Goal: Transaction & Acquisition: Obtain resource

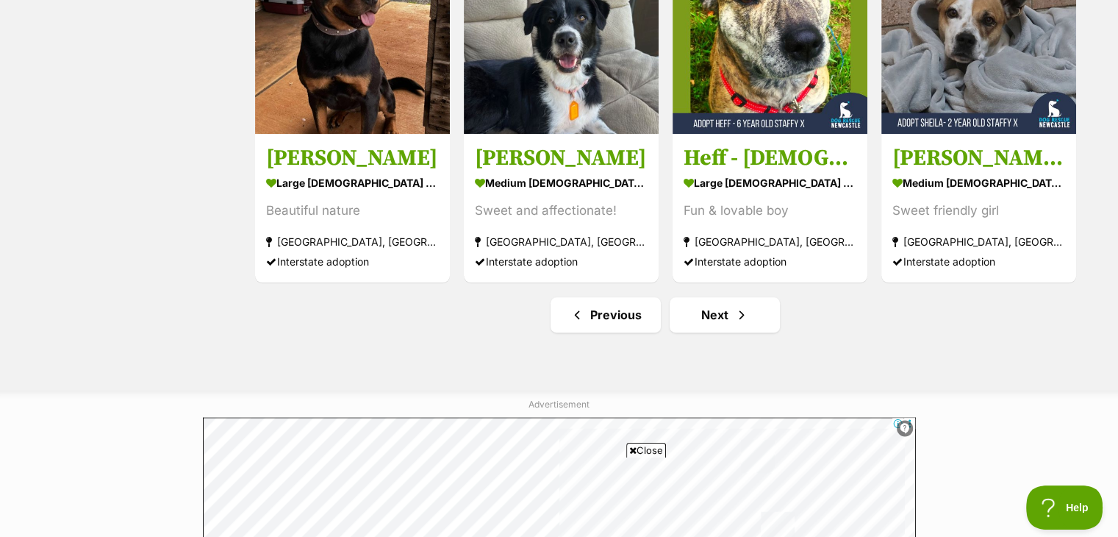
scroll to position [1794, 0]
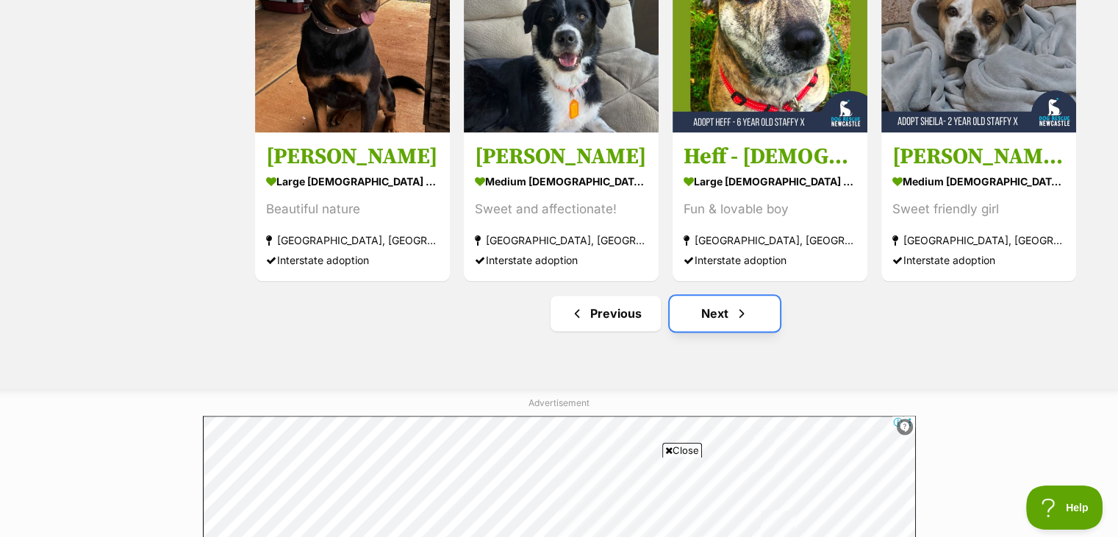
click at [747, 331] on link "Next" at bounding box center [725, 313] width 110 height 35
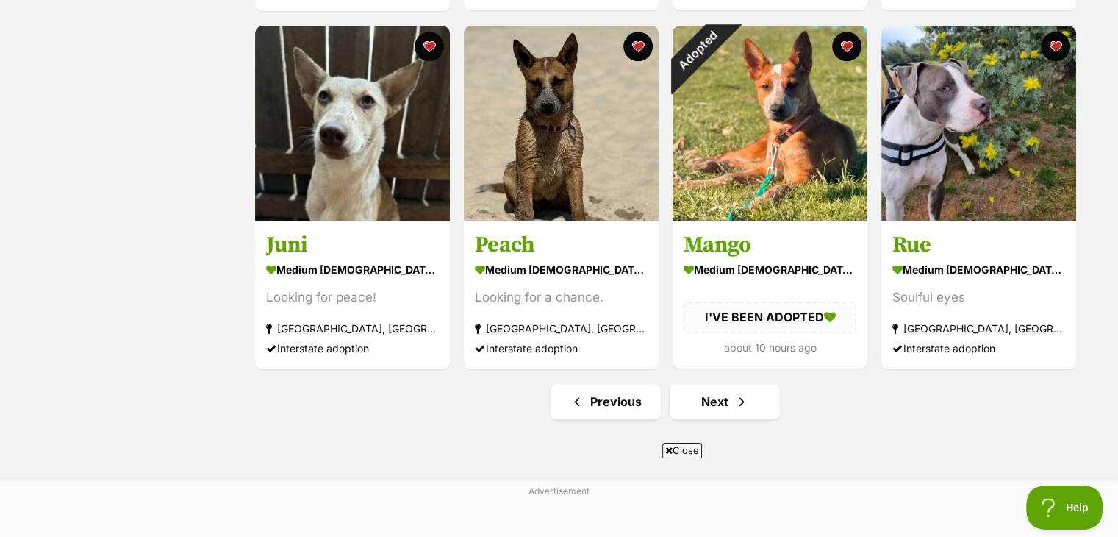
scroll to position [1735, 0]
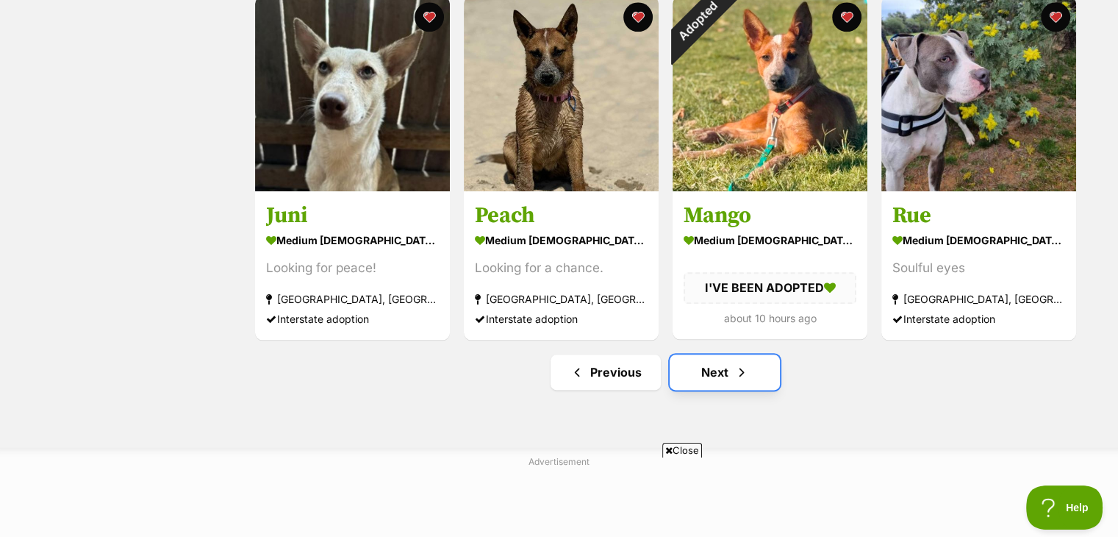
click at [714, 371] on link "Next" at bounding box center [725, 371] width 110 height 35
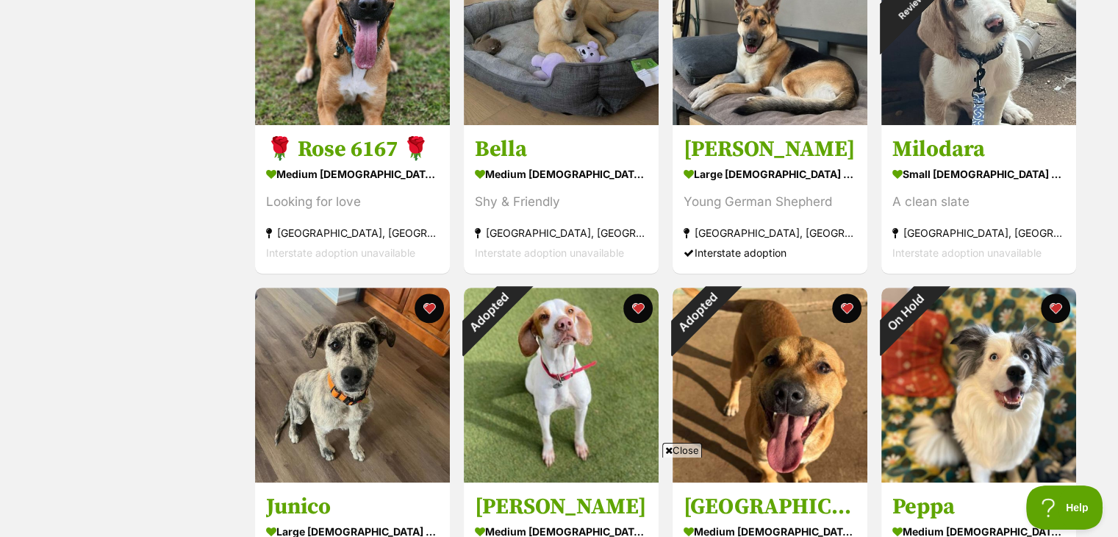
scroll to position [1088, 0]
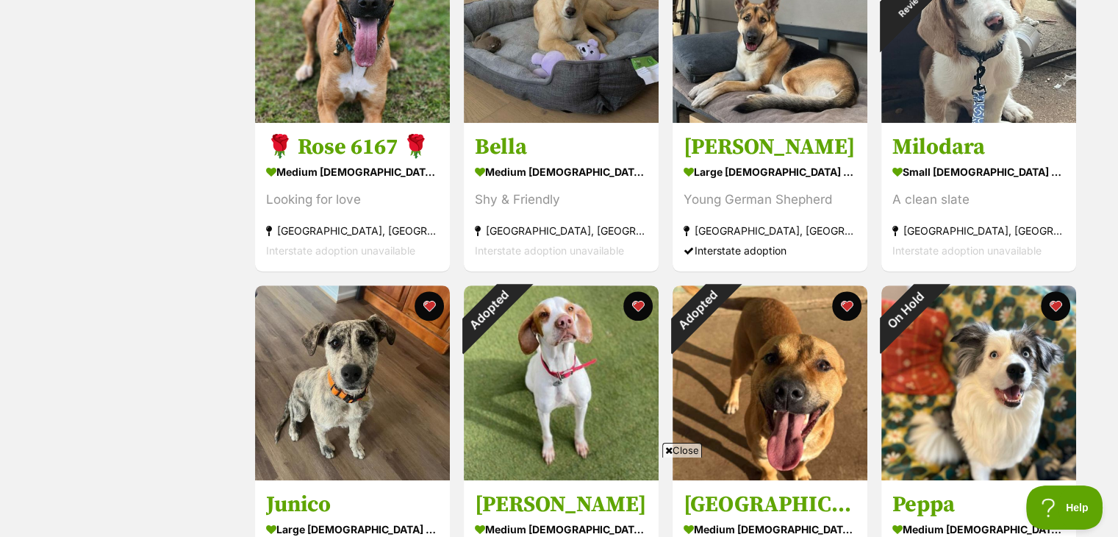
click at [673, 445] on span "Close" at bounding box center [682, 450] width 40 height 15
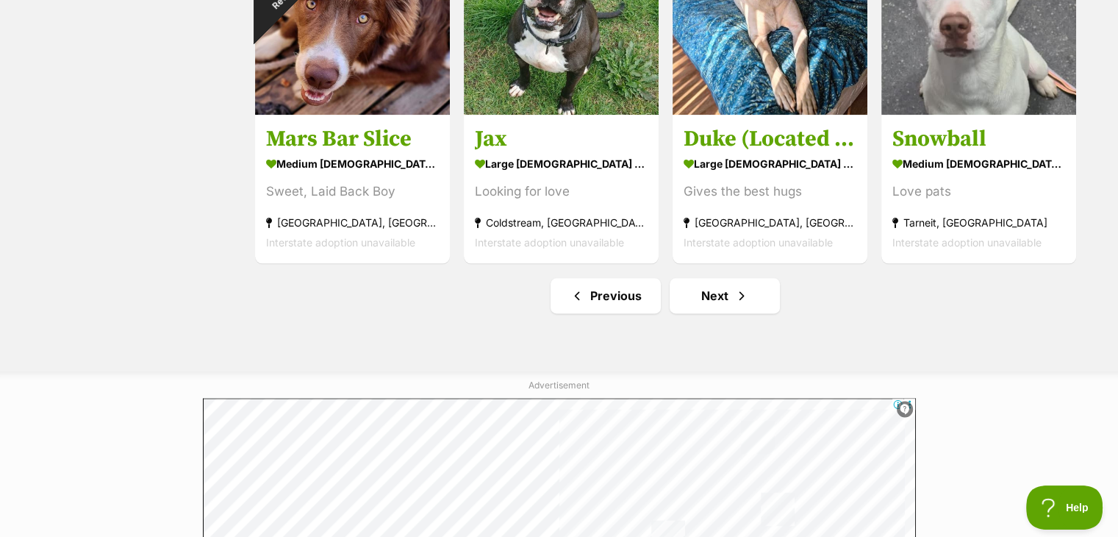
scroll to position [1823, 0]
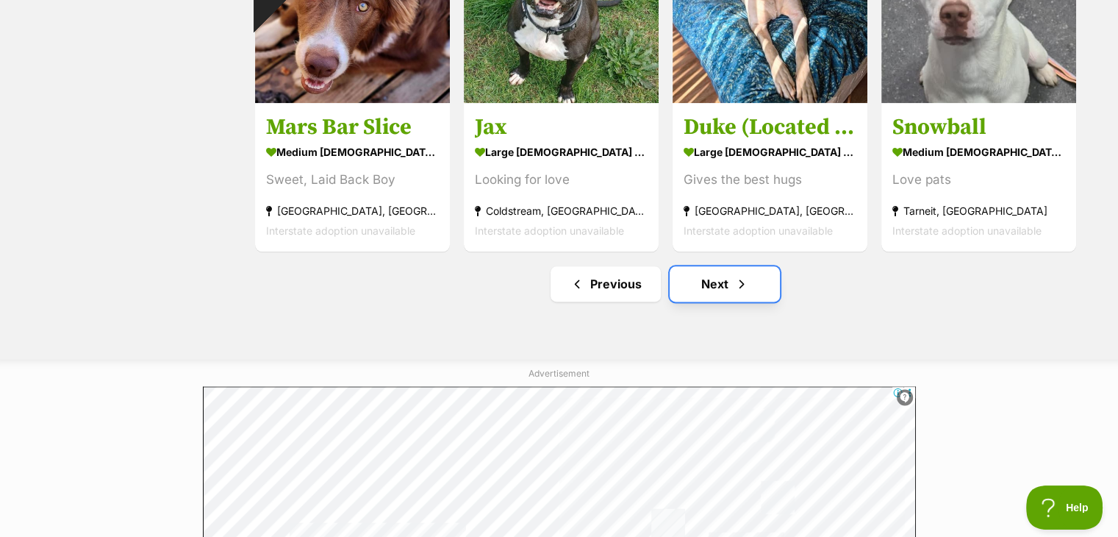
click at [743, 293] on span "Next page" at bounding box center [741, 284] width 15 height 18
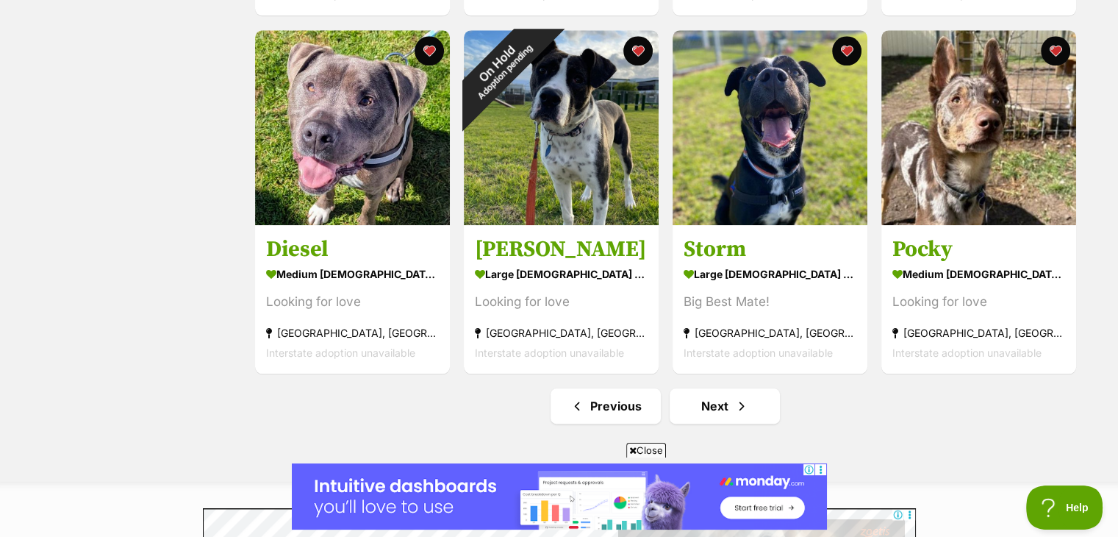
scroll to position [1852, 0]
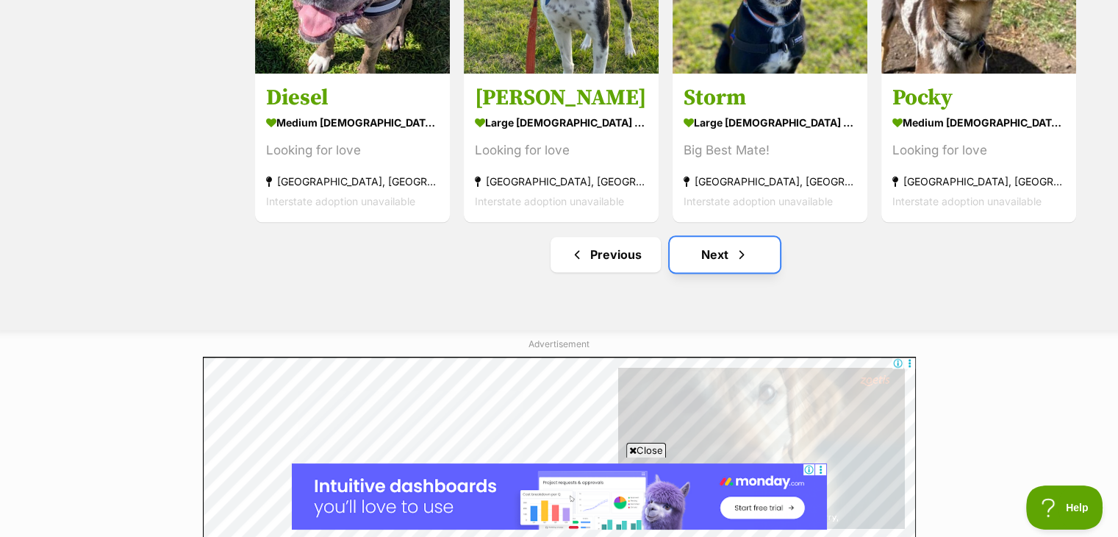
click at [731, 259] on link "Next" at bounding box center [725, 254] width 110 height 35
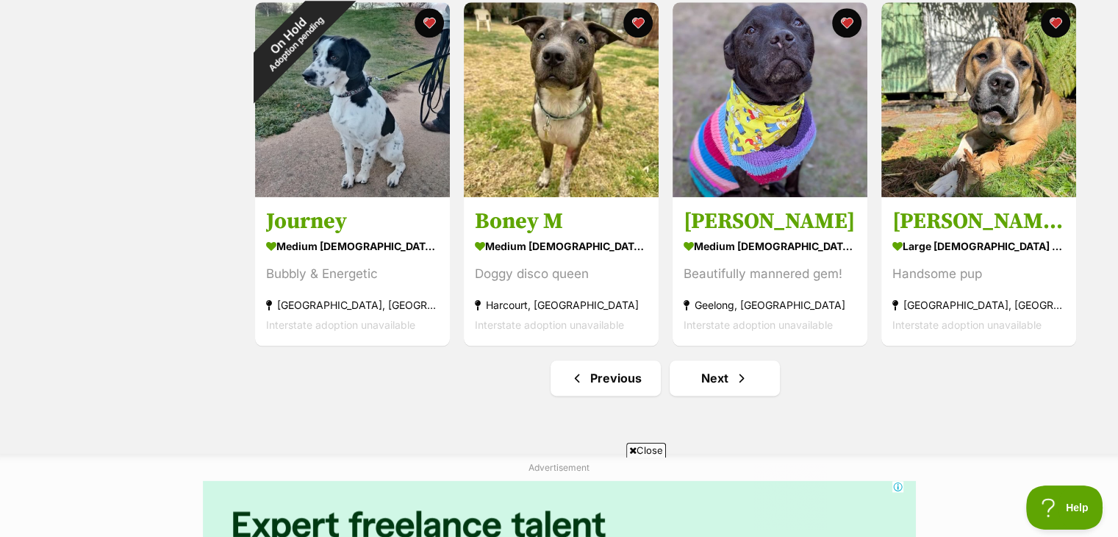
scroll to position [1764, 0]
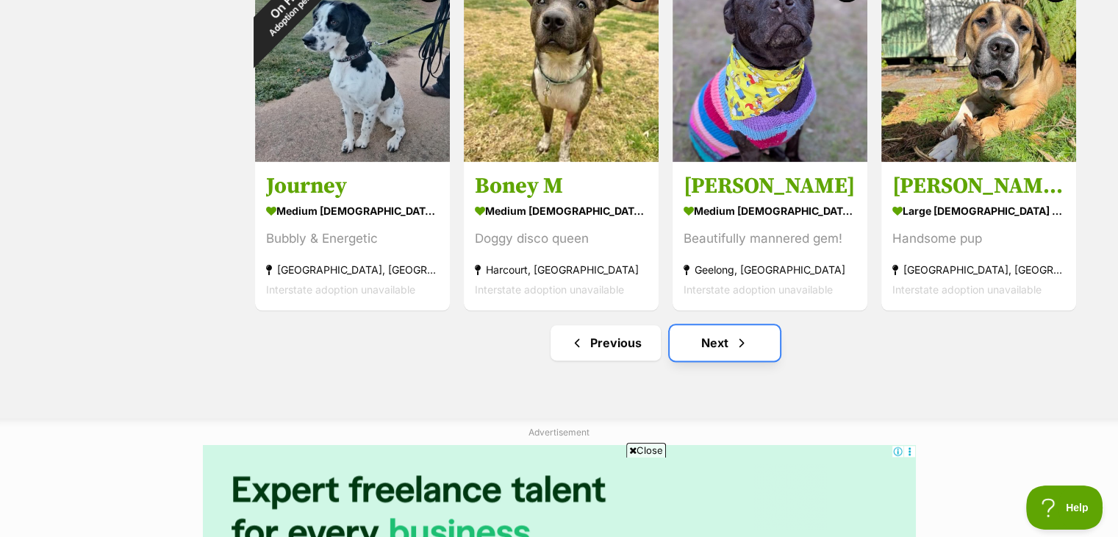
click at [735, 335] on link "Next" at bounding box center [725, 342] width 110 height 35
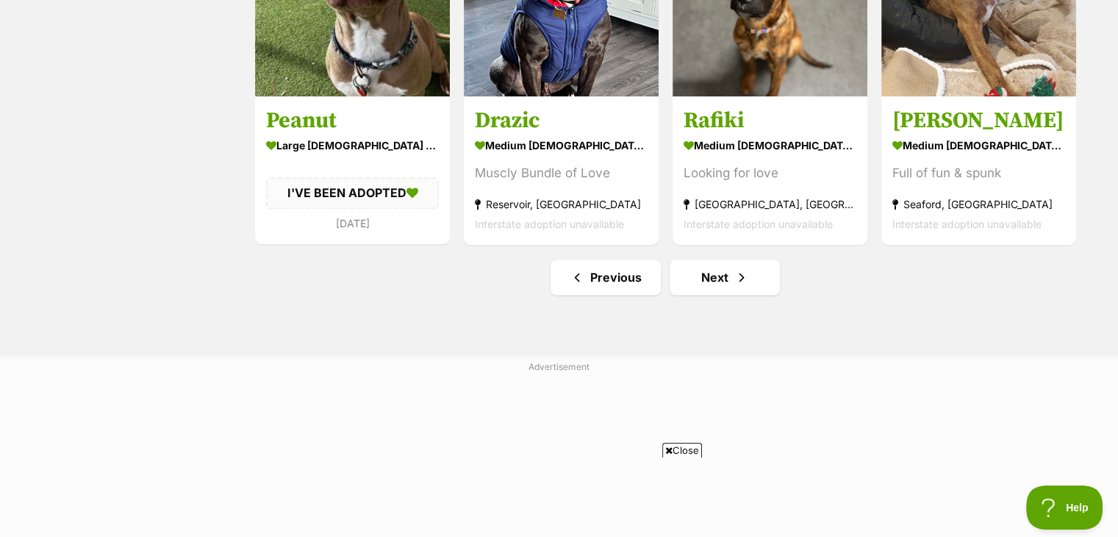
scroll to position [1876, 0]
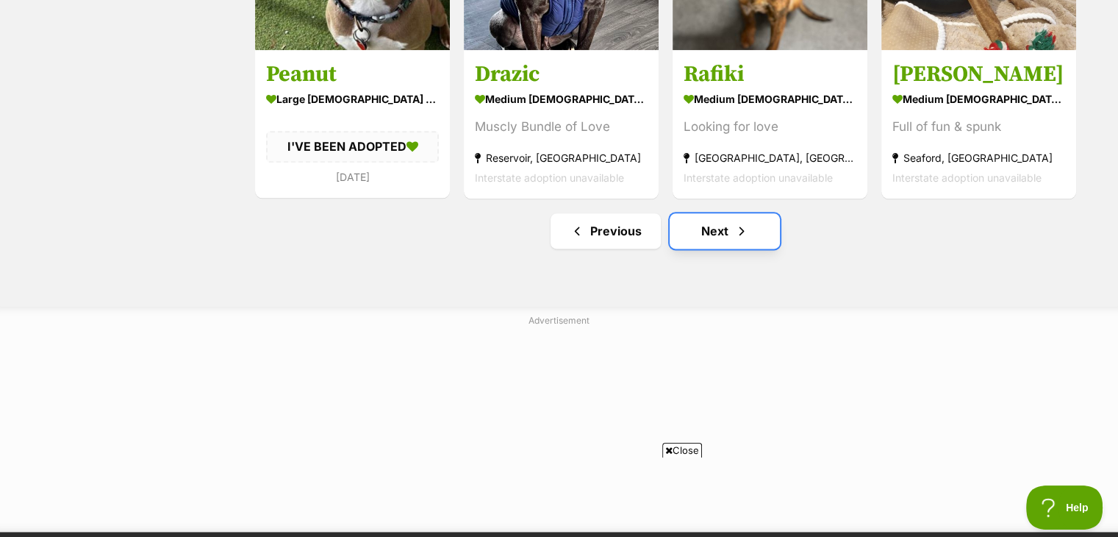
click at [751, 237] on link "Next" at bounding box center [725, 230] width 110 height 35
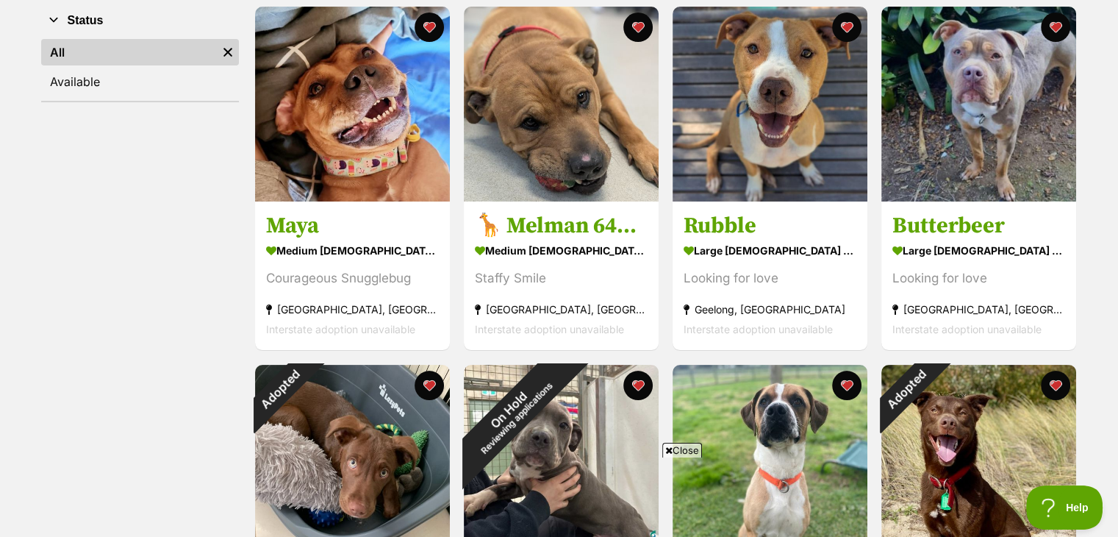
scroll to position [265, 0]
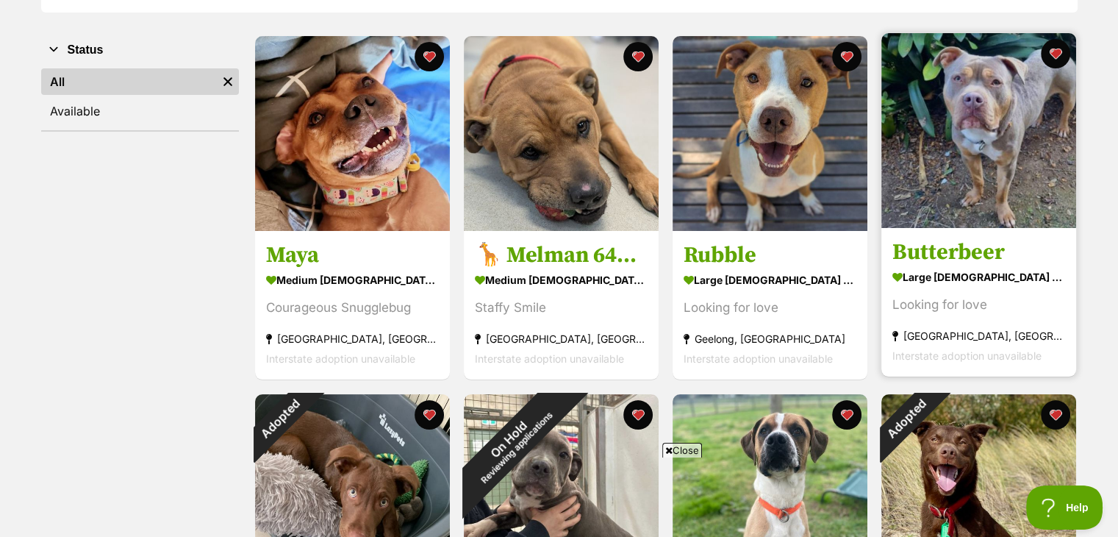
click at [1014, 142] on img at bounding box center [978, 130] width 195 height 195
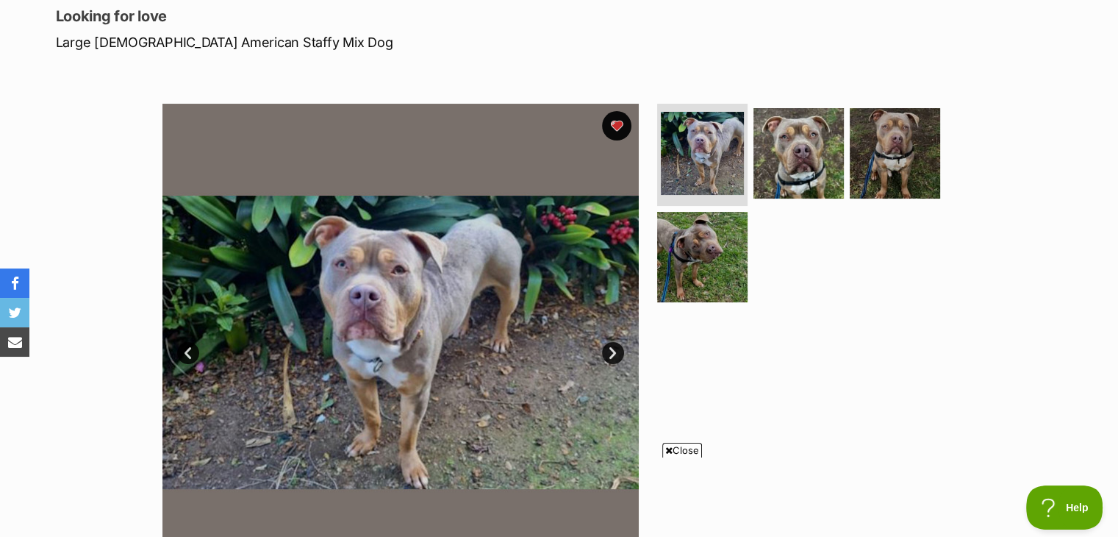
scroll to position [206, 0]
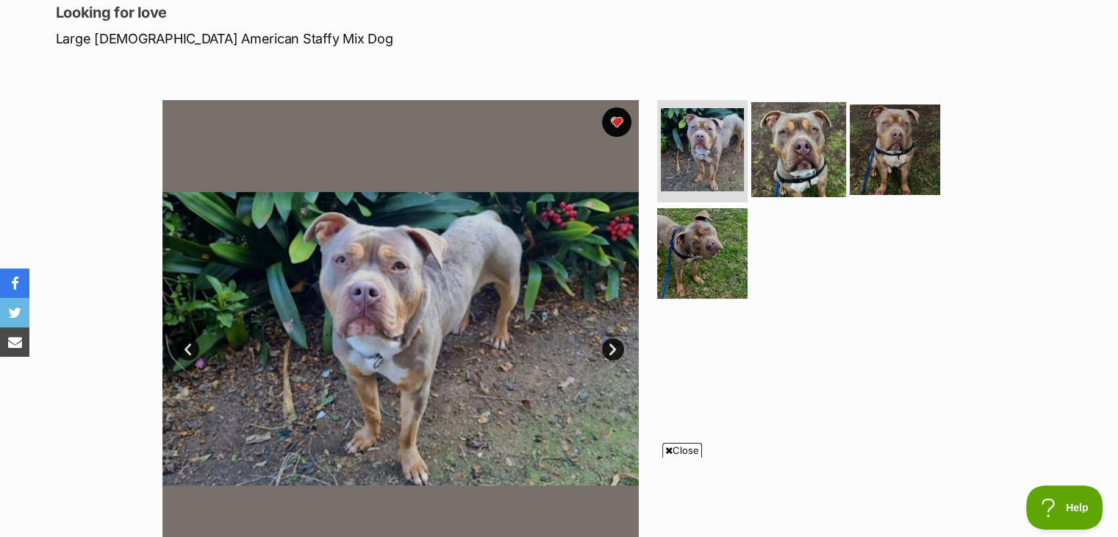
click at [809, 169] on img at bounding box center [798, 148] width 95 height 95
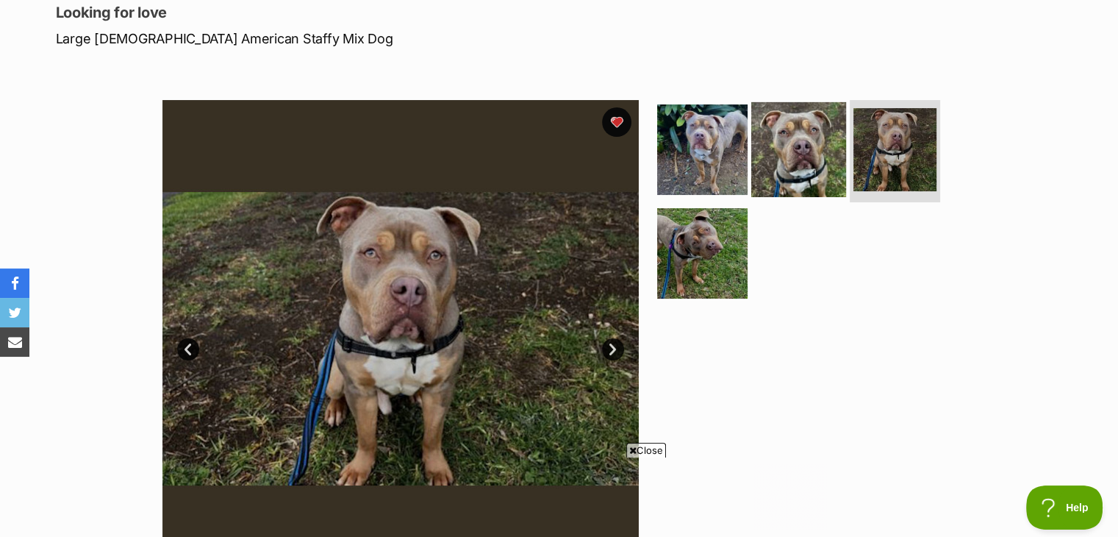
scroll to position [0, 0]
click at [809, 169] on img at bounding box center [798, 148] width 95 height 95
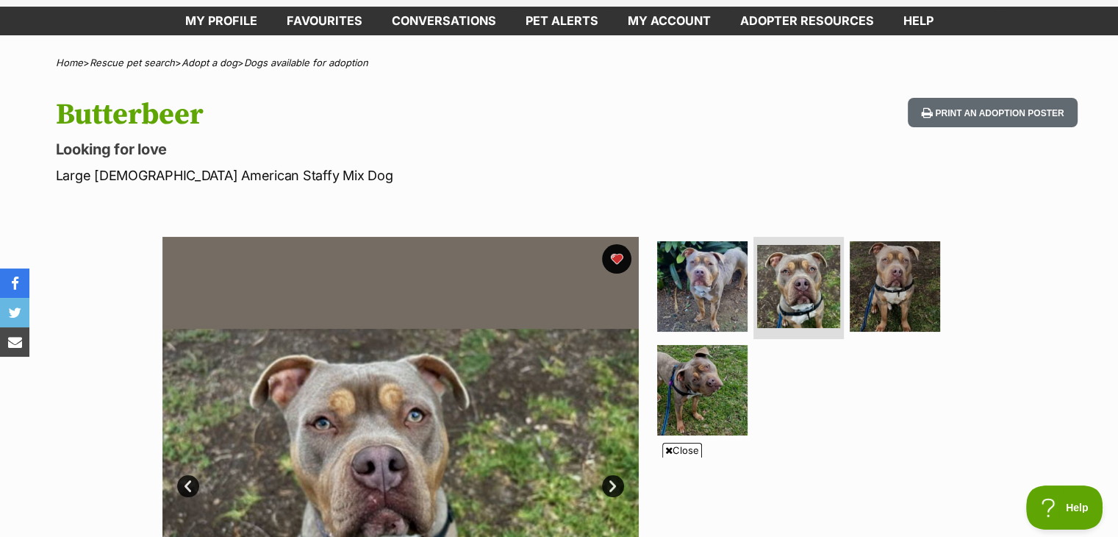
scroll to position [59, 0]
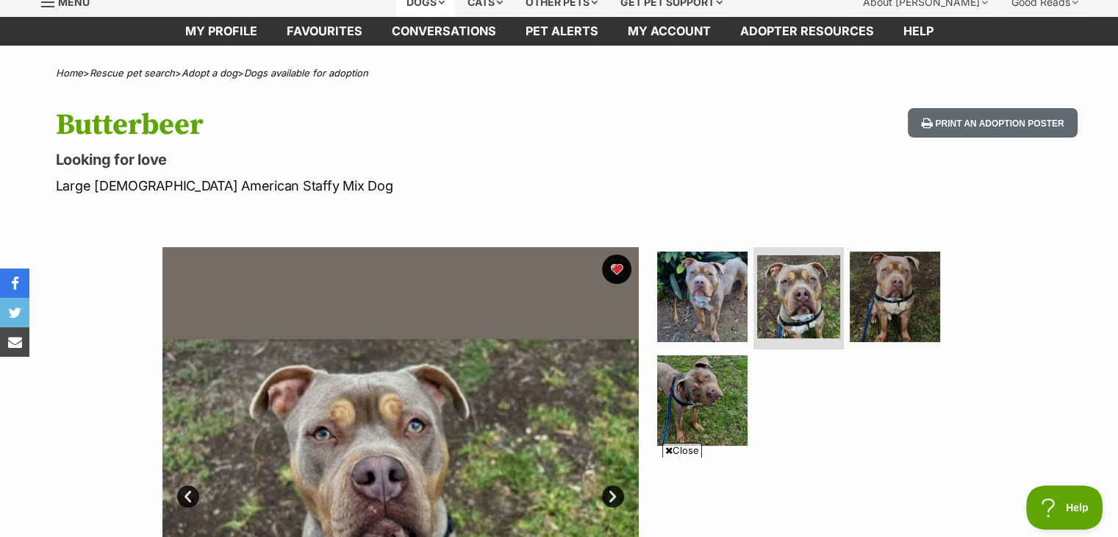
click at [429, 4] on div "Dogs" at bounding box center [425, 2] width 59 height 29
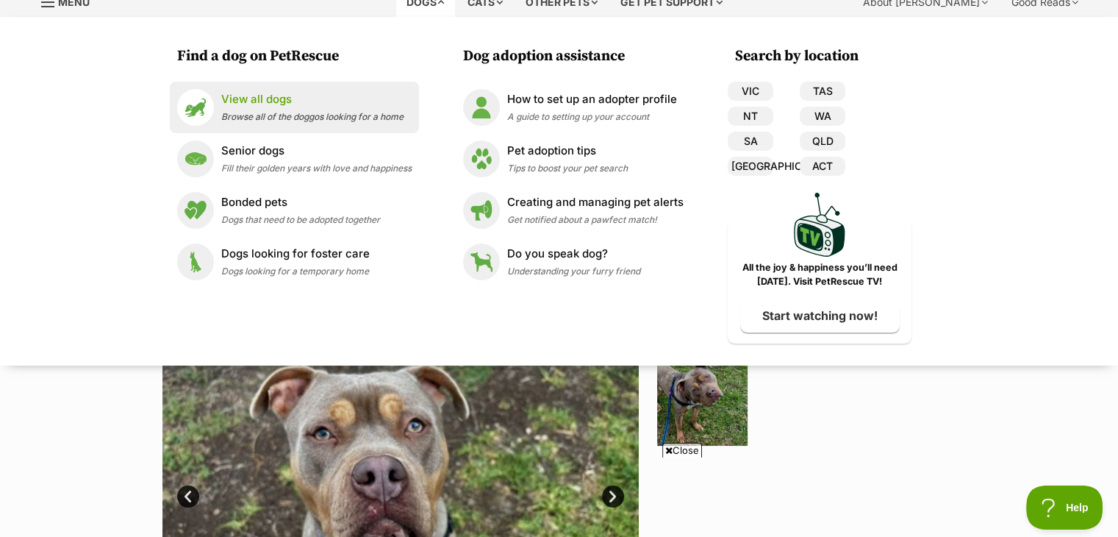
click at [256, 93] on p "View all dogs" at bounding box center [312, 99] width 182 height 17
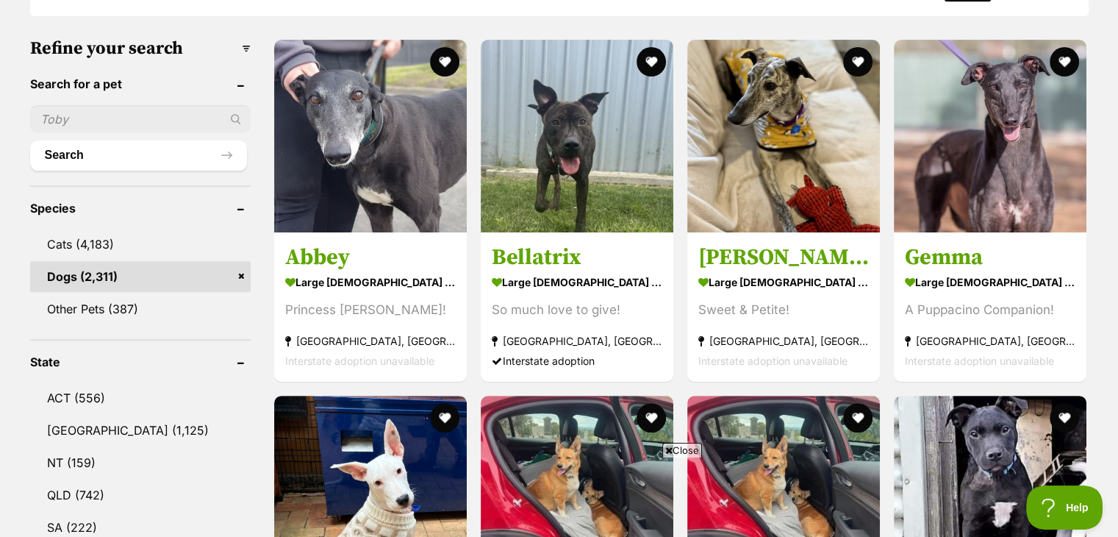
scroll to position [29, 0]
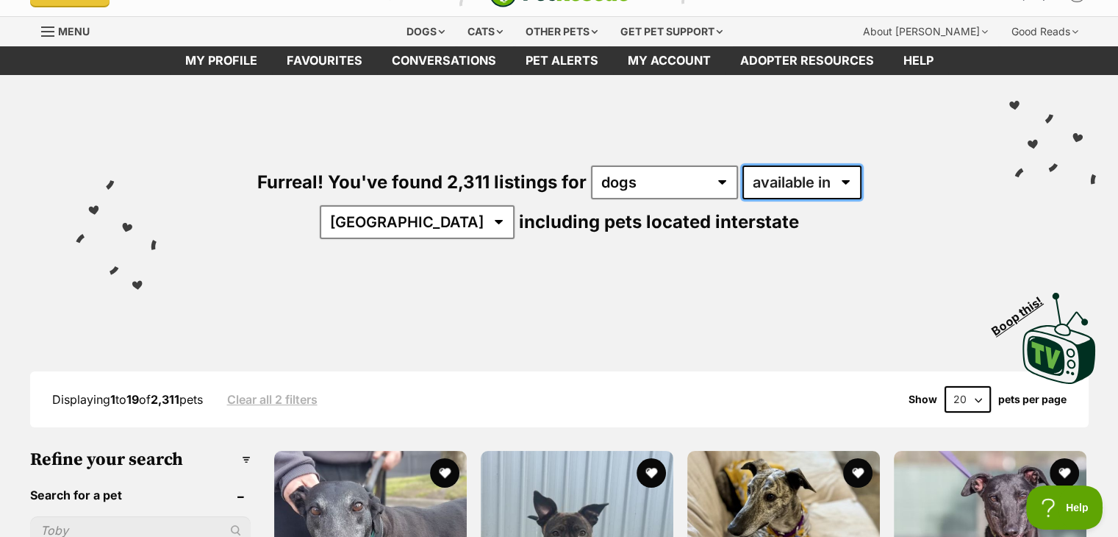
click at [753, 169] on select "available in located in" at bounding box center [801, 182] width 119 height 34
select select "disabled"
click at [742, 165] on select "available in located in" at bounding box center [801, 182] width 119 height 34
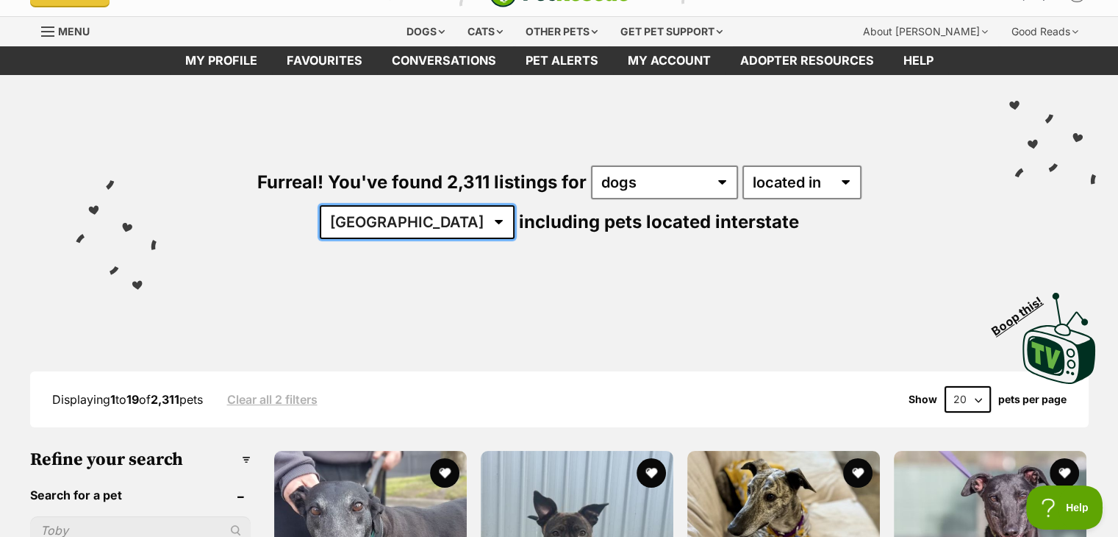
click at [515, 205] on select "[GEOGRAPHIC_DATA] [GEOGRAPHIC_DATA] [GEOGRAPHIC_DATA] [GEOGRAPHIC_DATA] [GEOGRA…" at bounding box center [417, 222] width 195 height 34
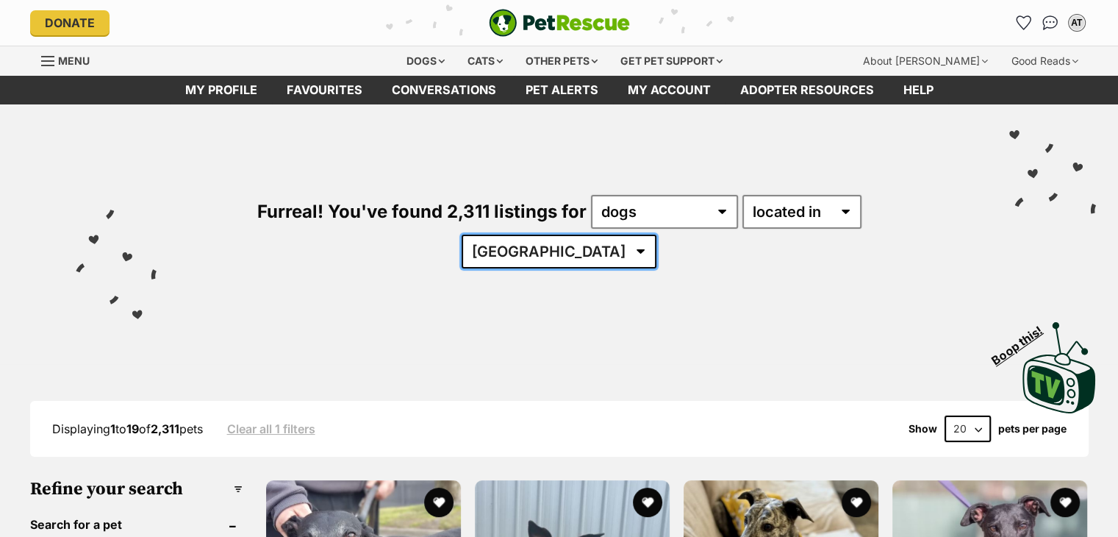
drag, startPoint x: 0, startPoint y: 0, endPoint x: 884, endPoint y: 213, distance: 909.7
click at [656, 234] on select "Australia ACT NSW QLD SA TAS VIC WA" at bounding box center [559, 251] width 195 height 34
select select "VIC"
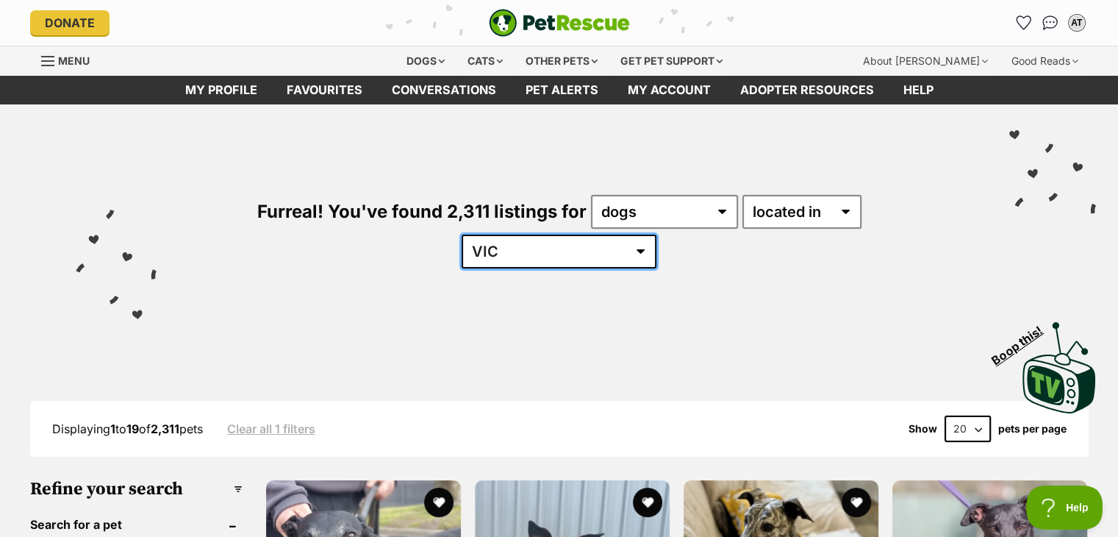
click at [656, 234] on select "Australia ACT NSW QLD SA TAS VIC WA" at bounding box center [559, 251] width 195 height 34
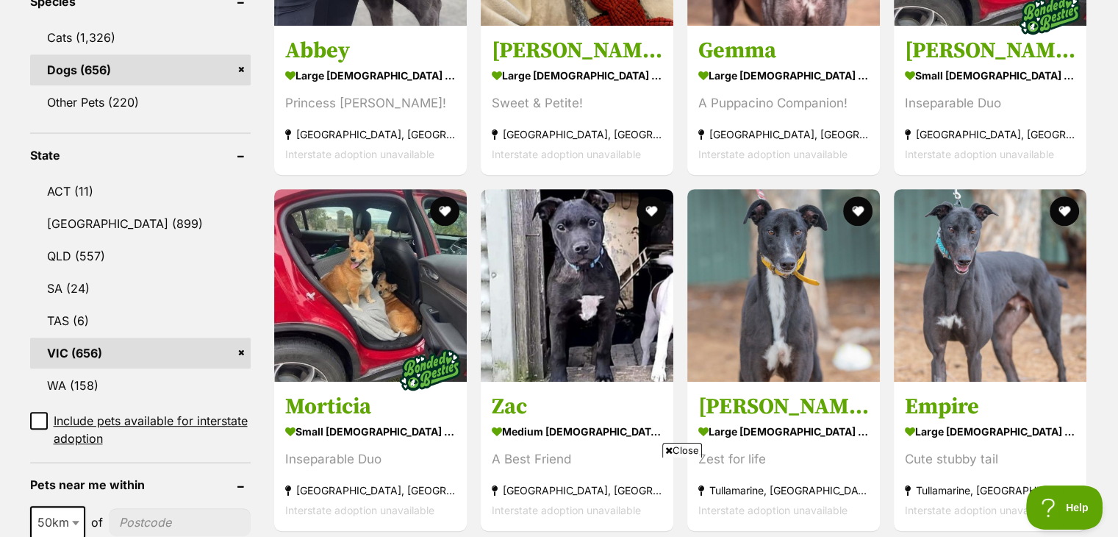
scroll to position [676, 0]
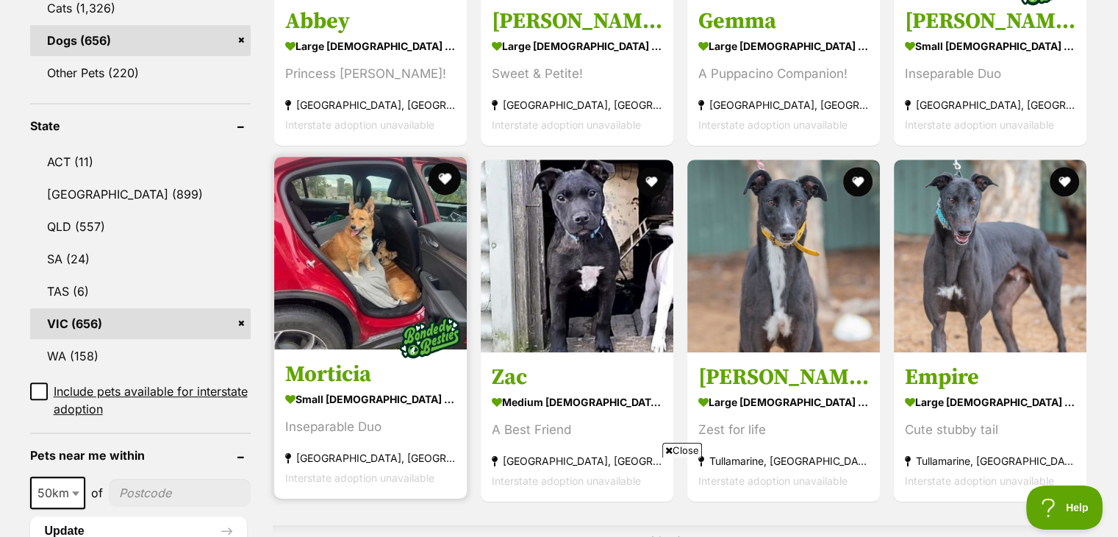
click at [449, 162] on button "favourite" at bounding box center [445, 178] width 32 height 32
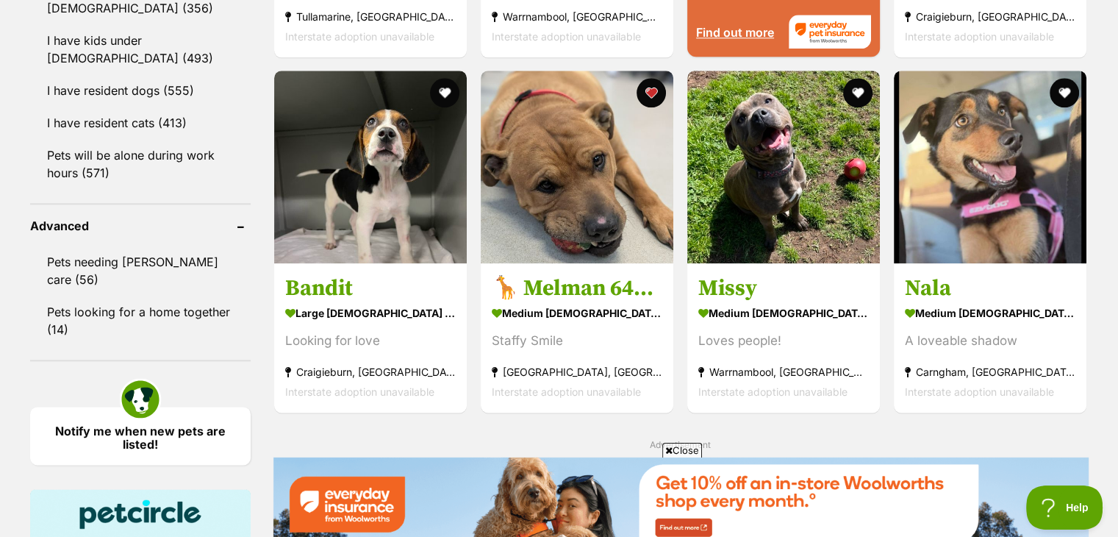
scroll to position [0, 0]
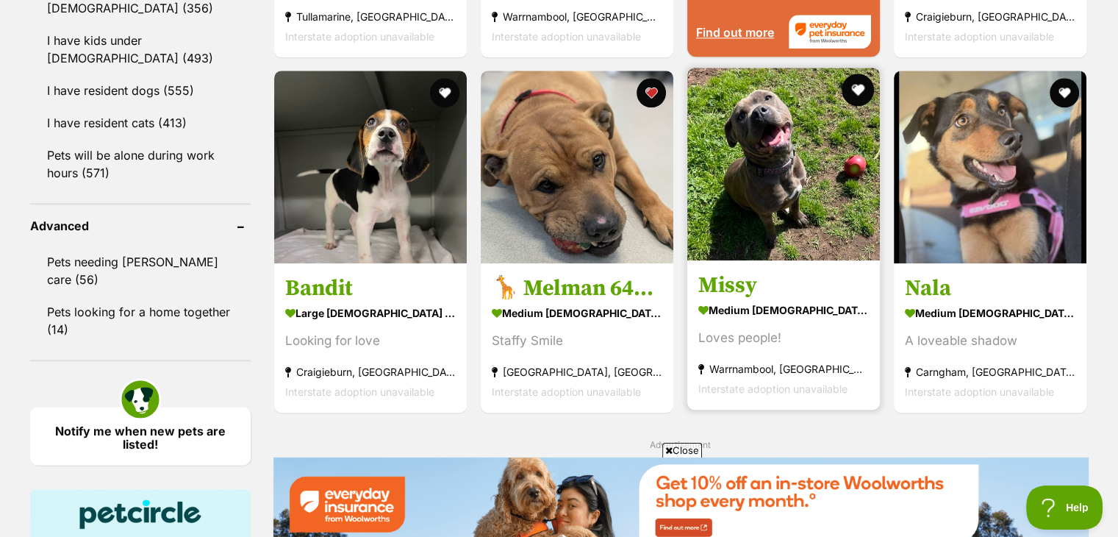
click at [859, 74] on button "favourite" at bounding box center [858, 90] width 32 height 32
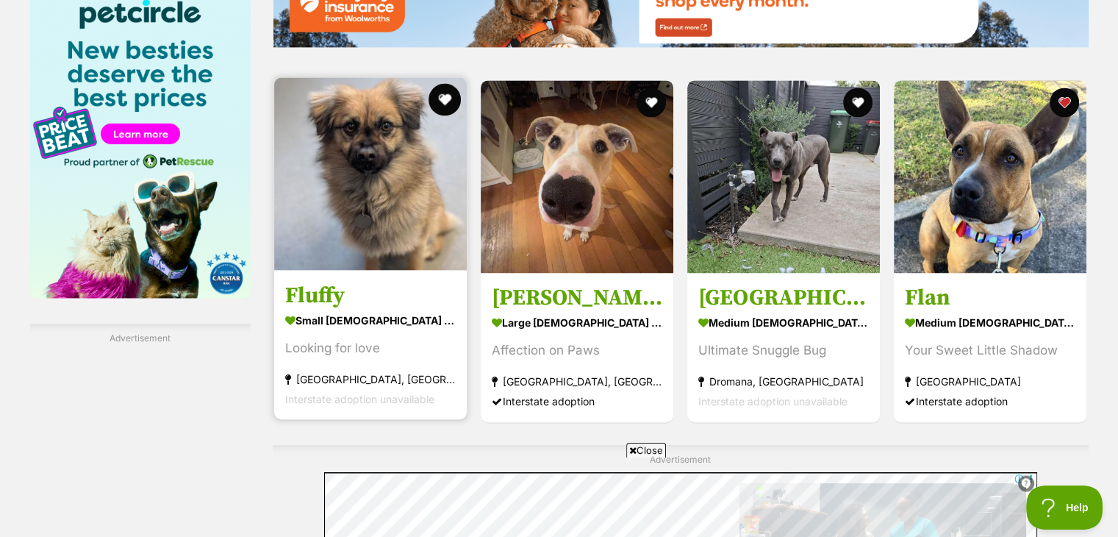
click at [457, 83] on button "favourite" at bounding box center [445, 99] width 32 height 32
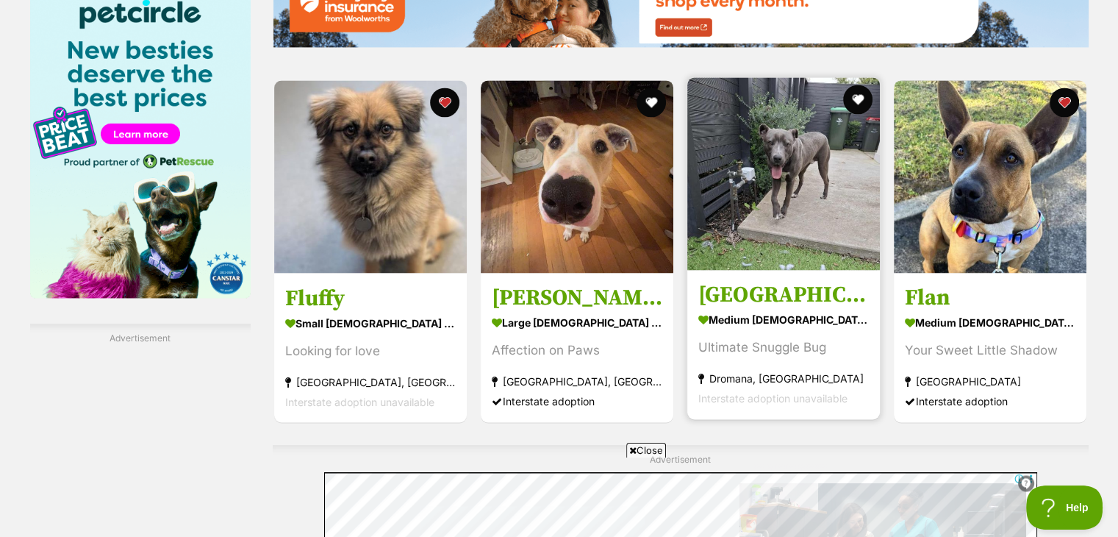
click at [866, 77] on div at bounding box center [783, 175] width 193 height 196
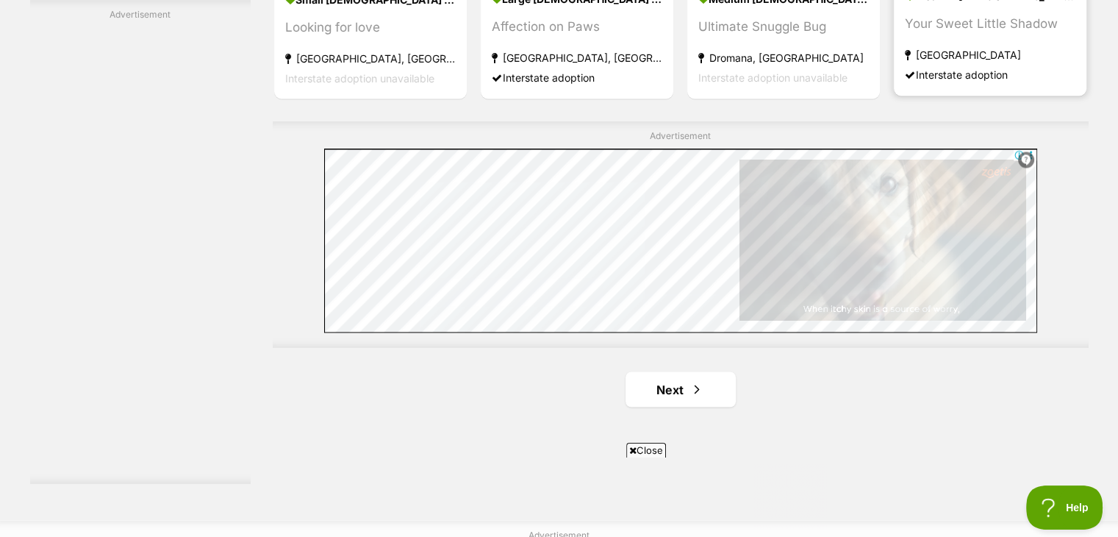
scroll to position [2588, 0]
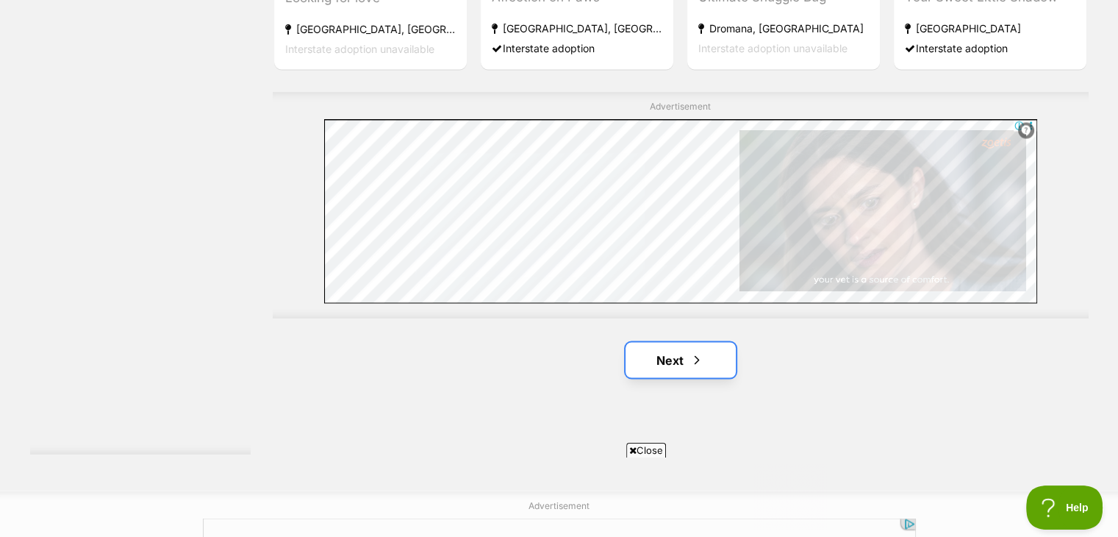
click at [669, 342] on link "Next" at bounding box center [681, 359] width 110 height 35
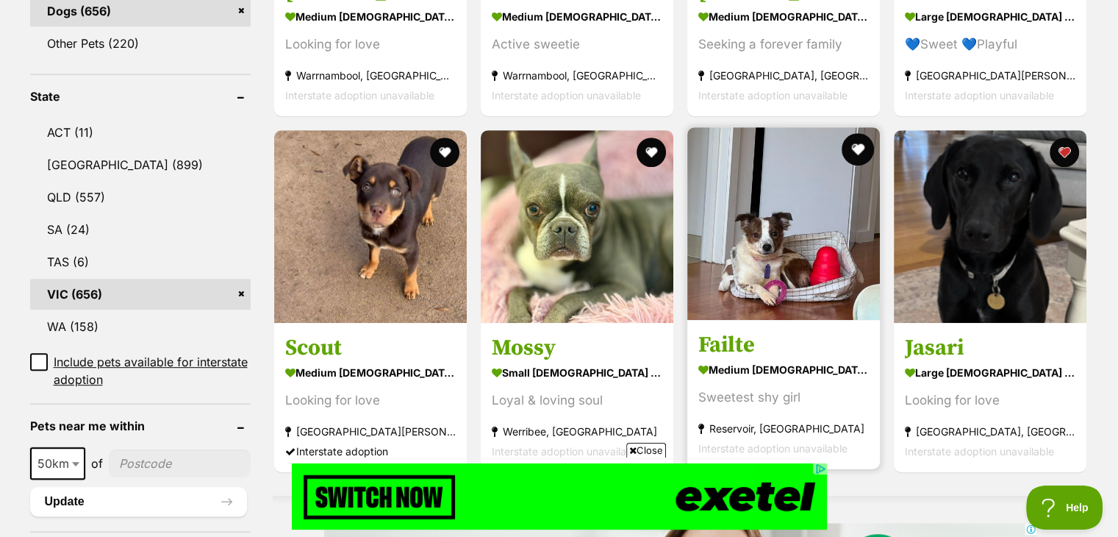
click at [851, 133] on button "favourite" at bounding box center [858, 149] width 32 height 32
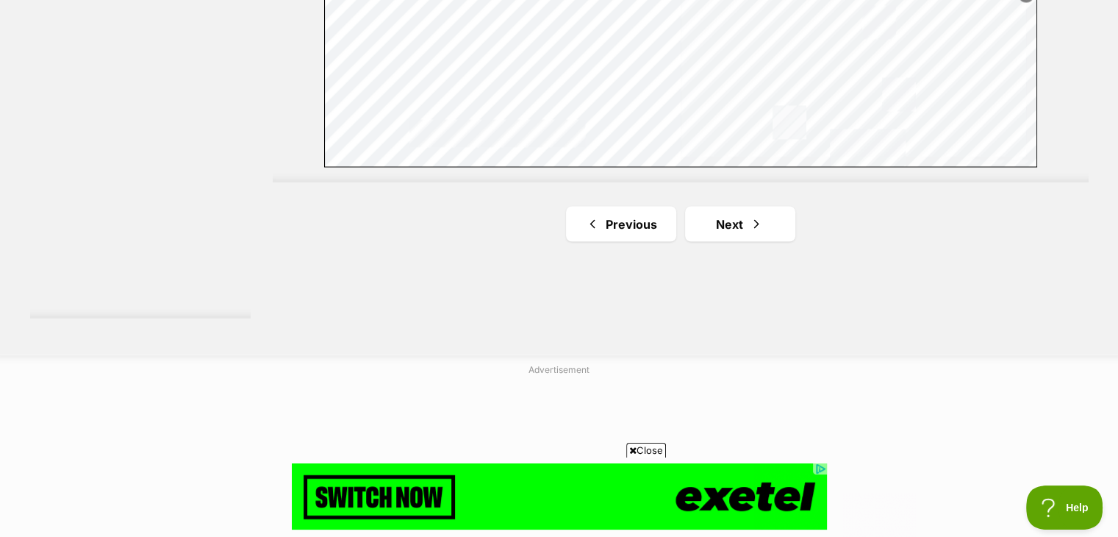
scroll to position [2735, 0]
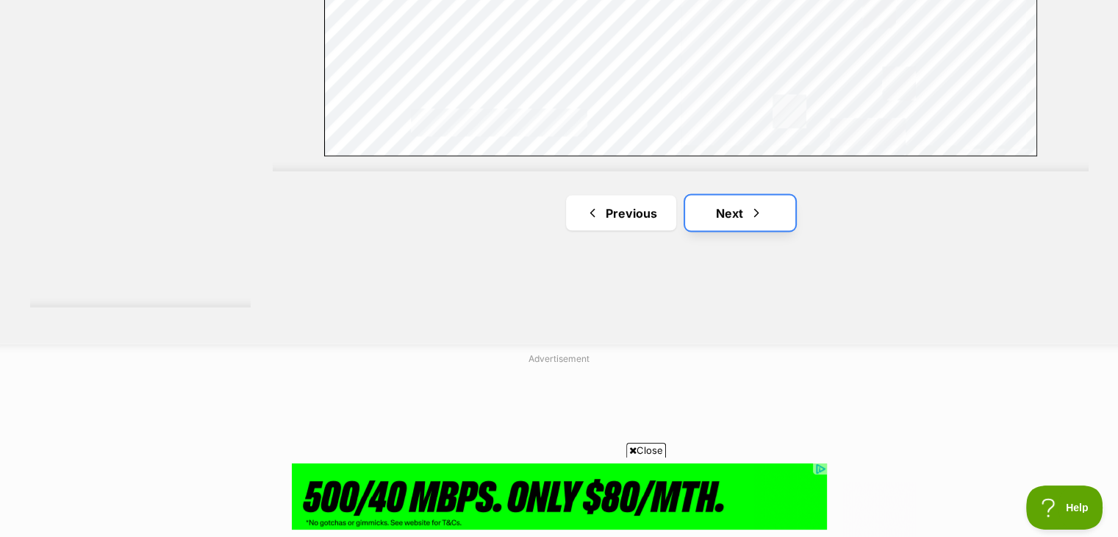
click at [749, 204] on span "Next page" at bounding box center [756, 213] width 15 height 18
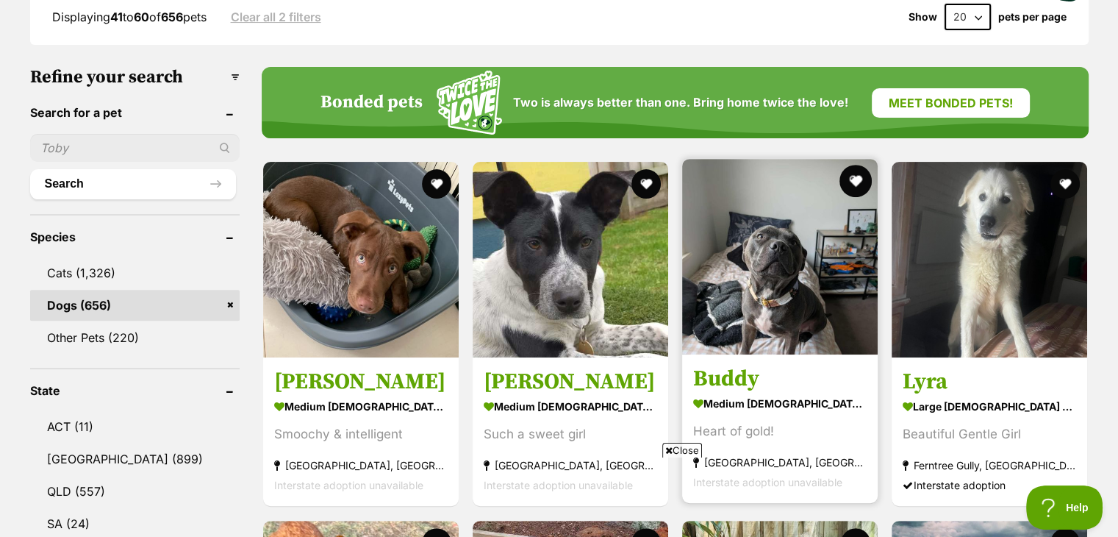
click at [853, 165] on button "favourite" at bounding box center [855, 181] width 32 height 32
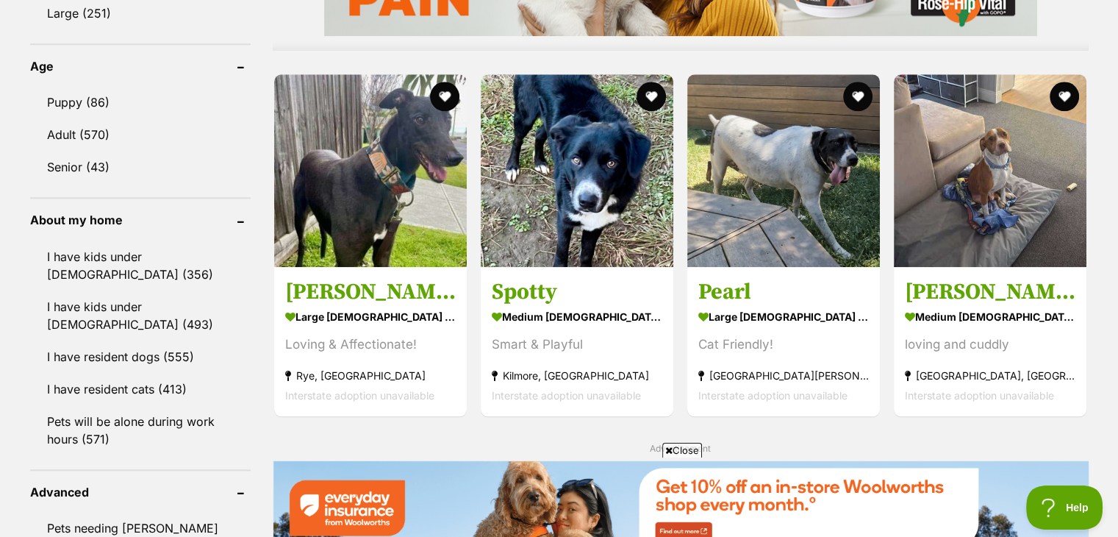
scroll to position [1470, 0]
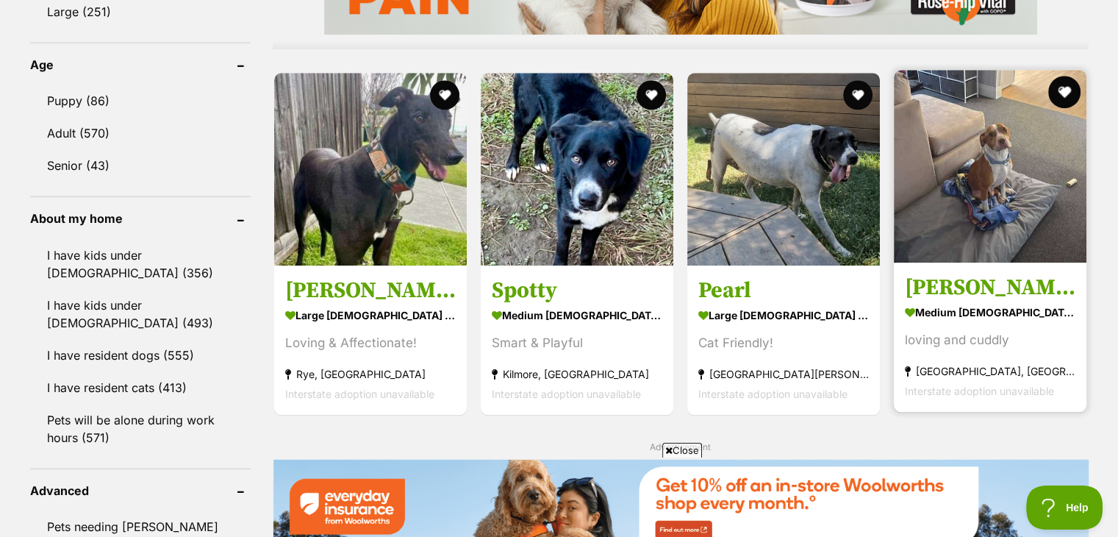
click at [1073, 76] on button "favourite" at bounding box center [1065, 92] width 32 height 32
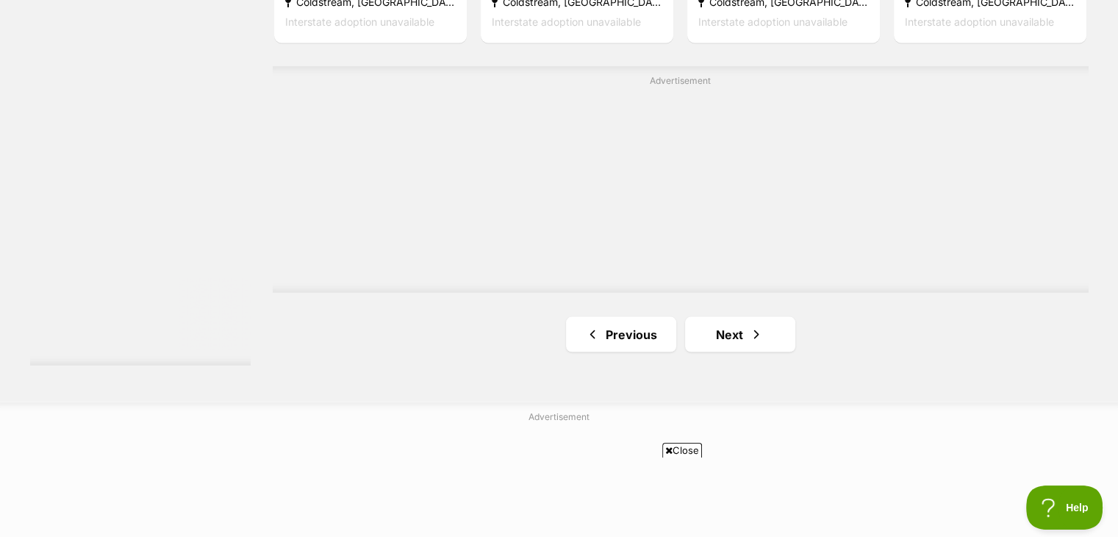
scroll to position [2793, 0]
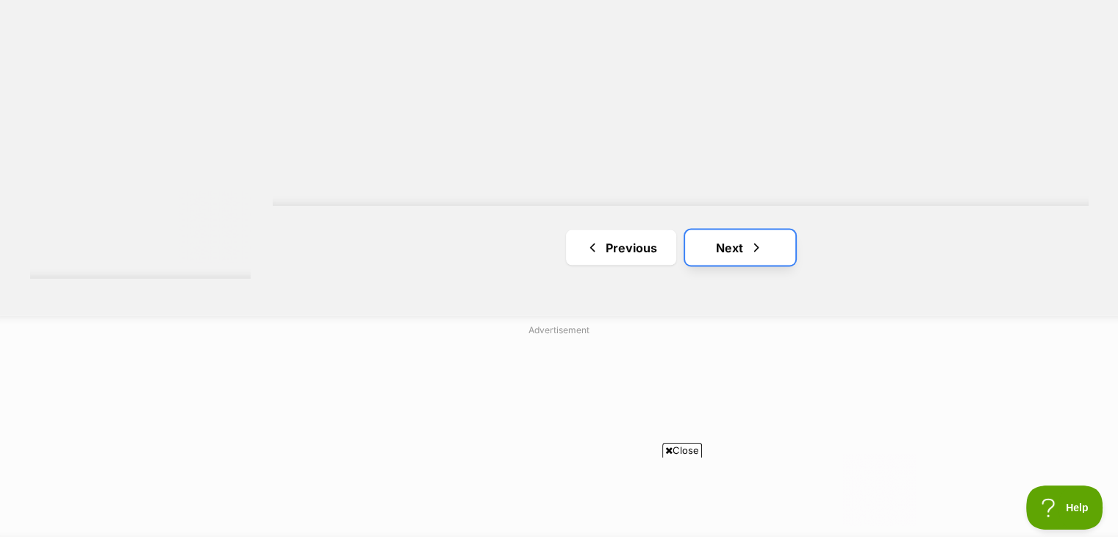
click at [732, 229] on link "Next" at bounding box center [740, 246] width 110 height 35
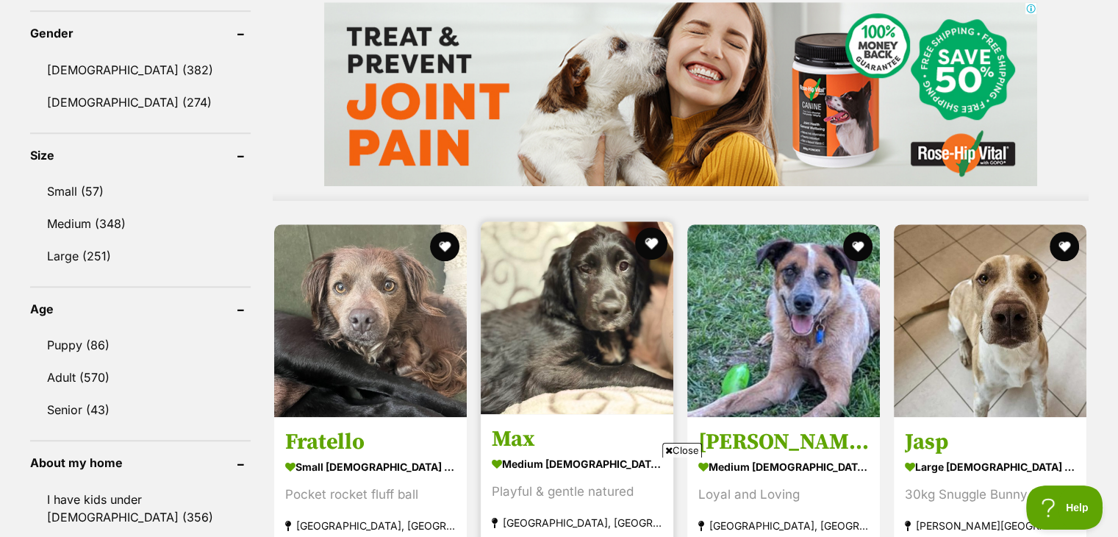
click at [650, 227] on button "favourite" at bounding box center [651, 243] width 32 height 32
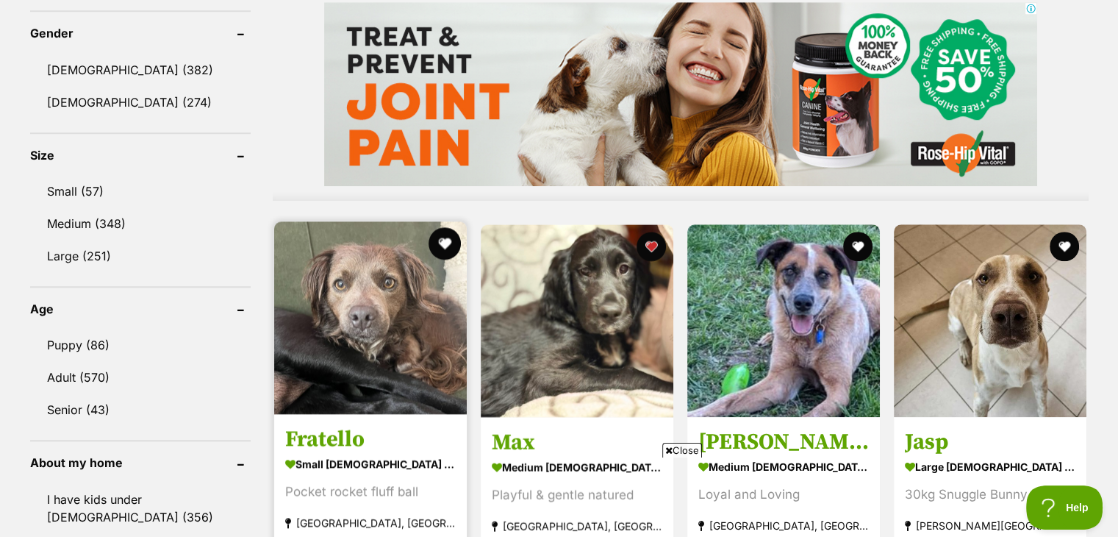
click at [442, 227] on button "favourite" at bounding box center [445, 243] width 32 height 32
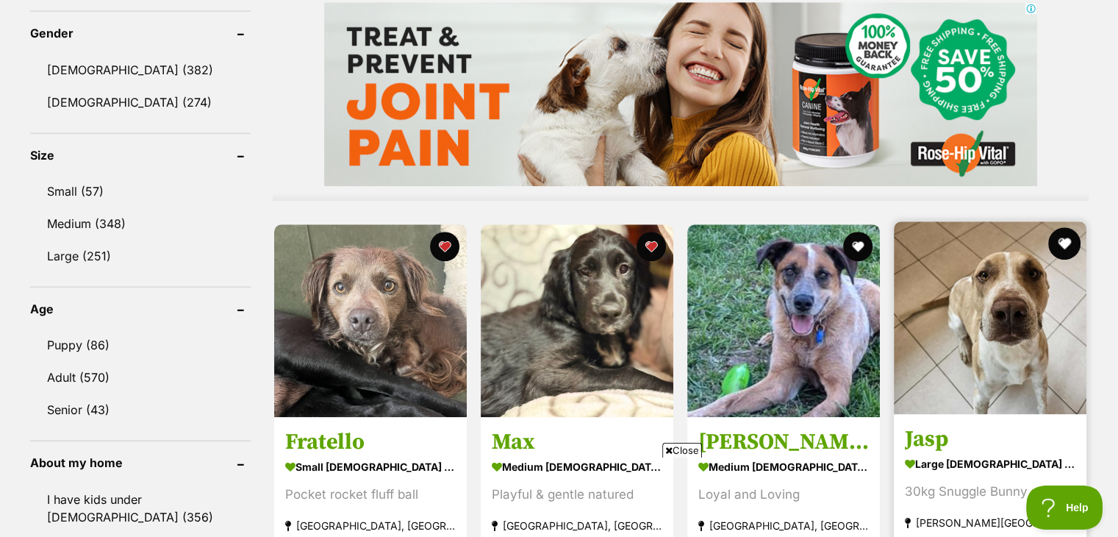
click at [1061, 227] on button "favourite" at bounding box center [1065, 243] width 32 height 32
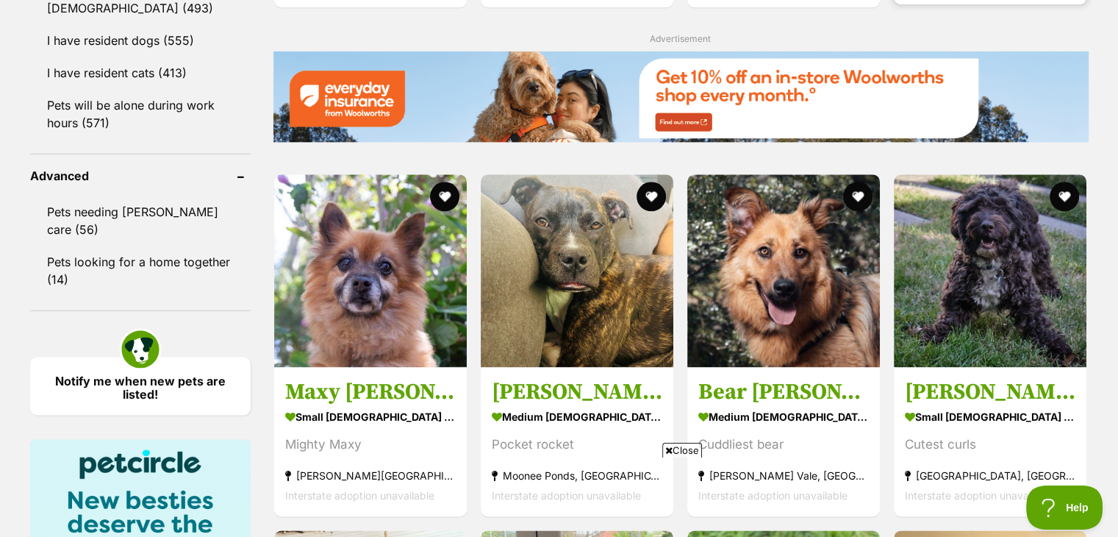
scroll to position [1814, 0]
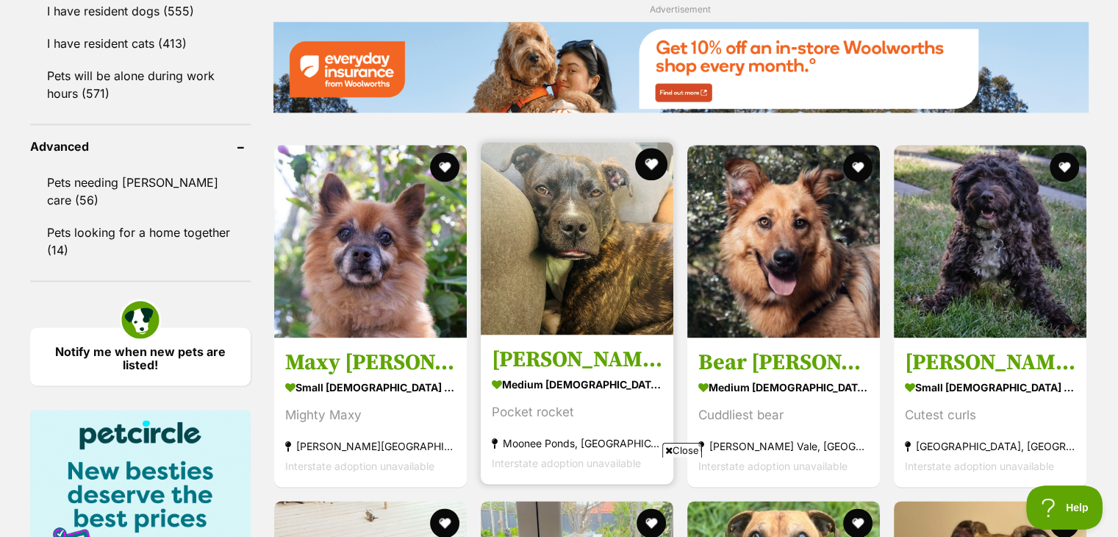
click at [656, 148] on button "favourite" at bounding box center [651, 164] width 32 height 32
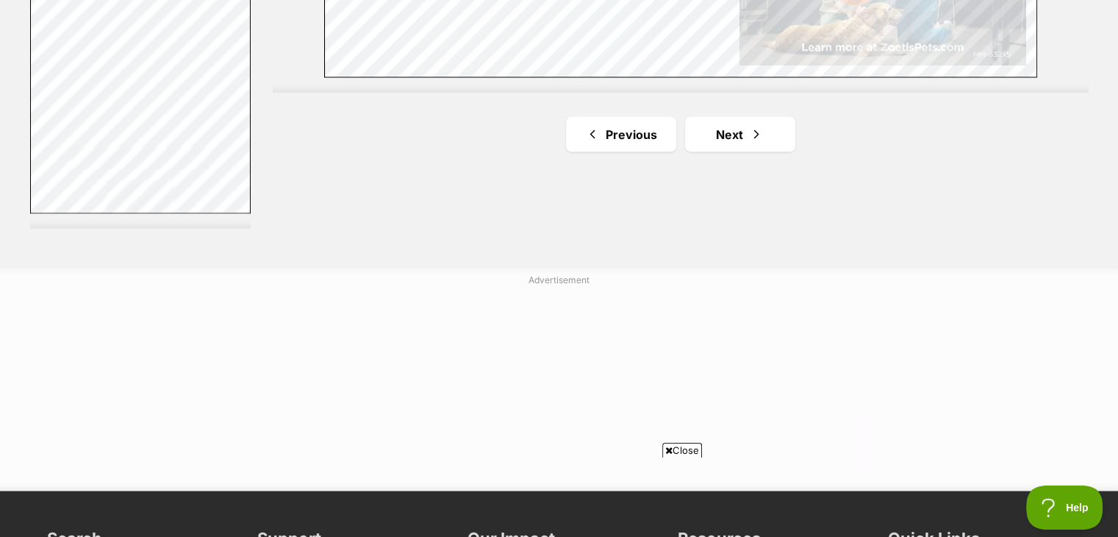
scroll to position [2814, 0]
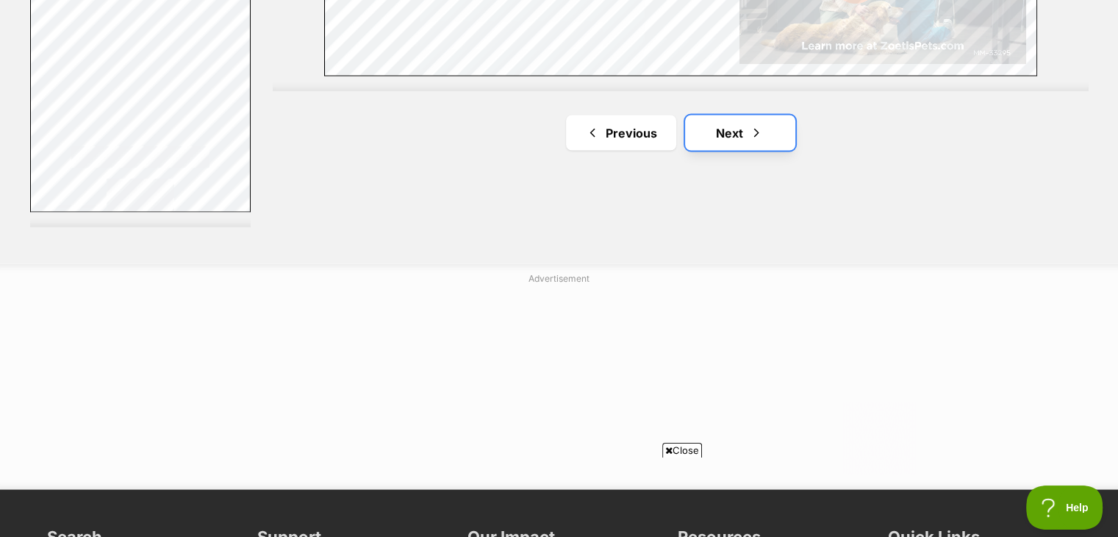
click at [731, 115] on link "Next" at bounding box center [740, 132] width 110 height 35
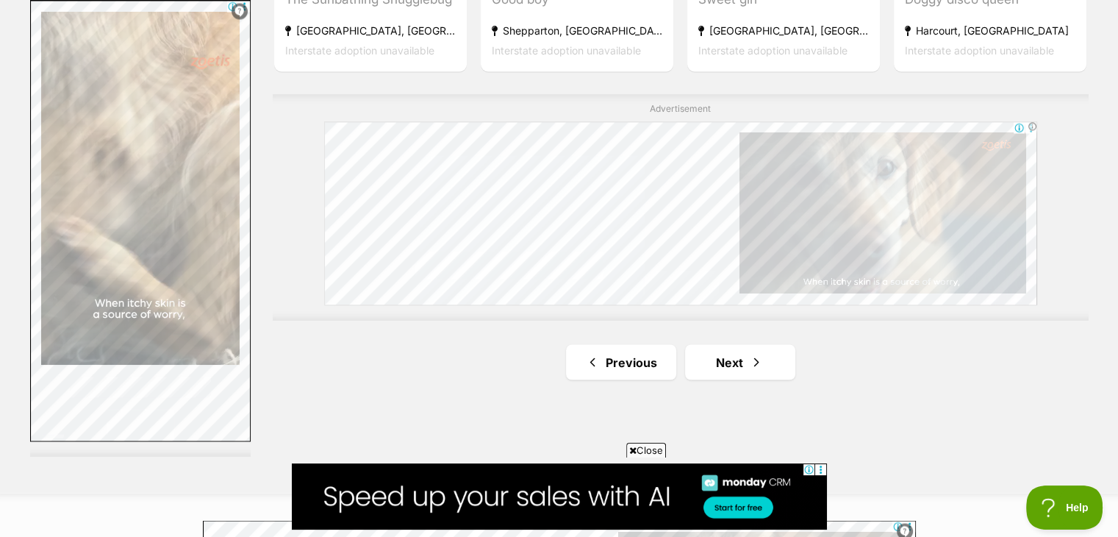
scroll to position [2588, 0]
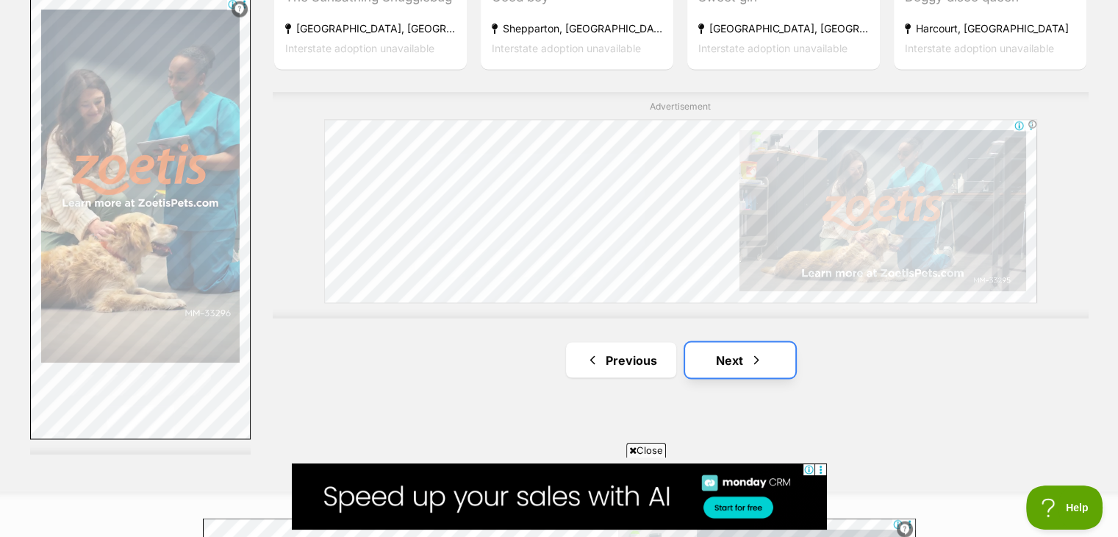
click at [742, 342] on link "Next" at bounding box center [740, 359] width 110 height 35
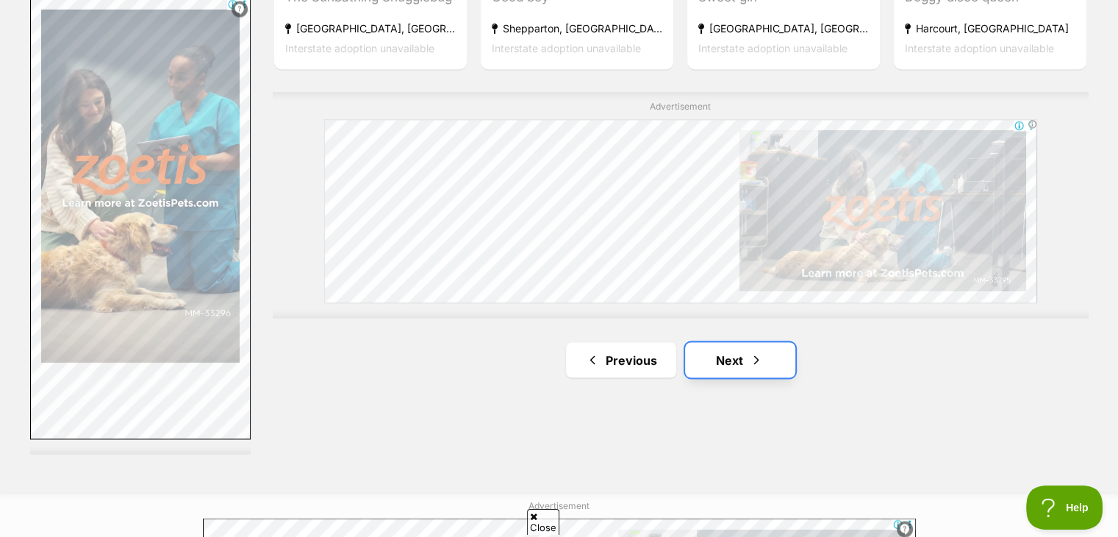
scroll to position [0, 0]
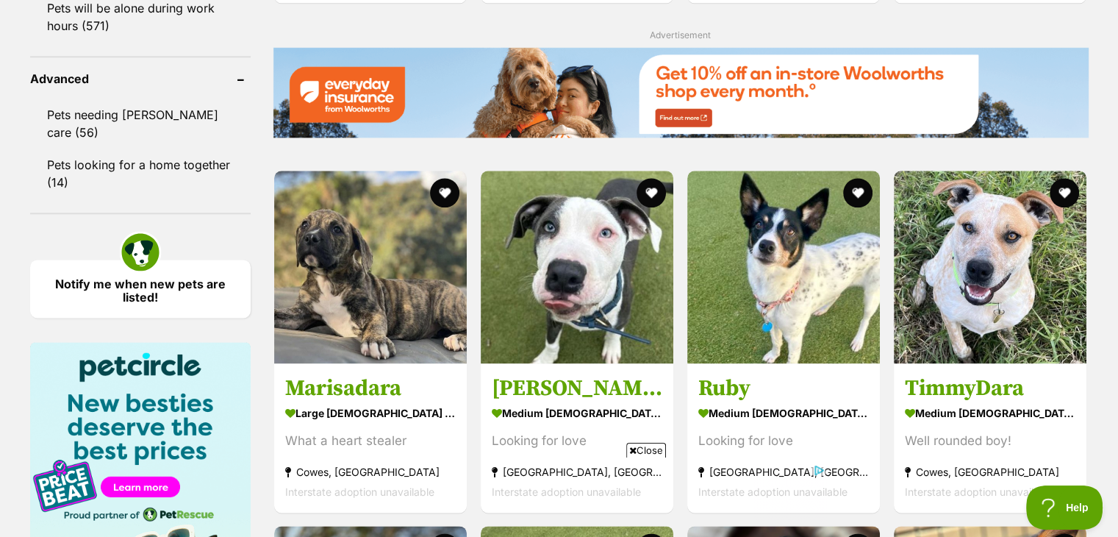
scroll to position [1911, 0]
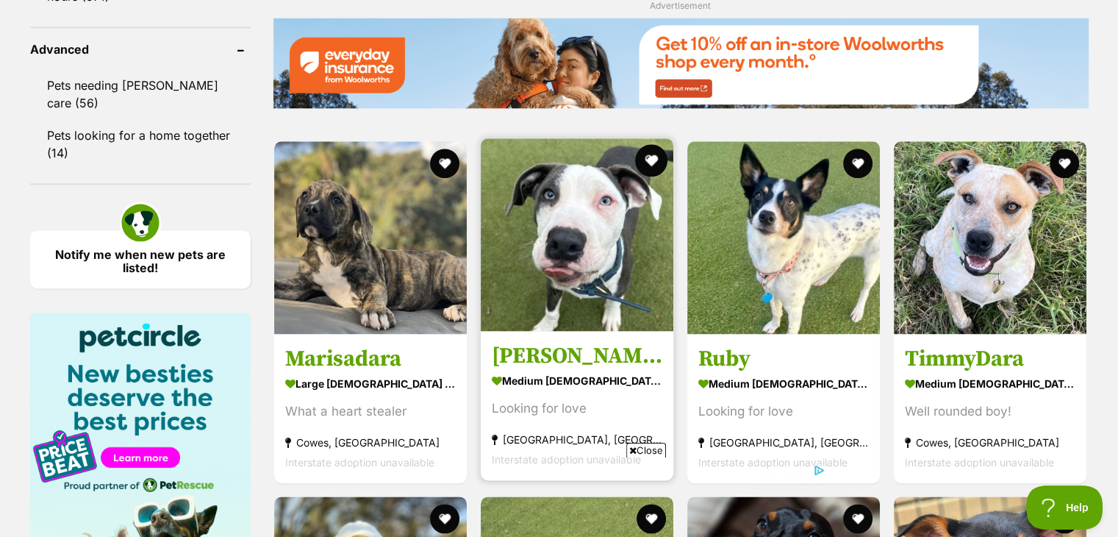
click at [649, 144] on button "favourite" at bounding box center [651, 160] width 32 height 32
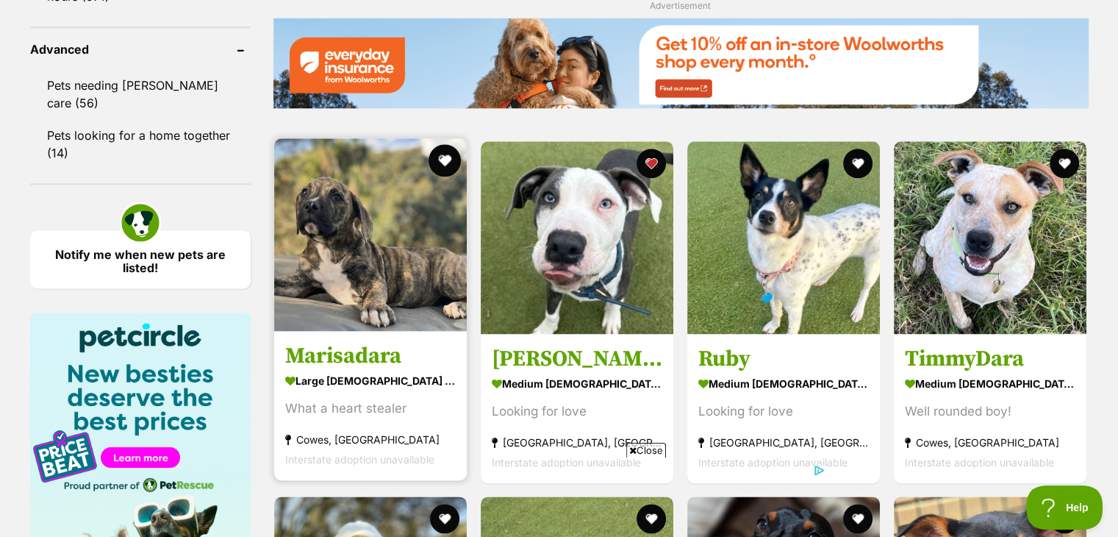
click at [439, 144] on button "favourite" at bounding box center [445, 160] width 32 height 32
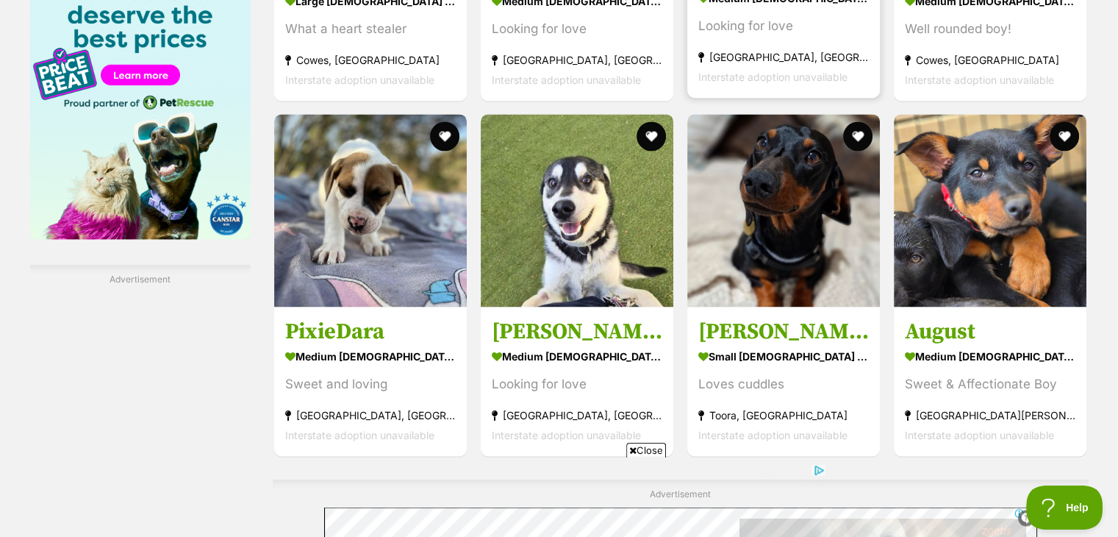
scroll to position [2323, 0]
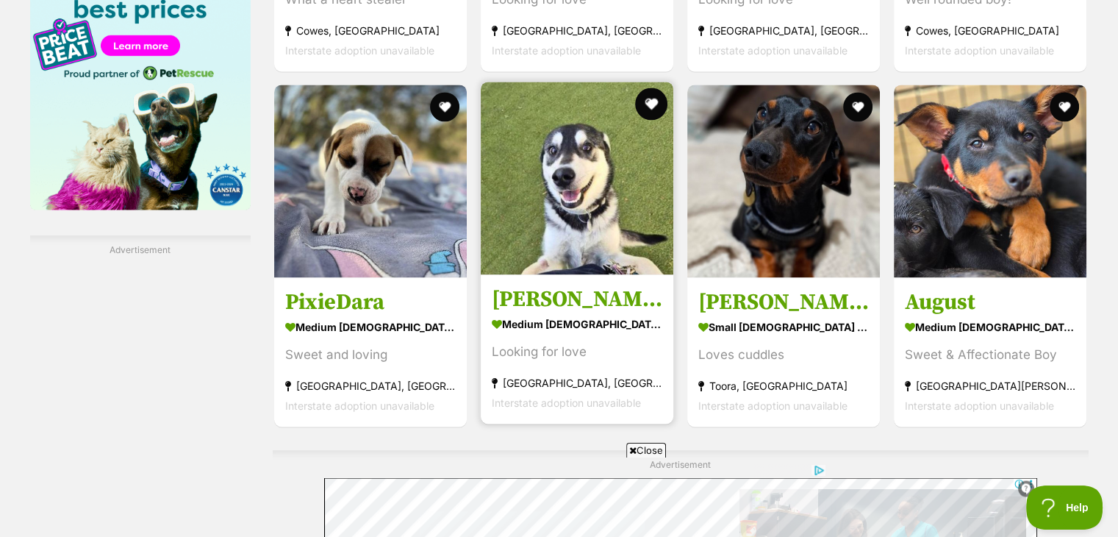
click at [660, 87] on button "favourite" at bounding box center [651, 103] width 32 height 32
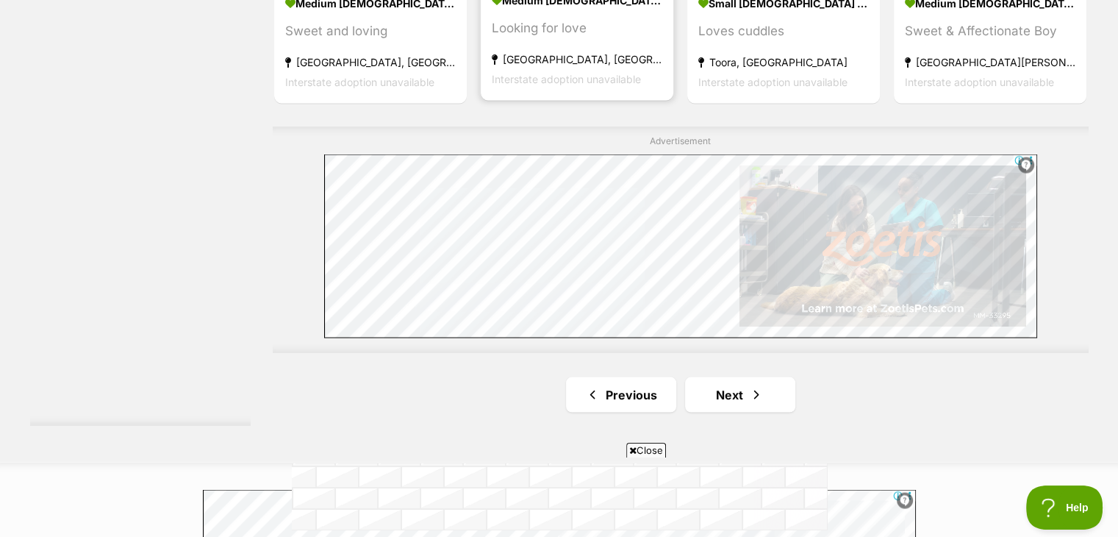
scroll to position [2735, 0]
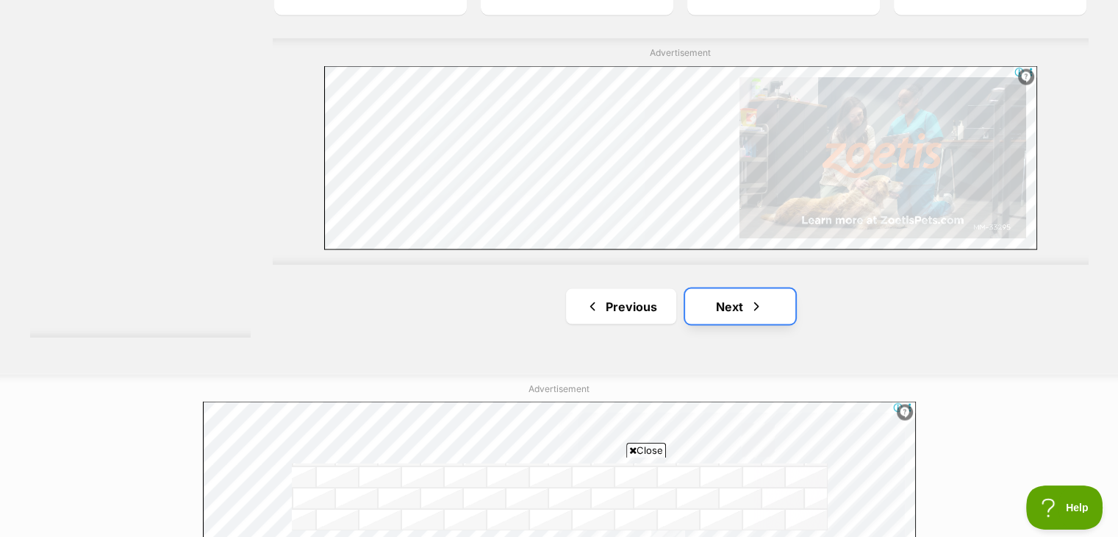
click at [759, 297] on span "Next page" at bounding box center [756, 306] width 15 height 18
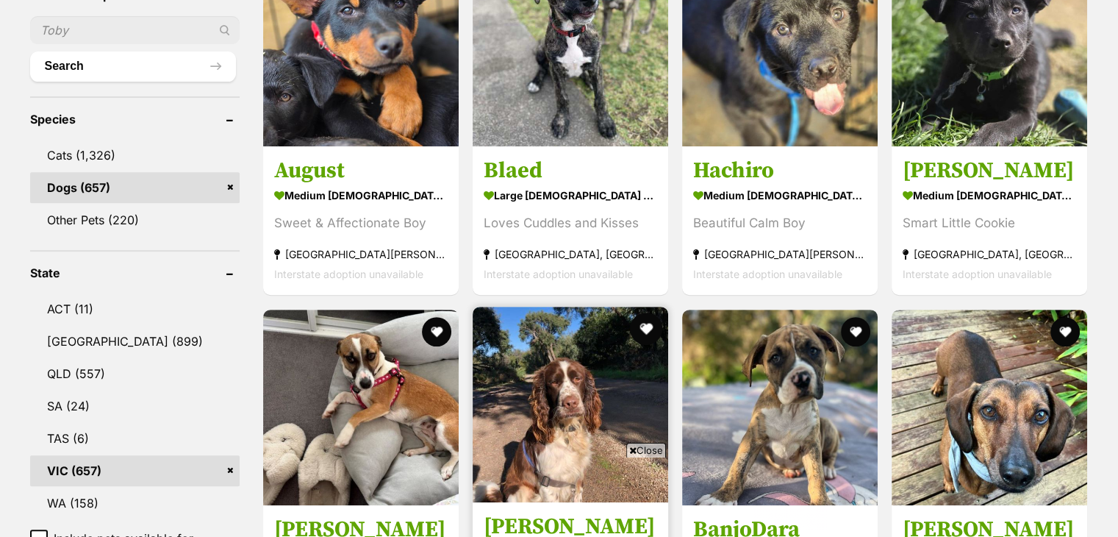
click at [647, 312] on button "favourite" at bounding box center [646, 328] width 32 height 32
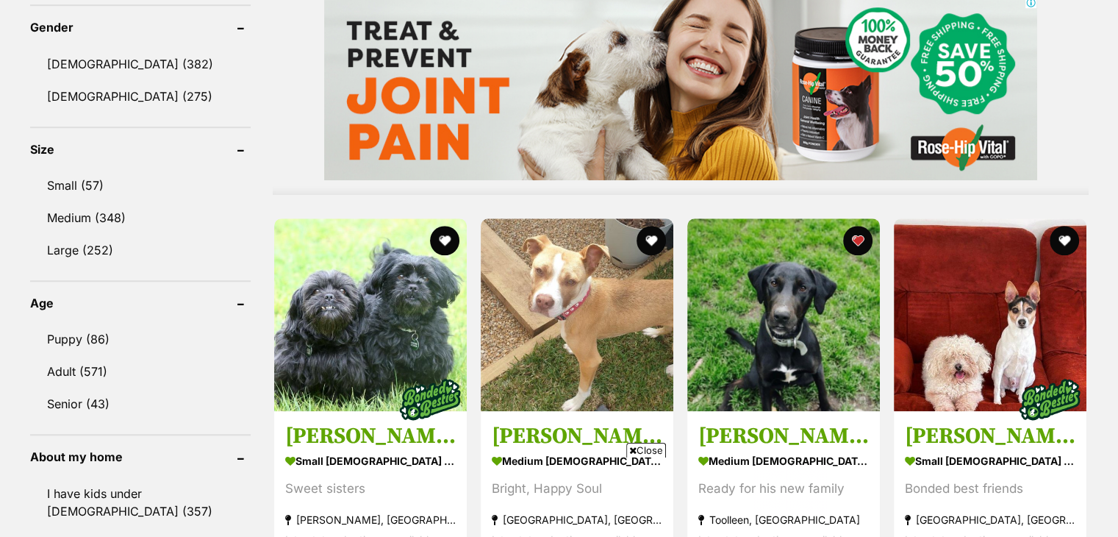
scroll to position [1235, 0]
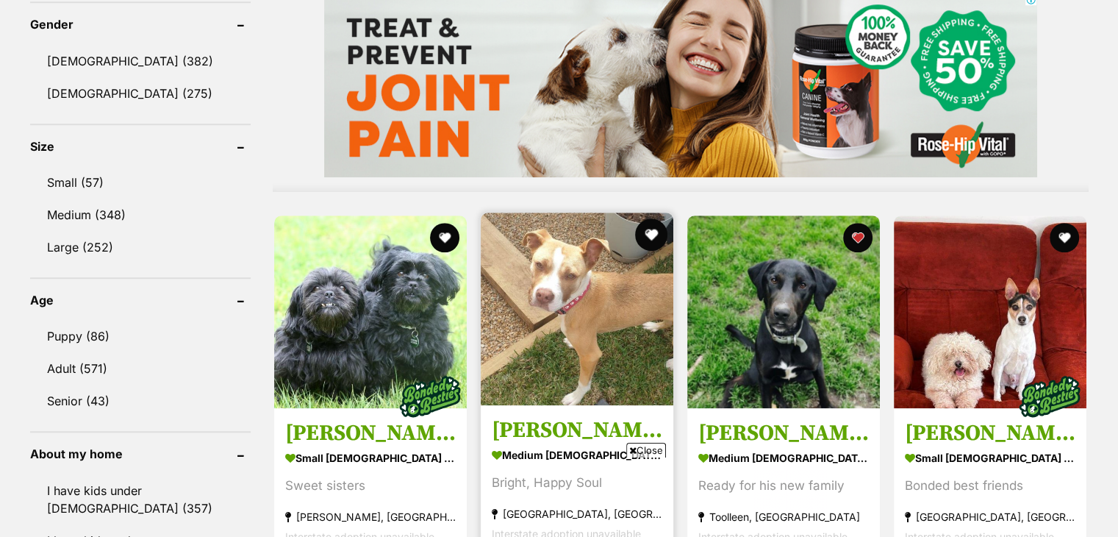
click at [659, 218] on button "favourite" at bounding box center [651, 234] width 32 height 32
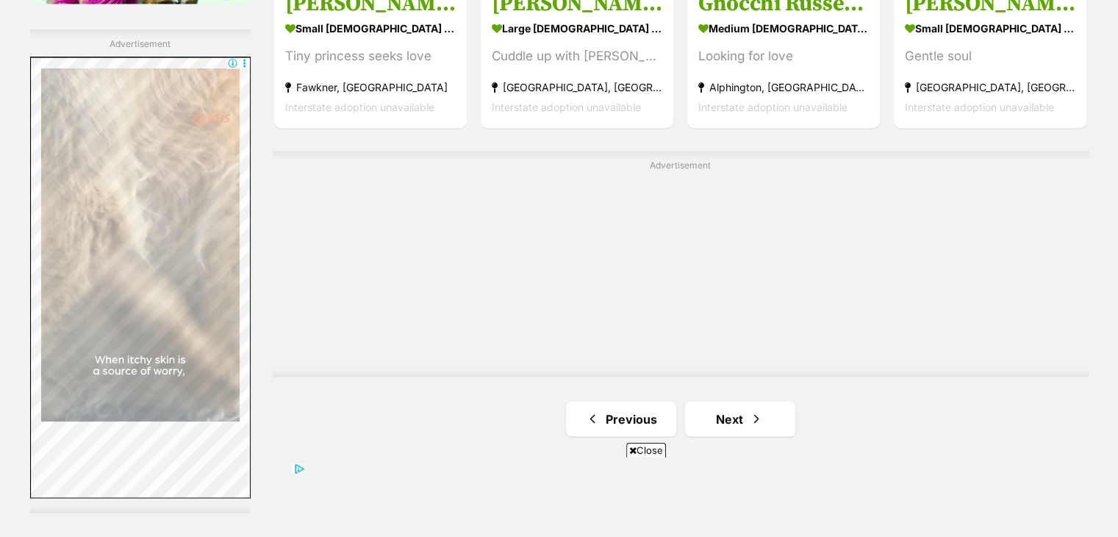
scroll to position [2558, 0]
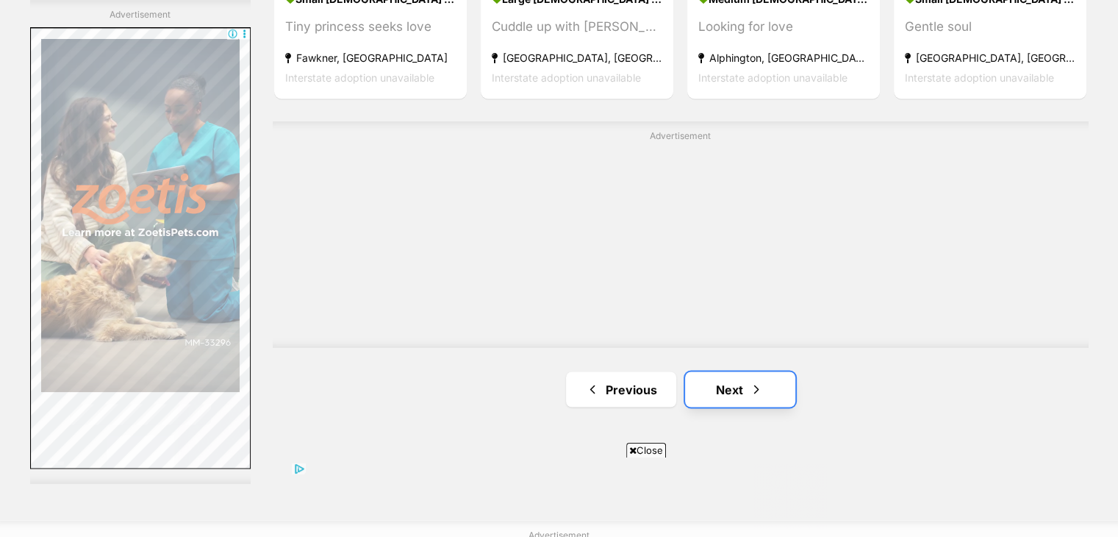
click at [735, 371] on link "Next" at bounding box center [740, 388] width 110 height 35
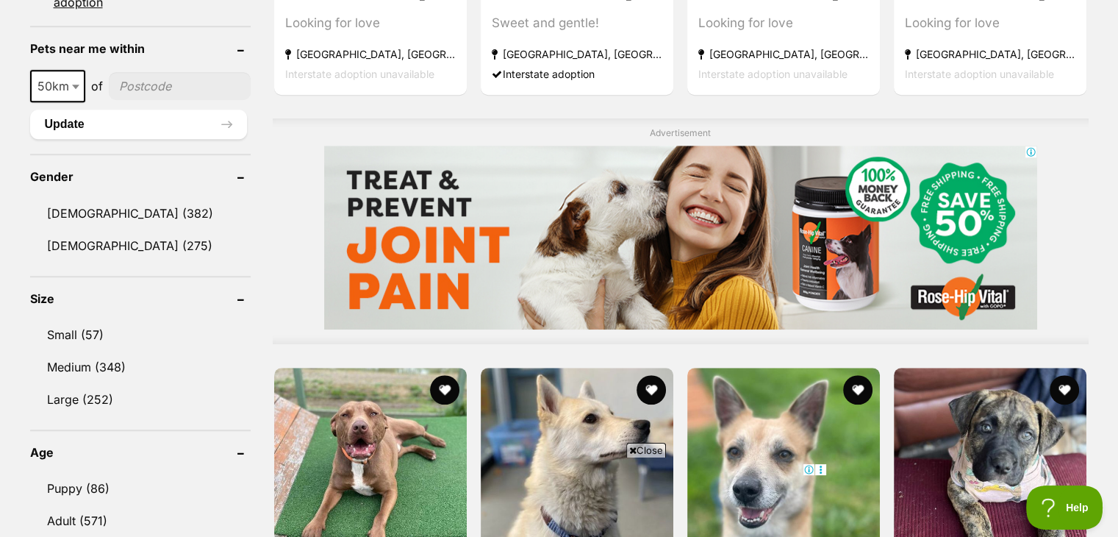
scroll to position [1088, 0]
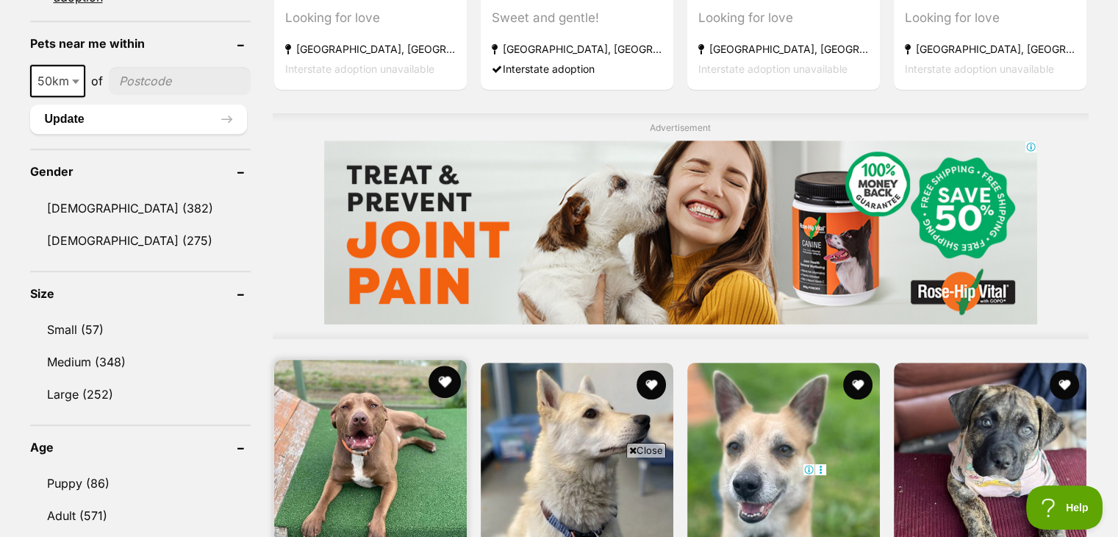
click at [441, 365] on button "favourite" at bounding box center [445, 381] width 32 height 32
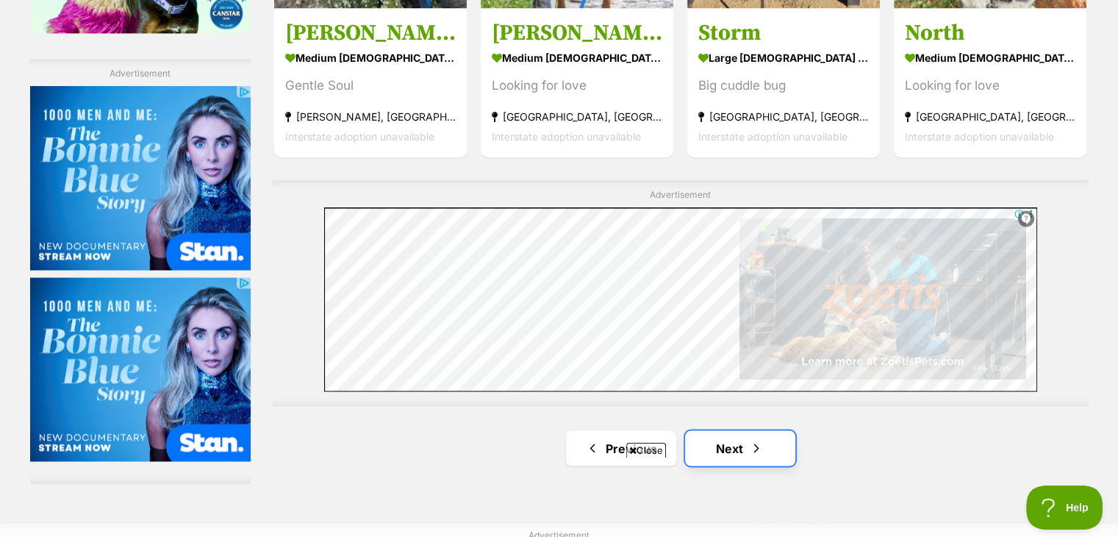
scroll to position [0, 0]
click at [747, 430] on link "Next" at bounding box center [740, 447] width 110 height 35
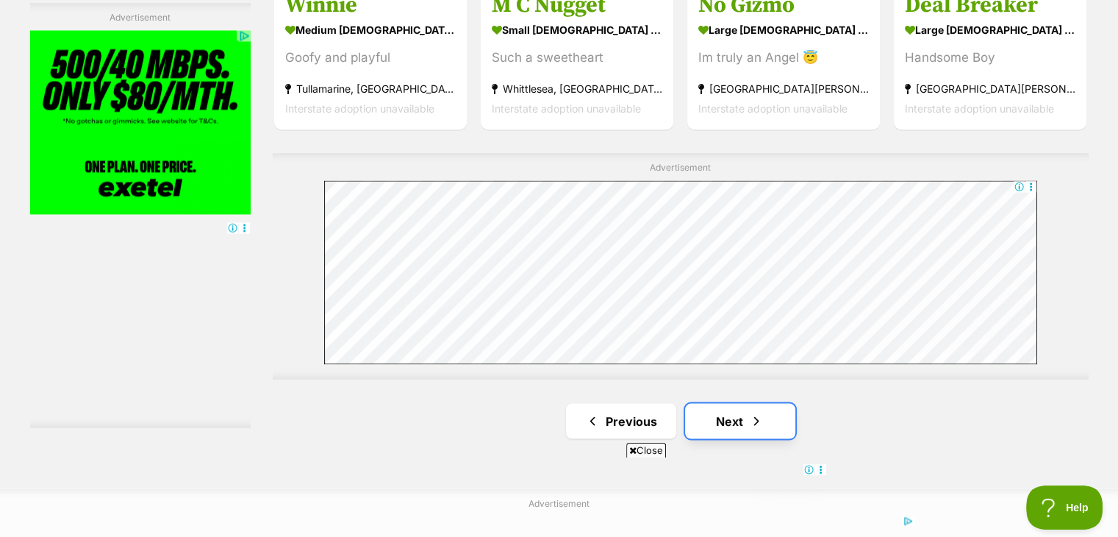
click at [778, 403] on link "Next" at bounding box center [740, 420] width 110 height 35
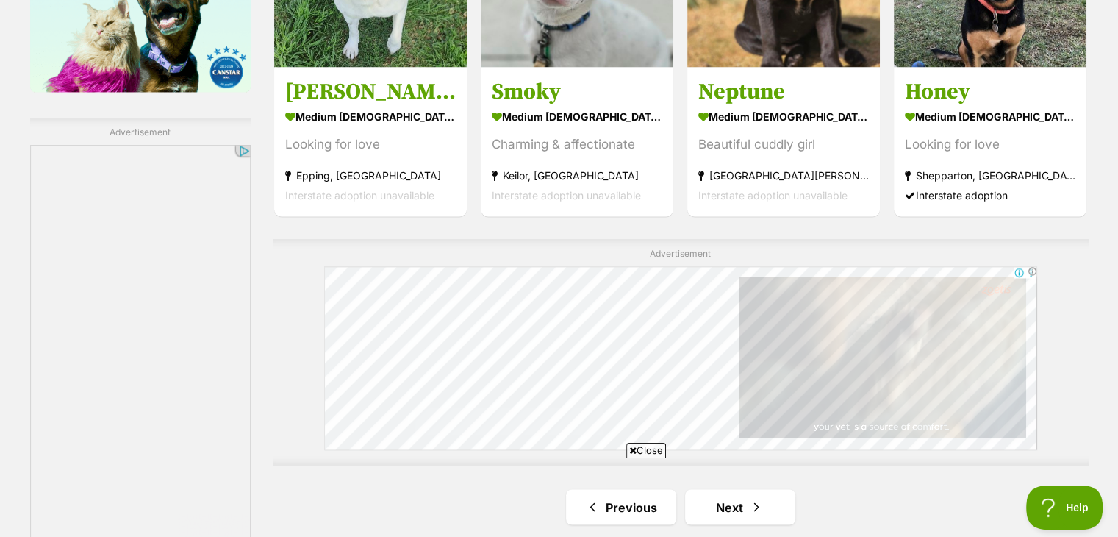
scroll to position [2470, 0]
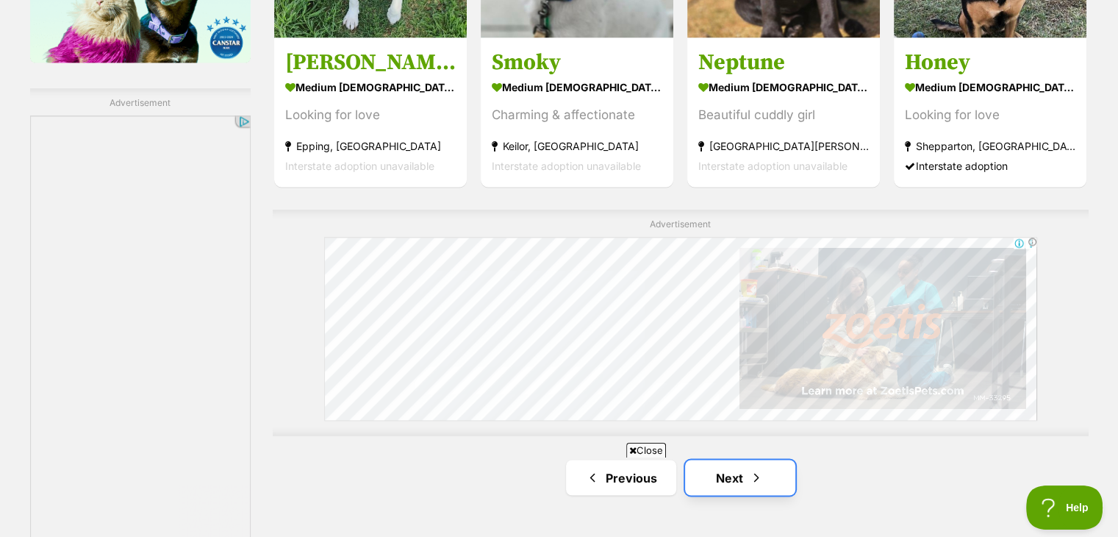
click at [753, 468] on span "Next page" at bounding box center [756, 477] width 15 height 18
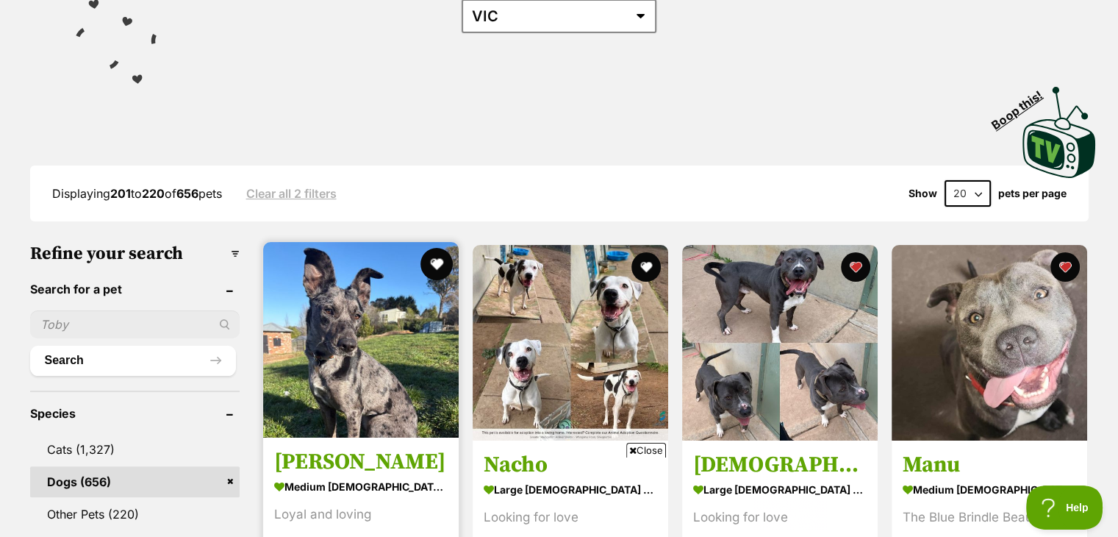
click at [429, 248] on button "favourite" at bounding box center [436, 264] width 32 height 32
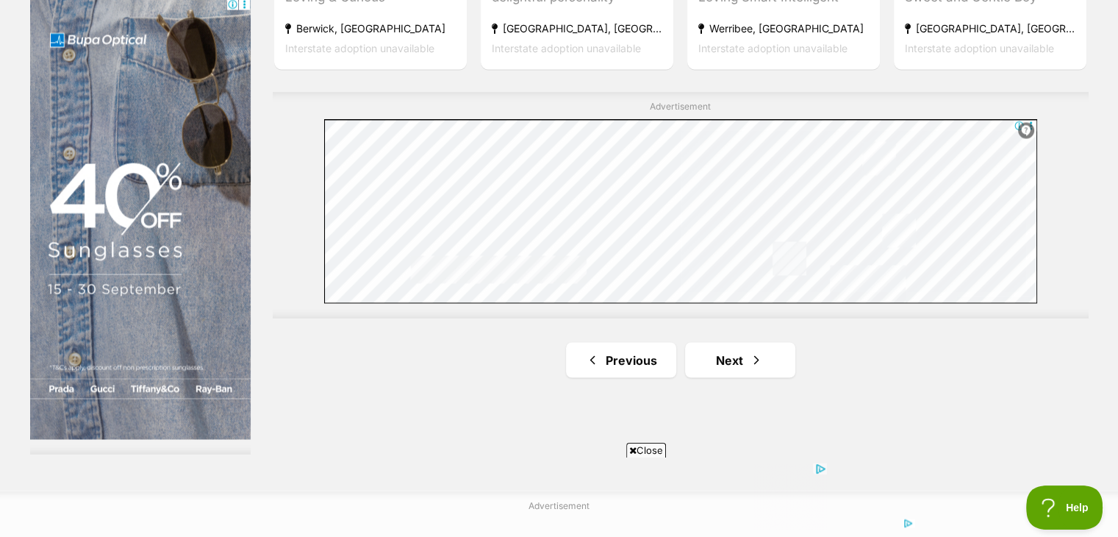
scroll to position [2617, 0]
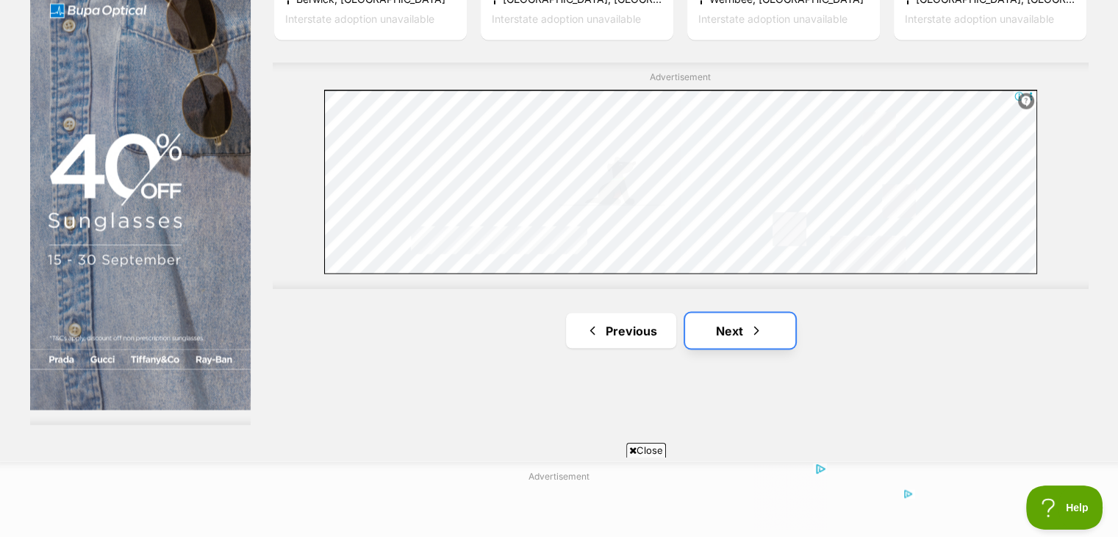
click at [753, 312] on link "Next" at bounding box center [740, 329] width 110 height 35
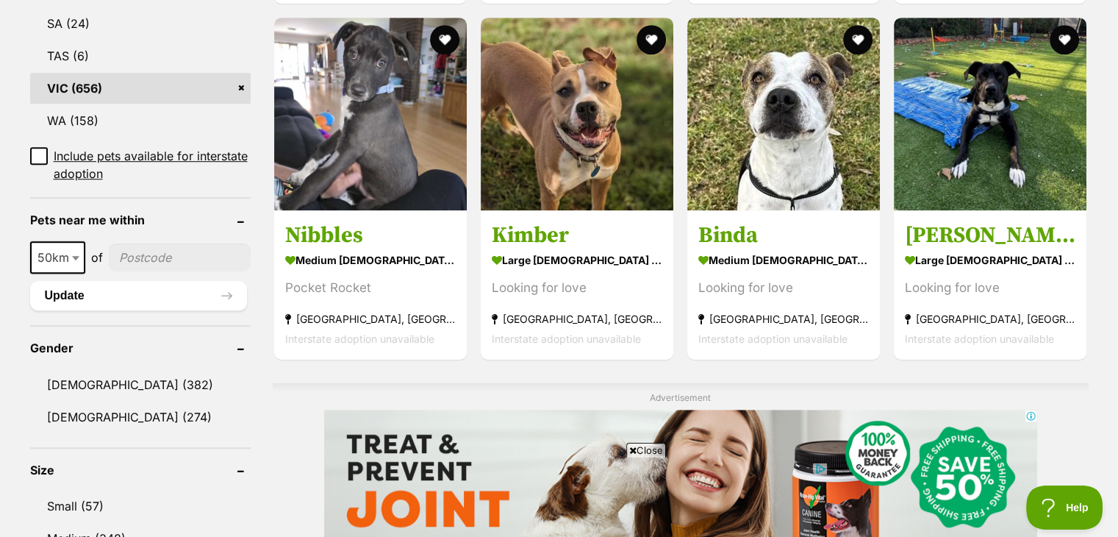
scroll to position [882, 0]
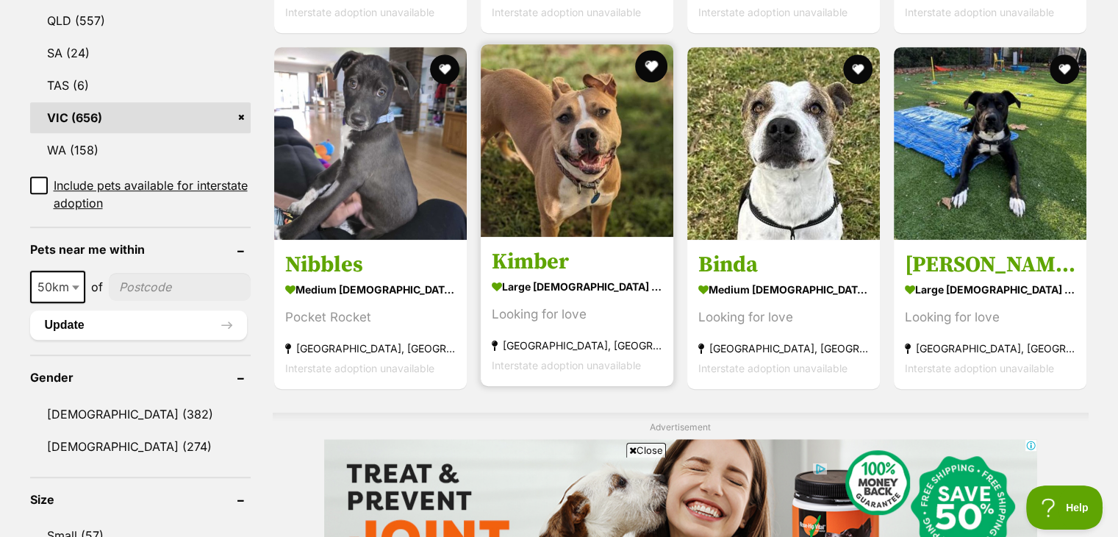
click at [659, 50] on button "favourite" at bounding box center [651, 66] width 32 height 32
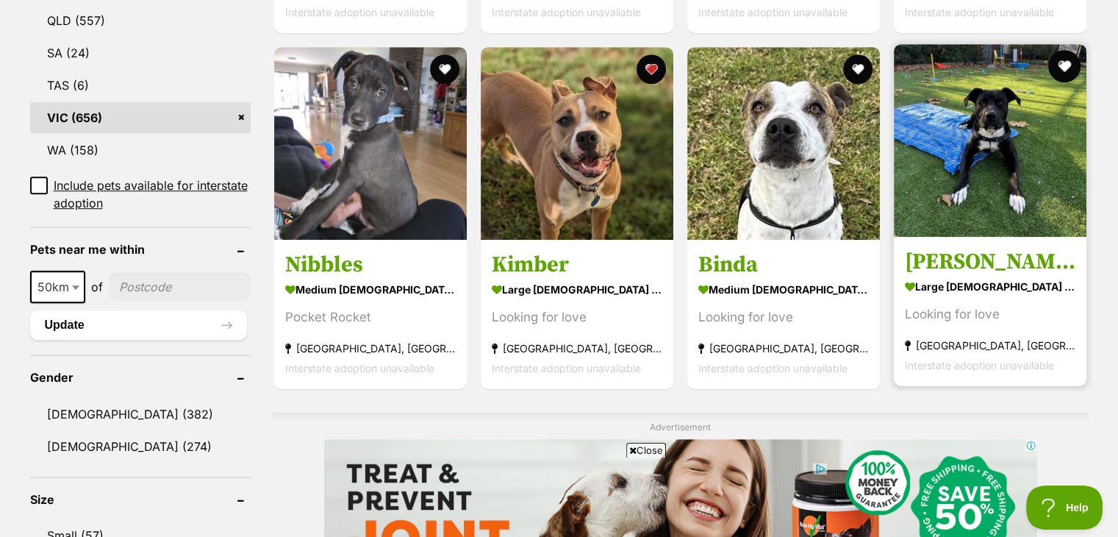
click at [1067, 50] on button "favourite" at bounding box center [1065, 66] width 32 height 32
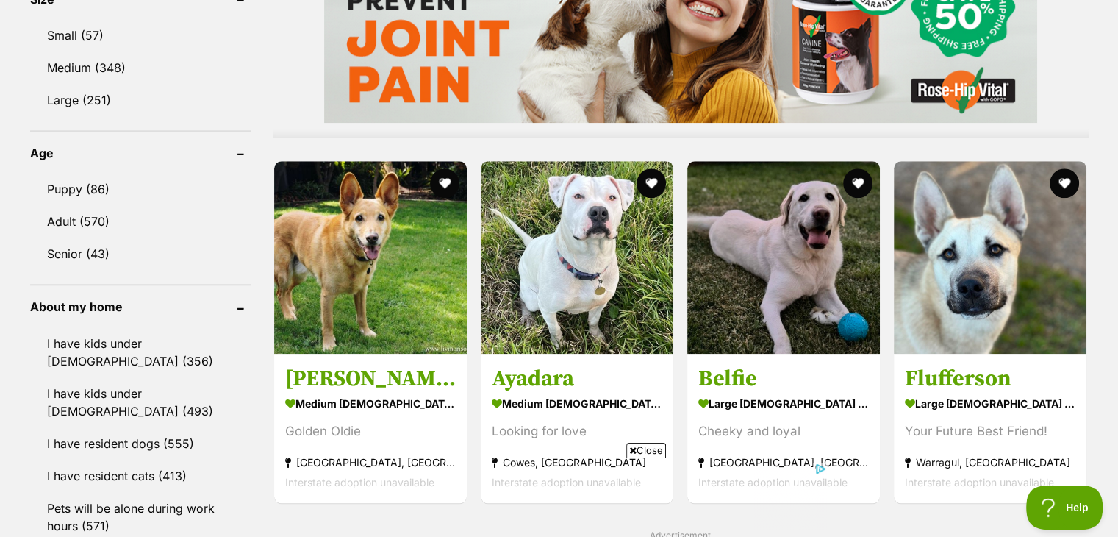
scroll to position [1411, 0]
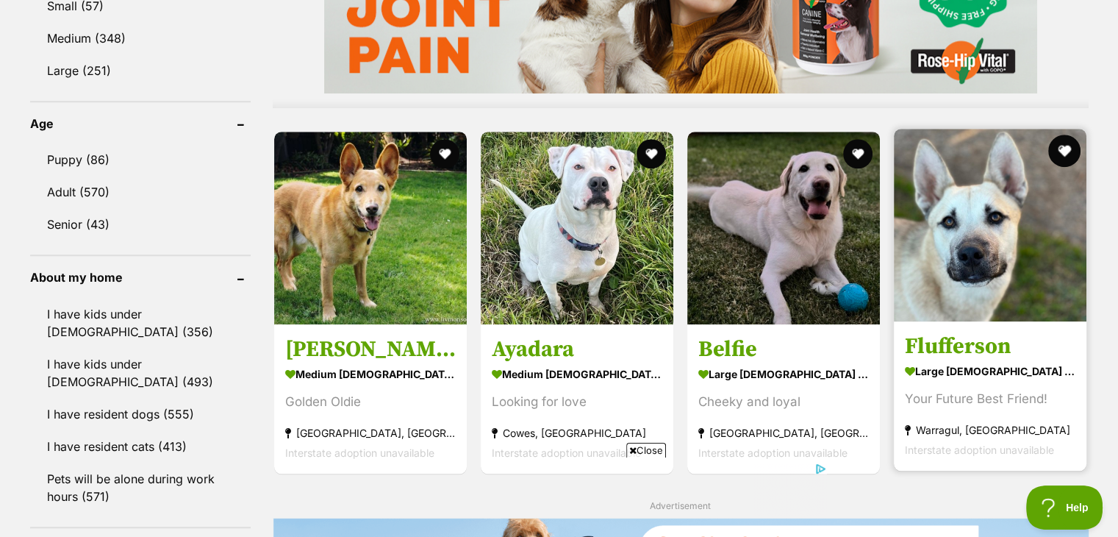
click at [1073, 135] on button "favourite" at bounding box center [1065, 151] width 32 height 32
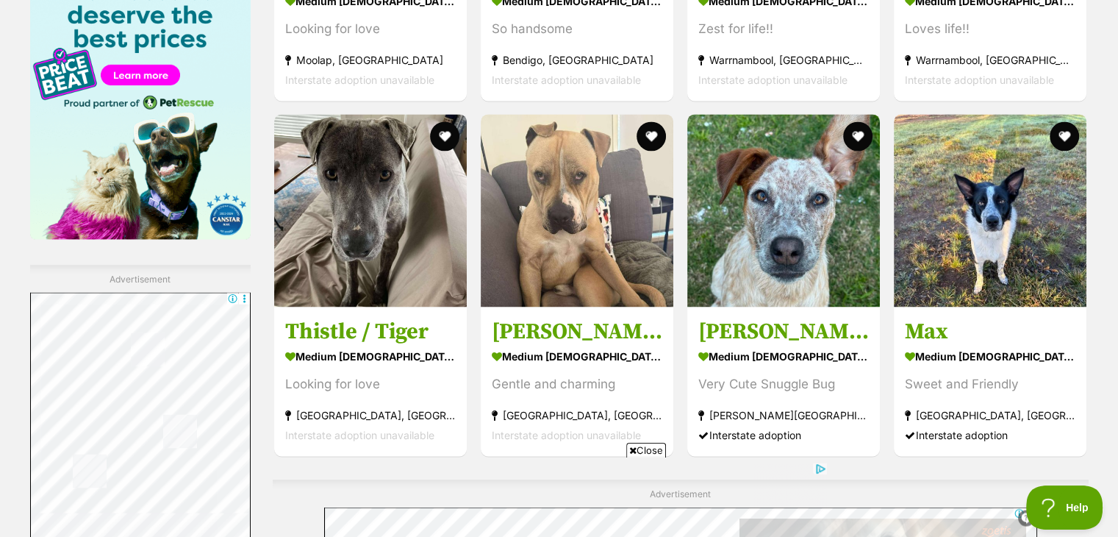
scroll to position [2323, 0]
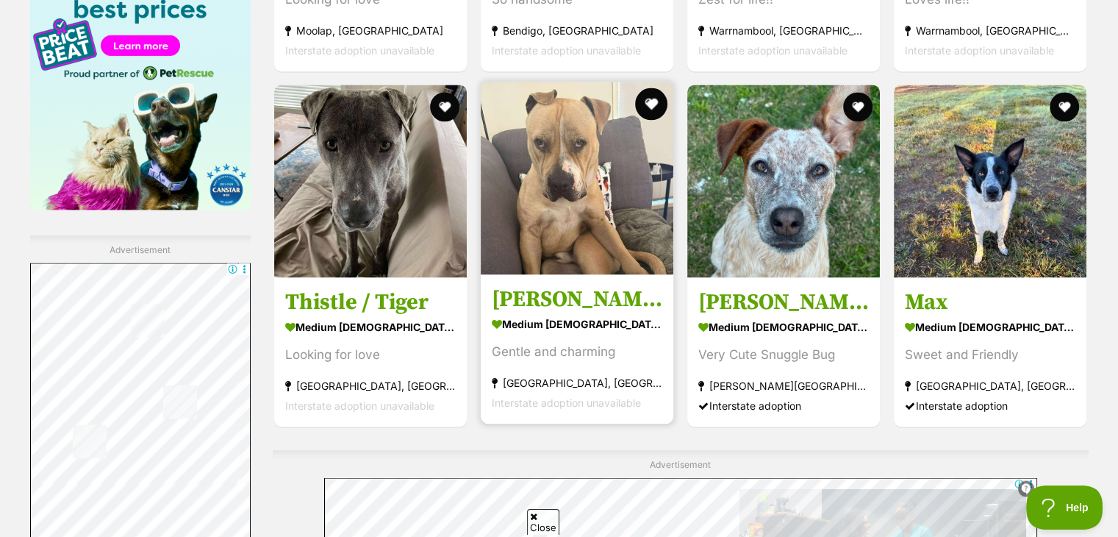
click at [648, 87] on button "favourite" at bounding box center [651, 103] width 32 height 32
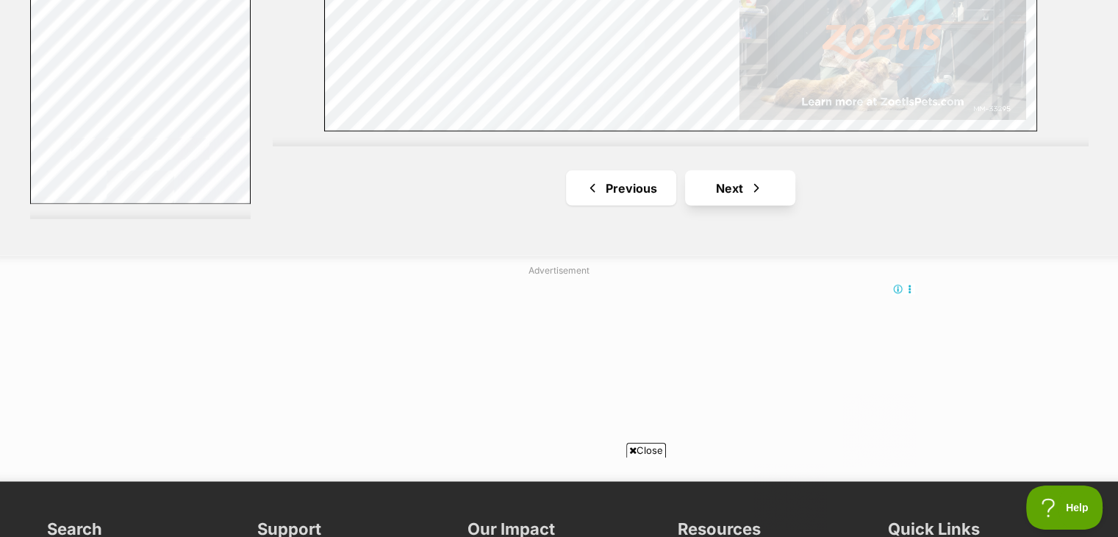
scroll to position [0, 0]
click at [723, 171] on link "Next" at bounding box center [740, 188] width 110 height 35
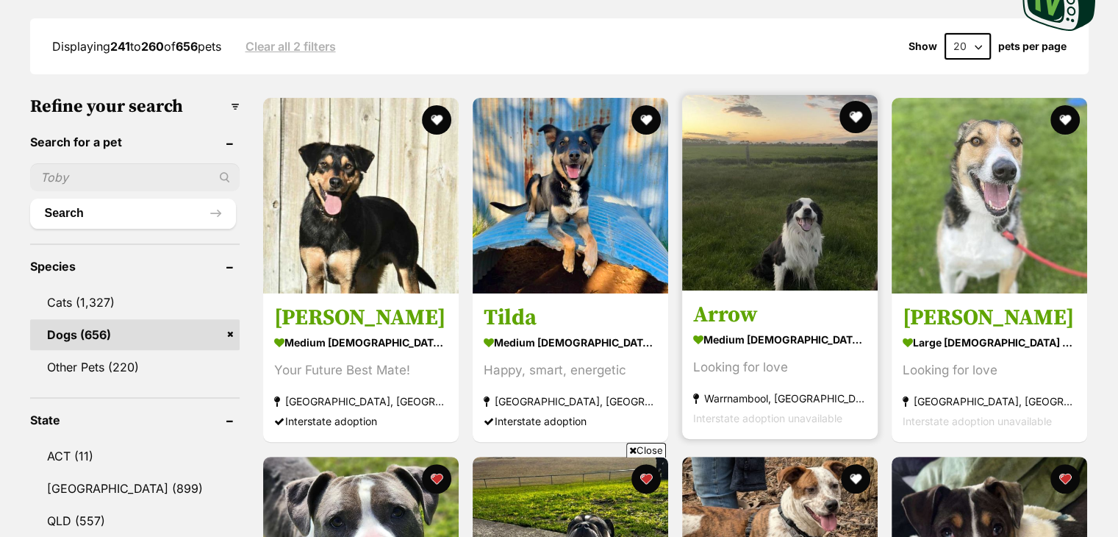
click at [853, 101] on button "favourite" at bounding box center [855, 117] width 32 height 32
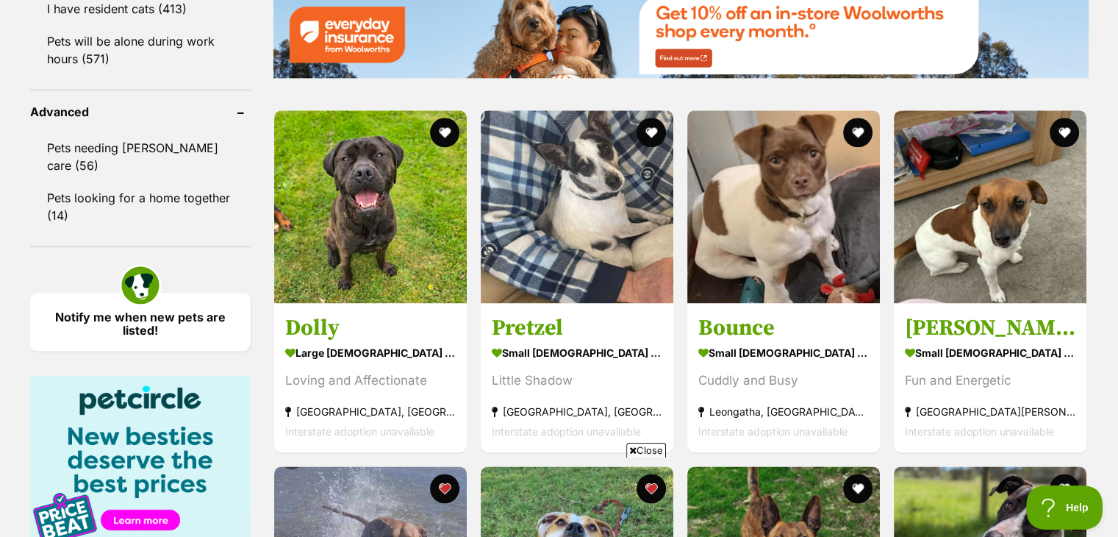
scroll to position [1911, 0]
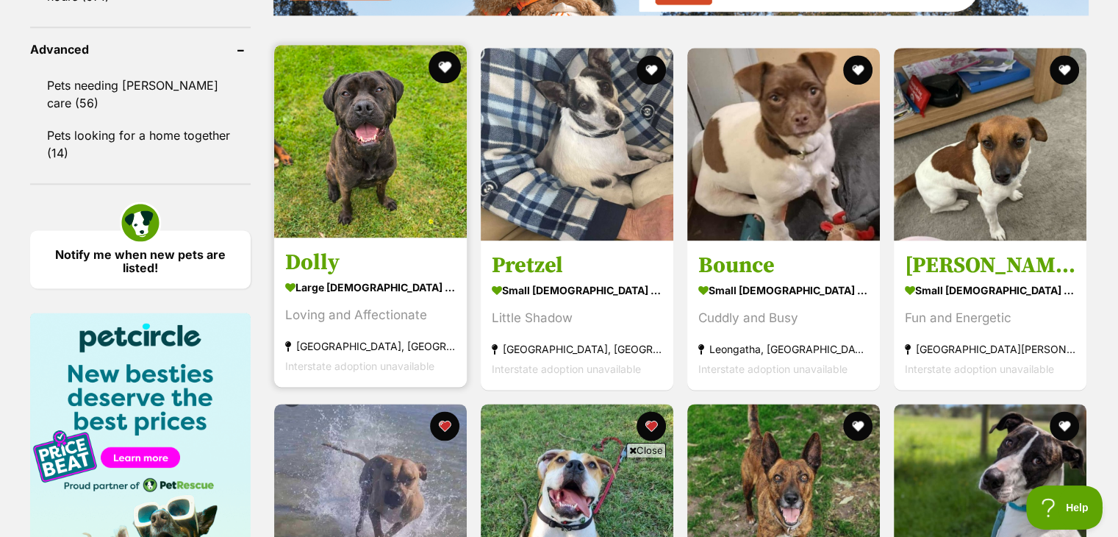
click at [448, 51] on button "favourite" at bounding box center [445, 67] width 32 height 32
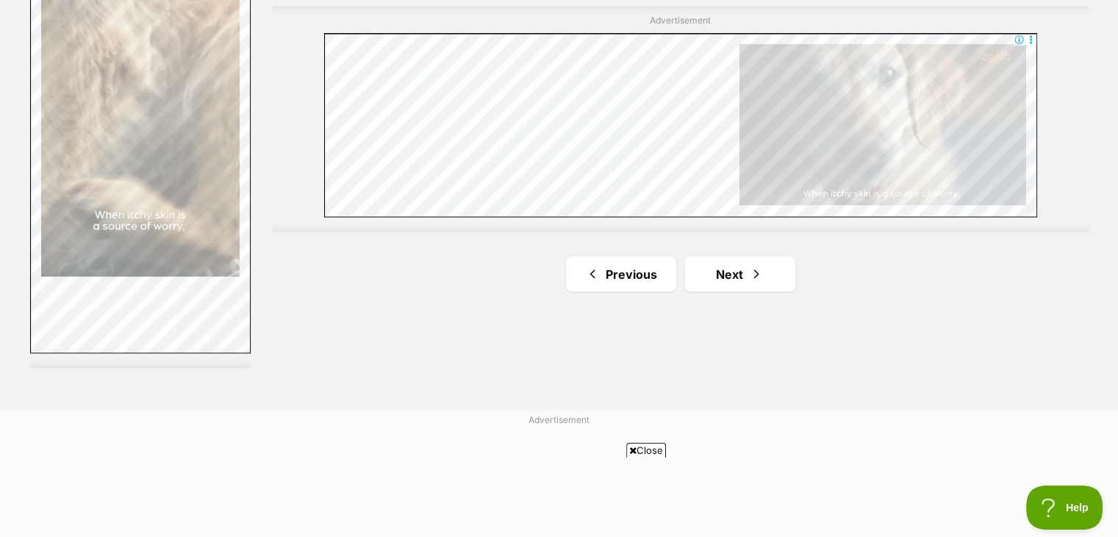
scroll to position [2705, 0]
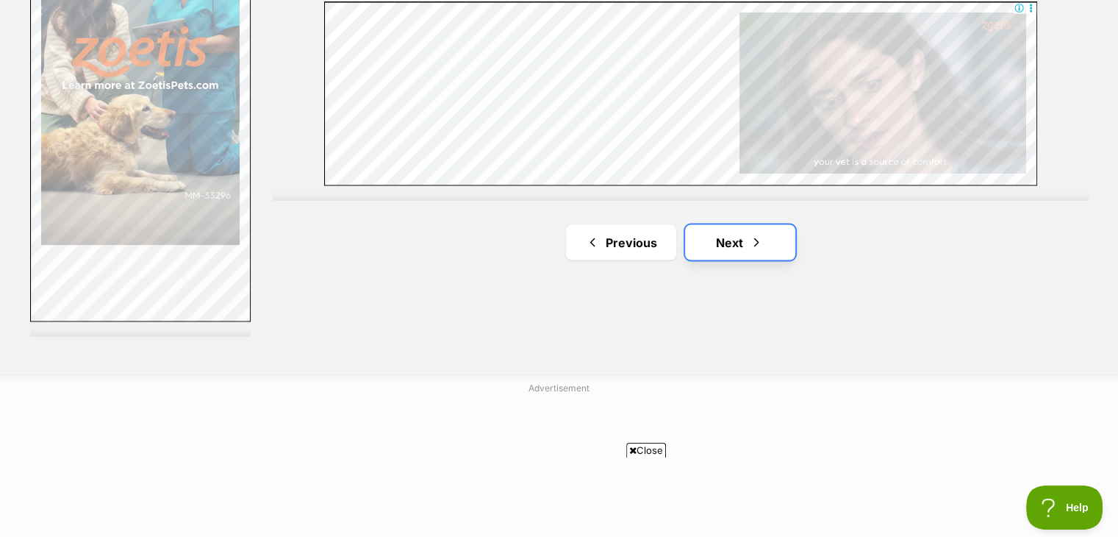
click at [732, 224] on link "Next" at bounding box center [740, 241] width 110 height 35
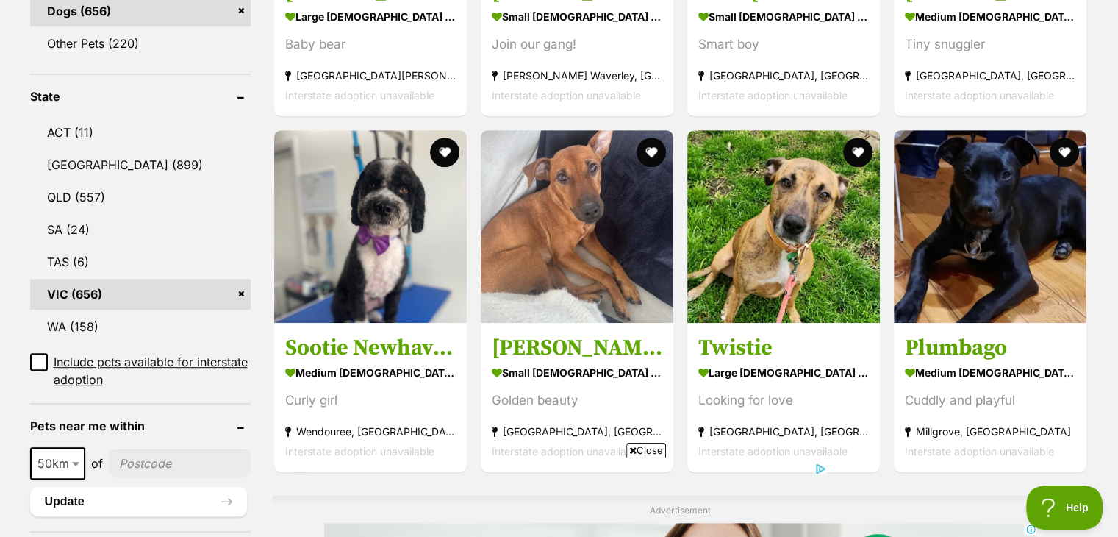
scroll to position [735, 0]
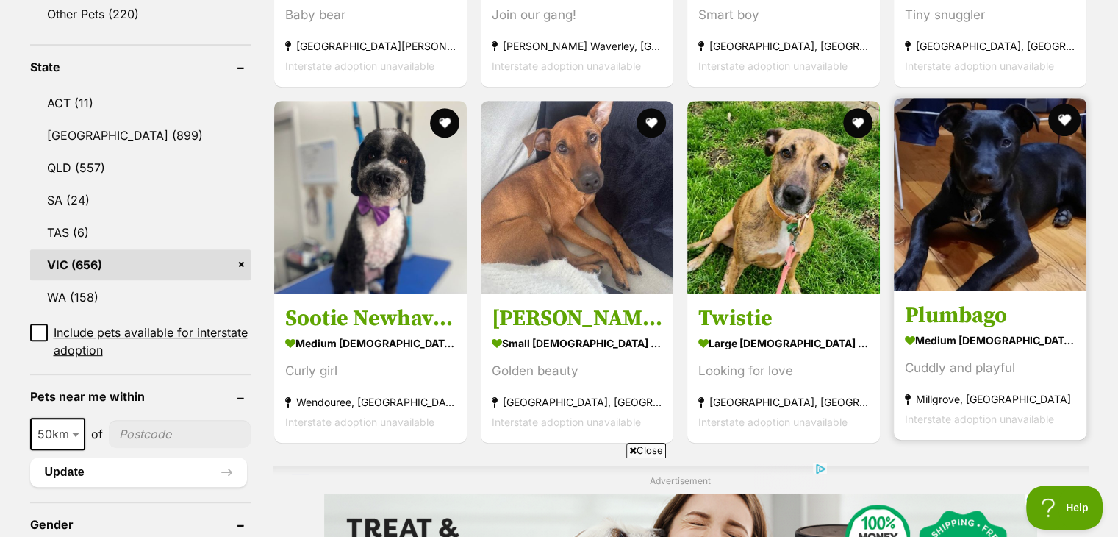
click at [1075, 104] on button "favourite" at bounding box center [1065, 120] width 32 height 32
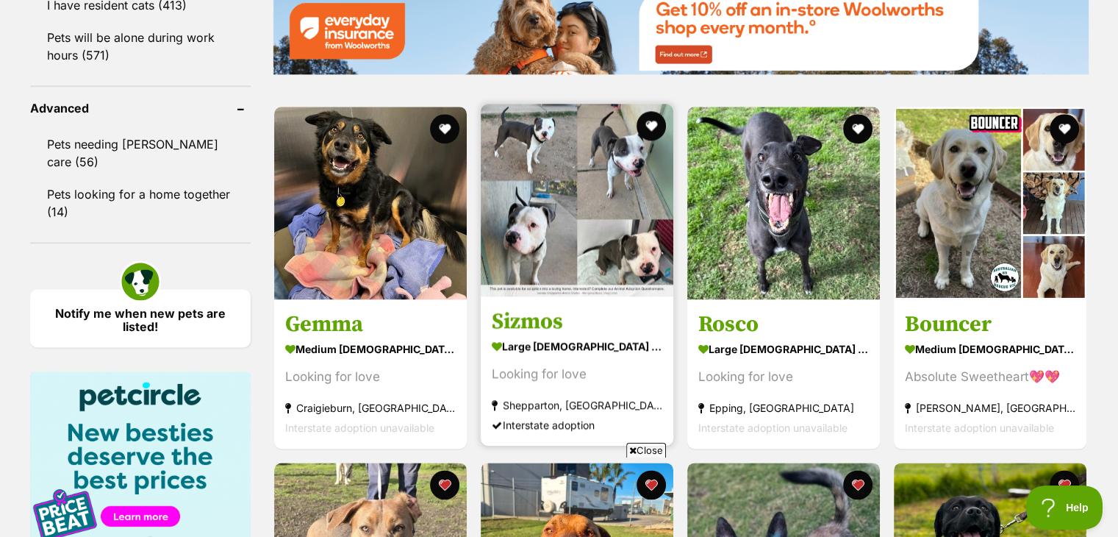
scroll to position [0, 0]
click at [651, 110] on button "favourite" at bounding box center [651, 126] width 32 height 32
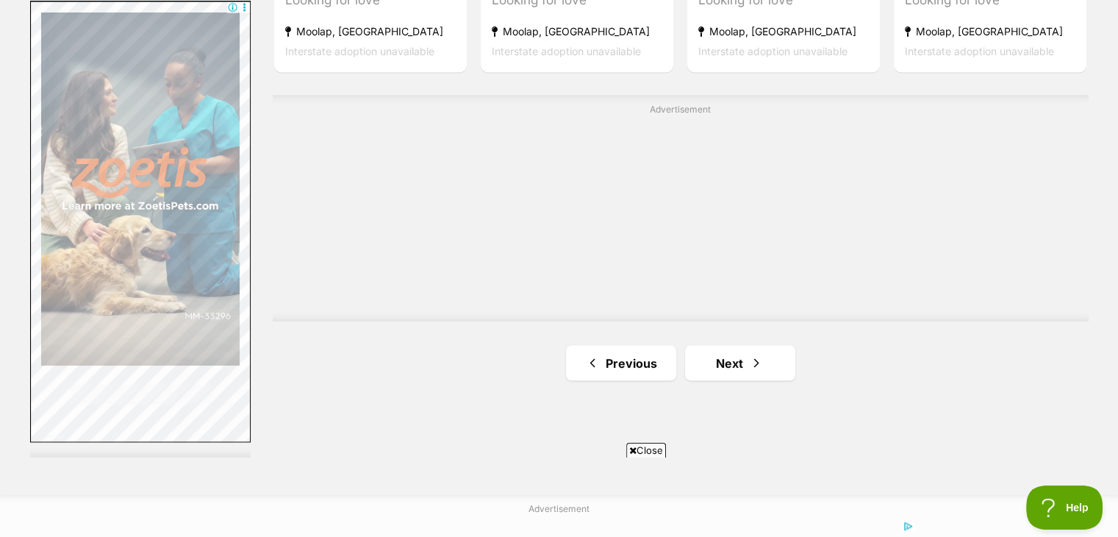
scroll to position [2646, 0]
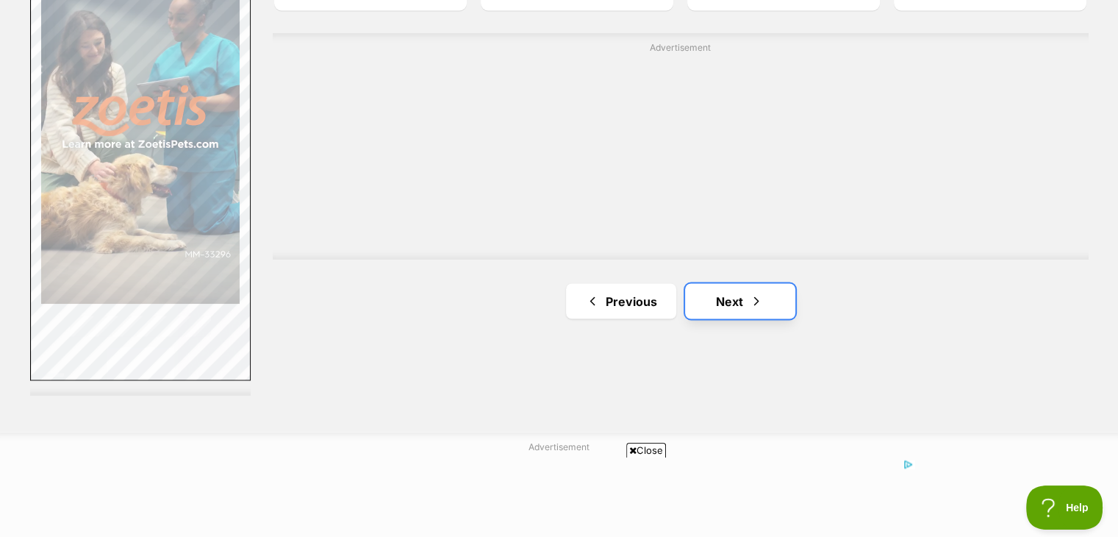
click at [764, 283] on link "Next" at bounding box center [740, 300] width 110 height 35
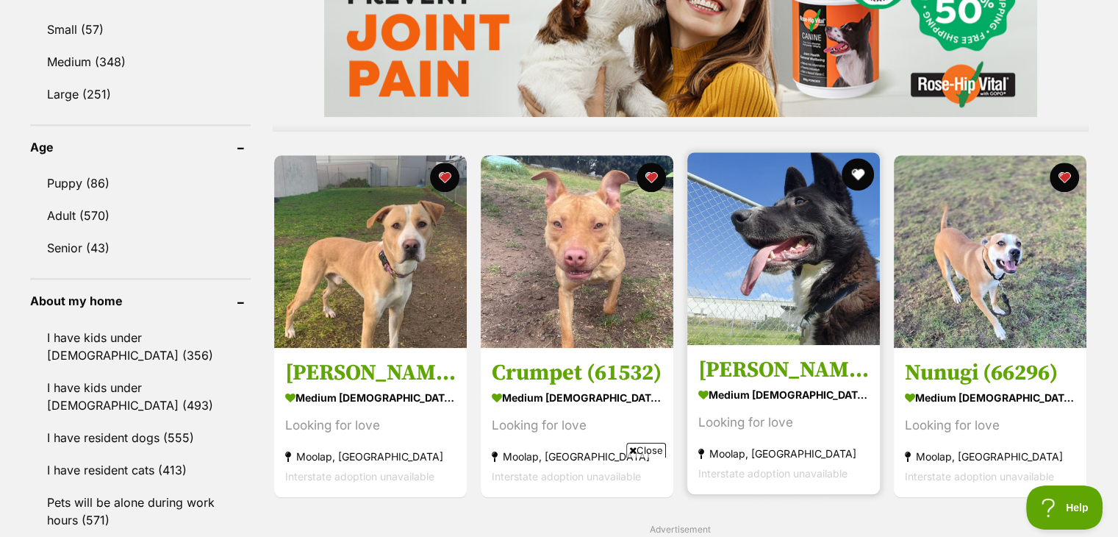
click at [864, 158] on button "favourite" at bounding box center [858, 174] width 32 height 32
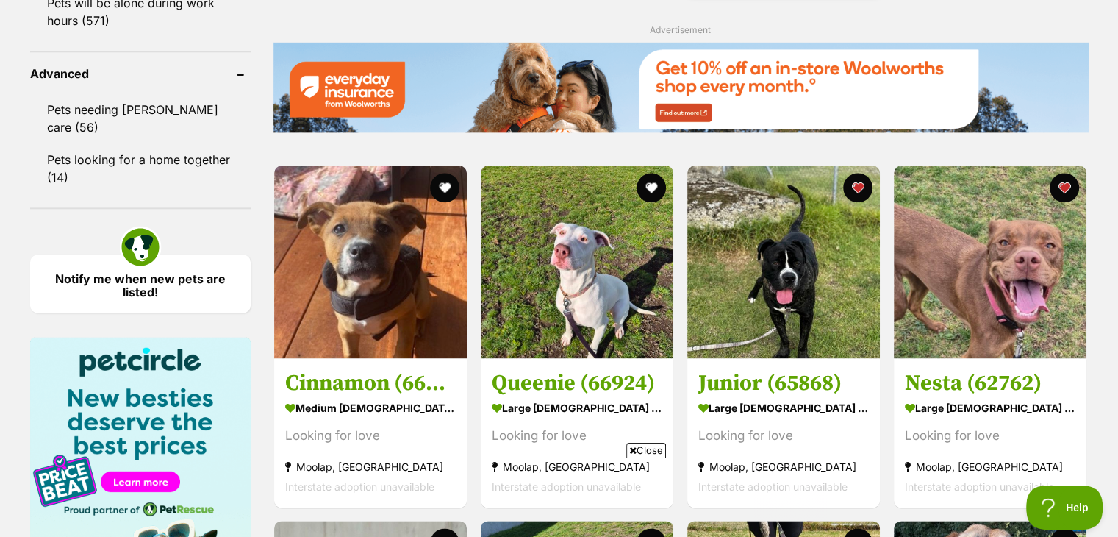
scroll to position [1888, 0]
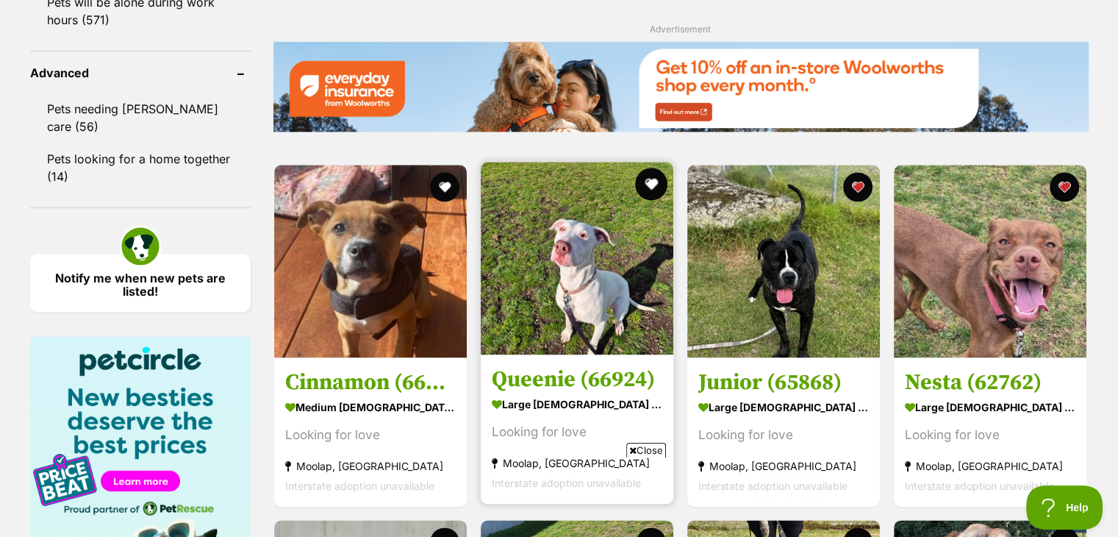
click at [646, 168] on button "favourite" at bounding box center [651, 184] width 32 height 32
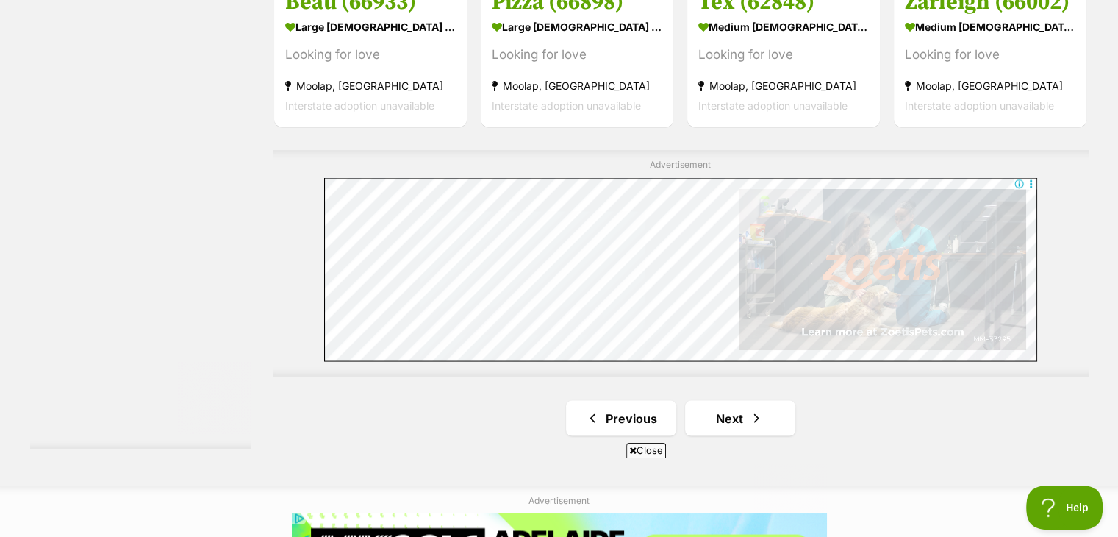
scroll to position [2652, 0]
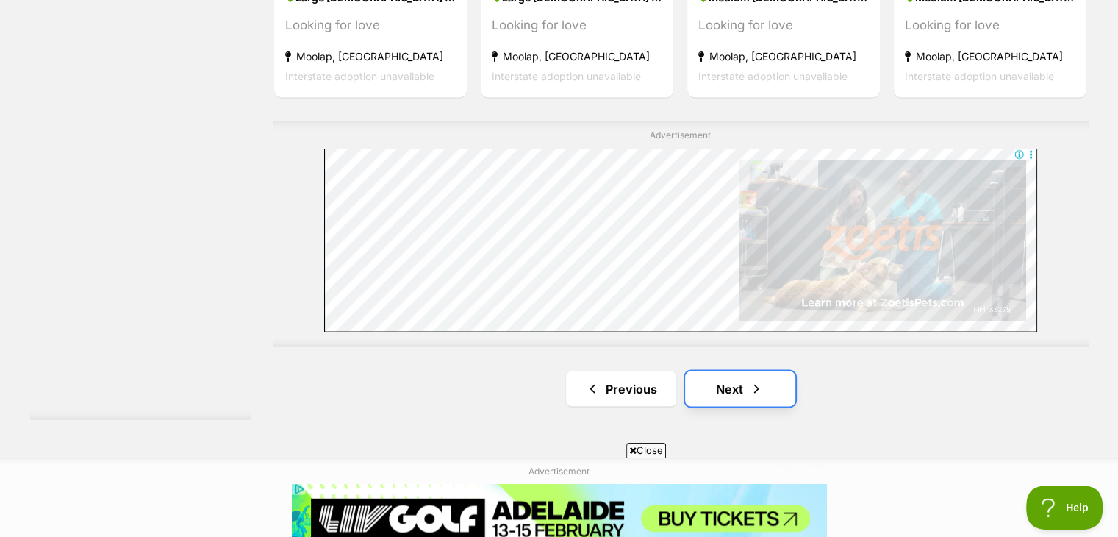
click at [775, 370] on link "Next" at bounding box center [740, 387] width 110 height 35
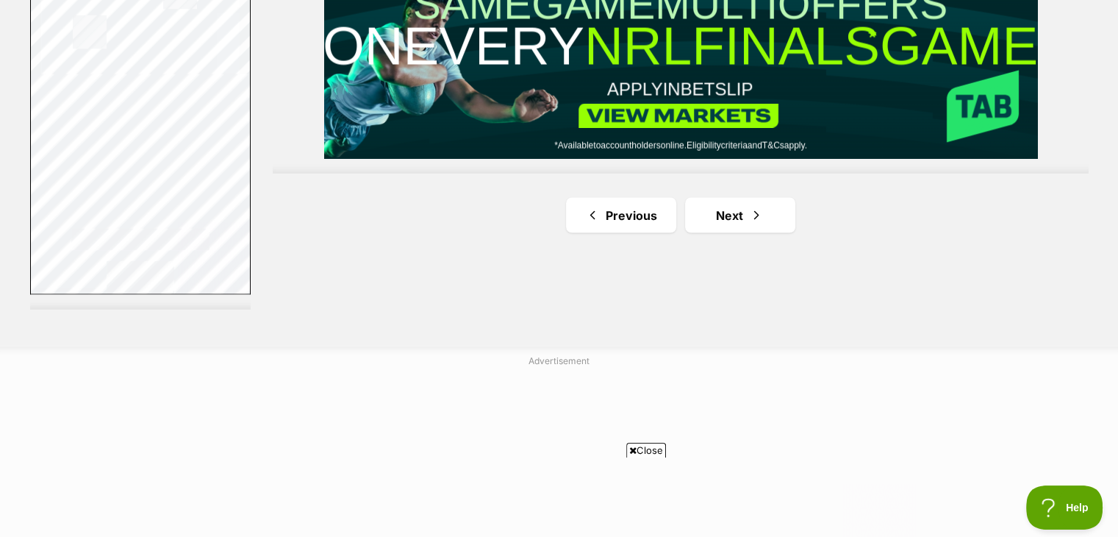
scroll to position [2735, 0]
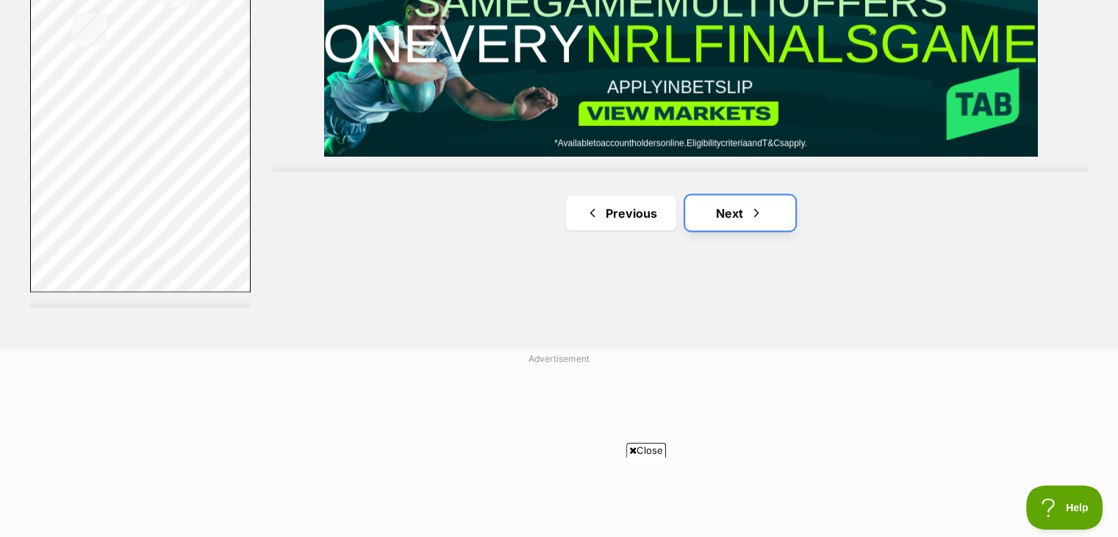
click at [765, 195] on link "Next" at bounding box center [740, 212] width 110 height 35
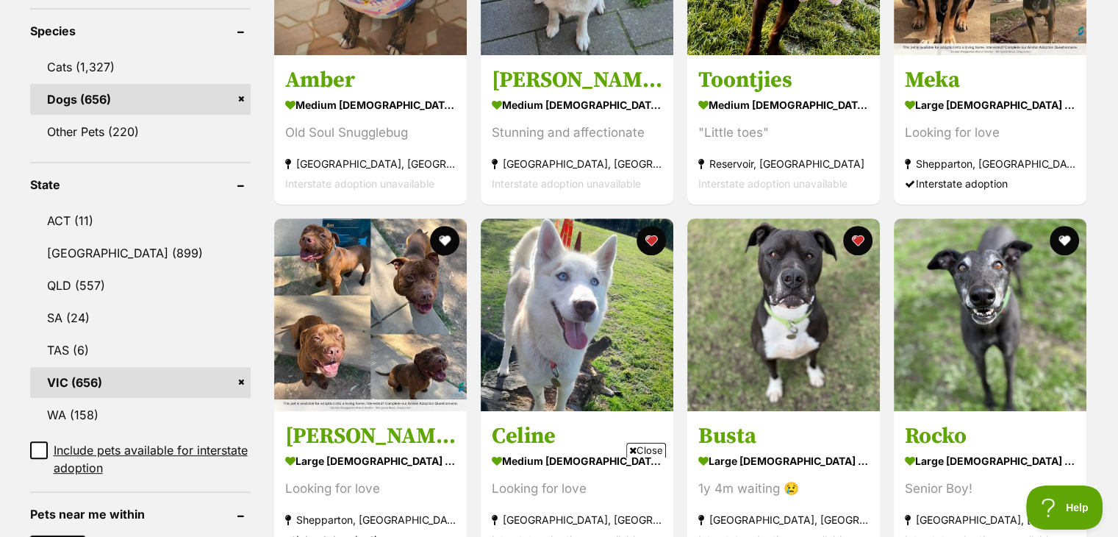
scroll to position [647, 0]
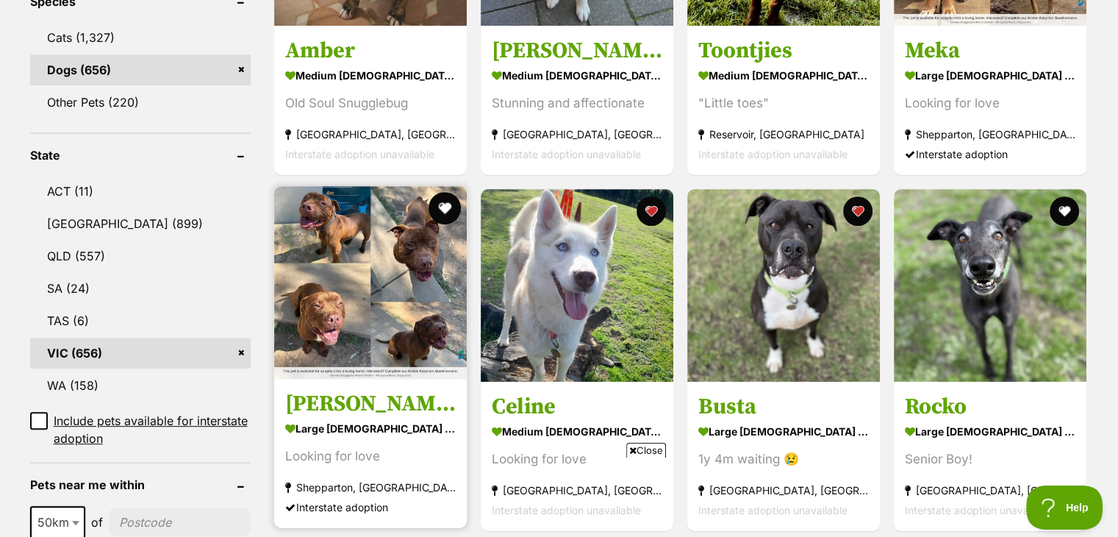
click at [443, 192] on button "favourite" at bounding box center [445, 208] width 32 height 32
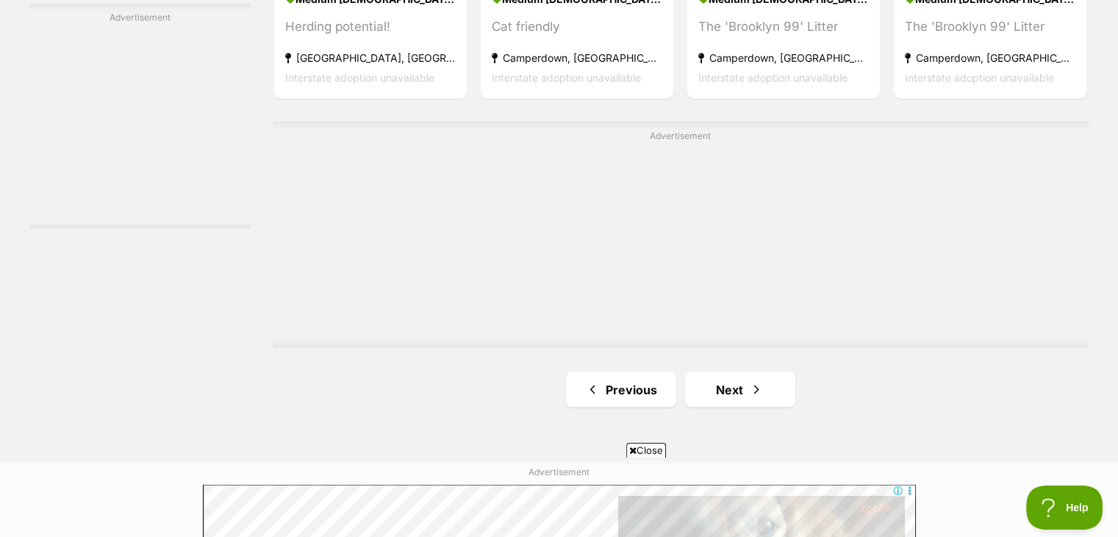
scroll to position [2588, 0]
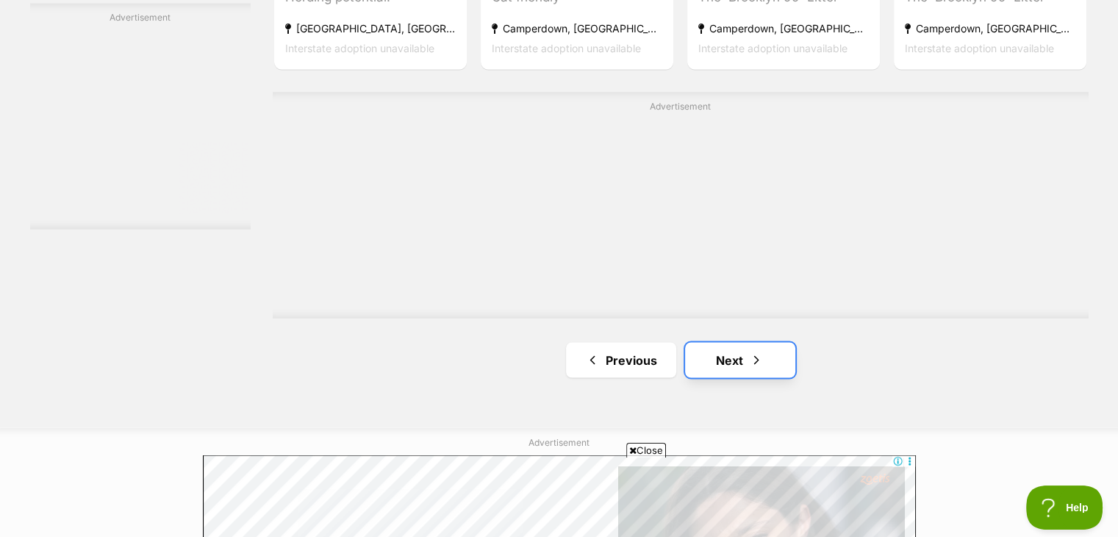
click at [732, 342] on link "Next" at bounding box center [740, 359] width 110 height 35
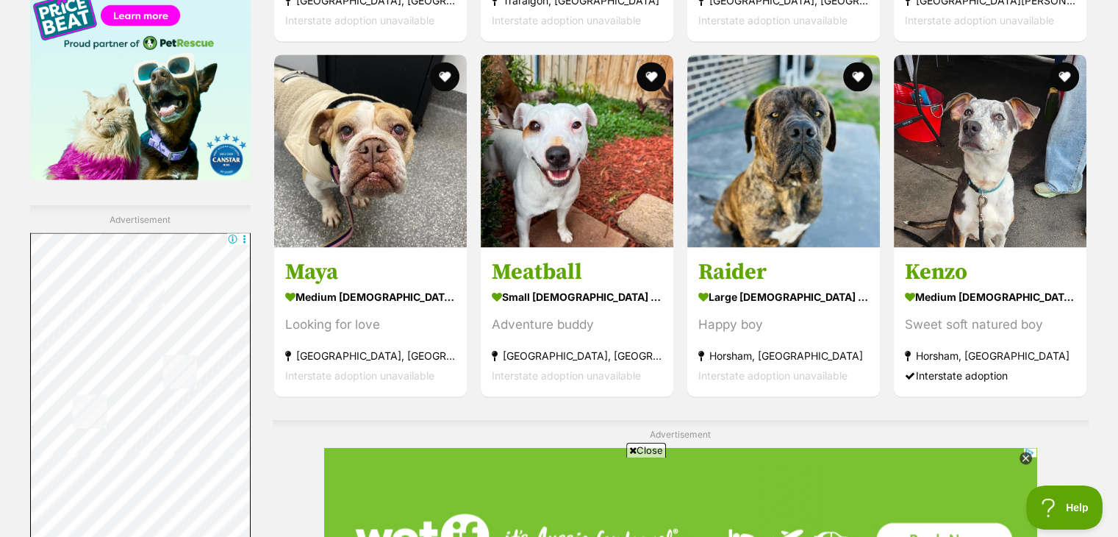
scroll to position [2307, 0]
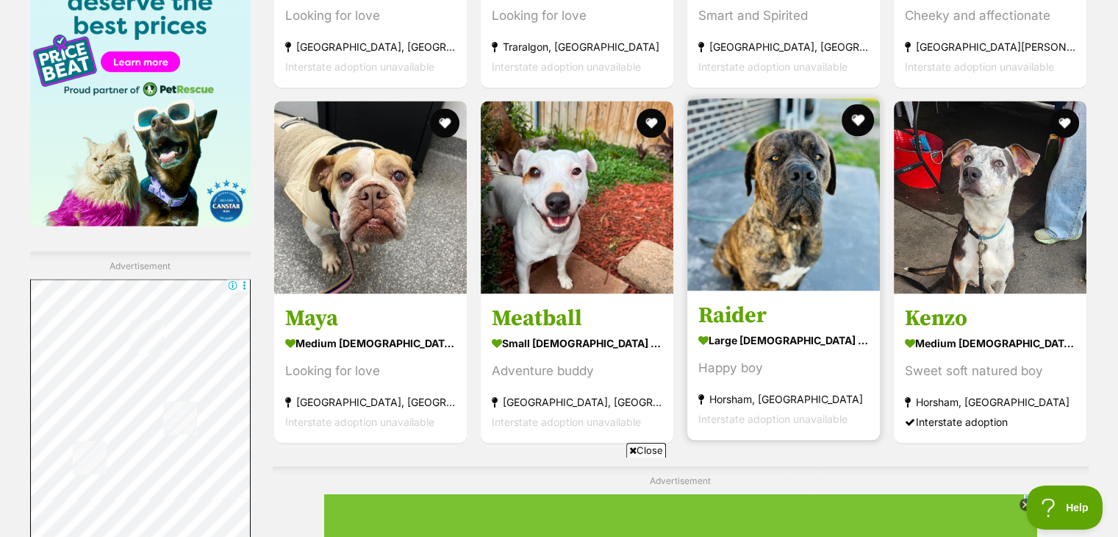
click at [852, 104] on button "favourite" at bounding box center [858, 120] width 32 height 32
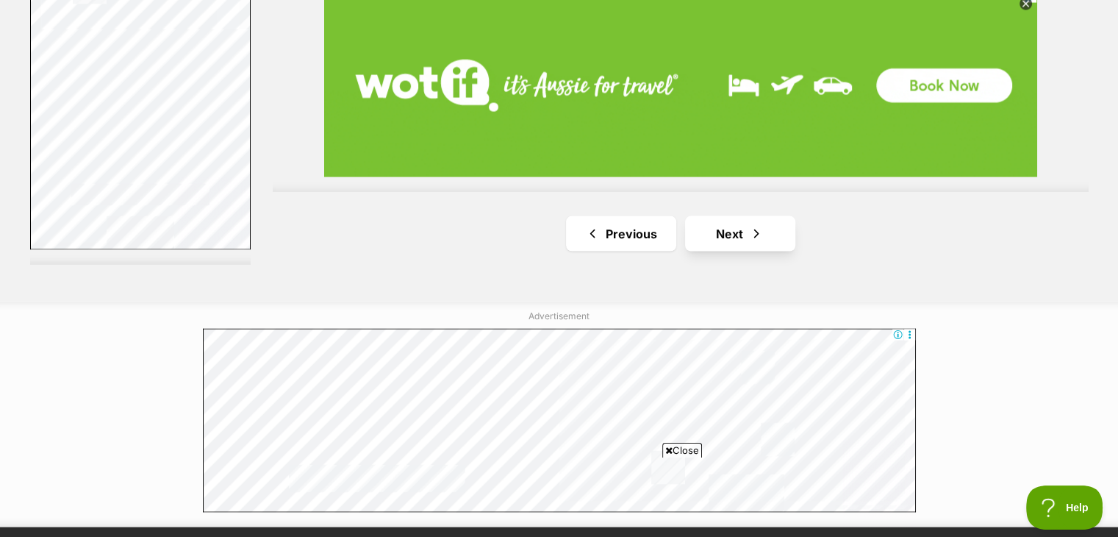
scroll to position [0, 0]
click at [751, 225] on span "Next page" at bounding box center [756, 234] width 15 height 18
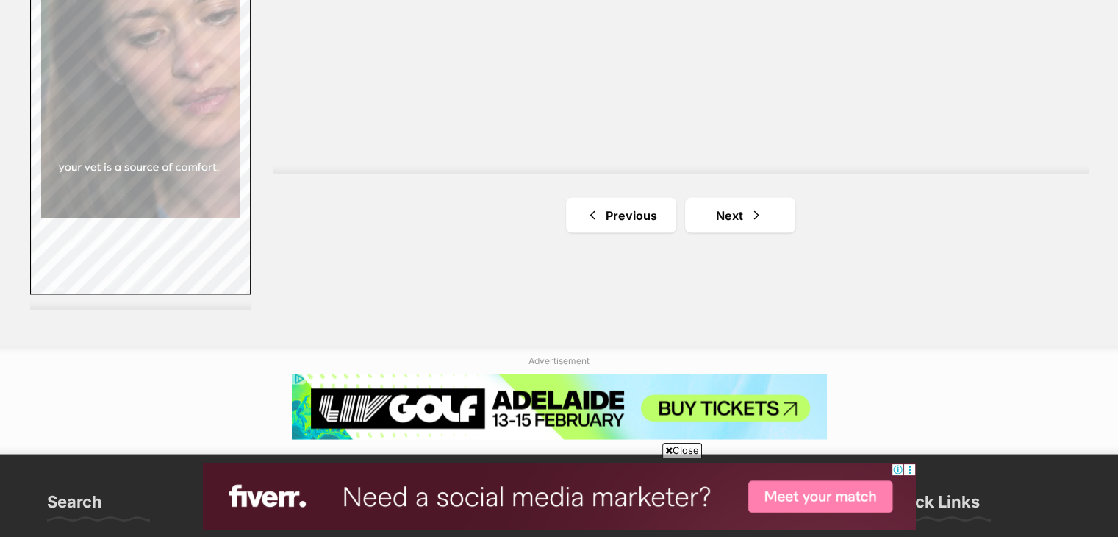
scroll to position [2735, 0]
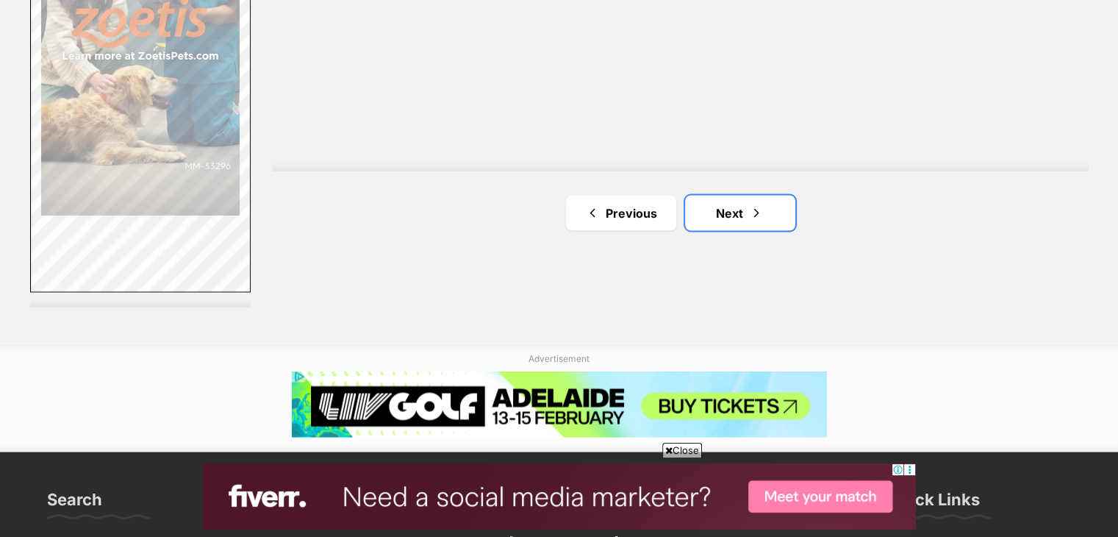
click at [751, 195] on link "Next" at bounding box center [740, 212] width 110 height 35
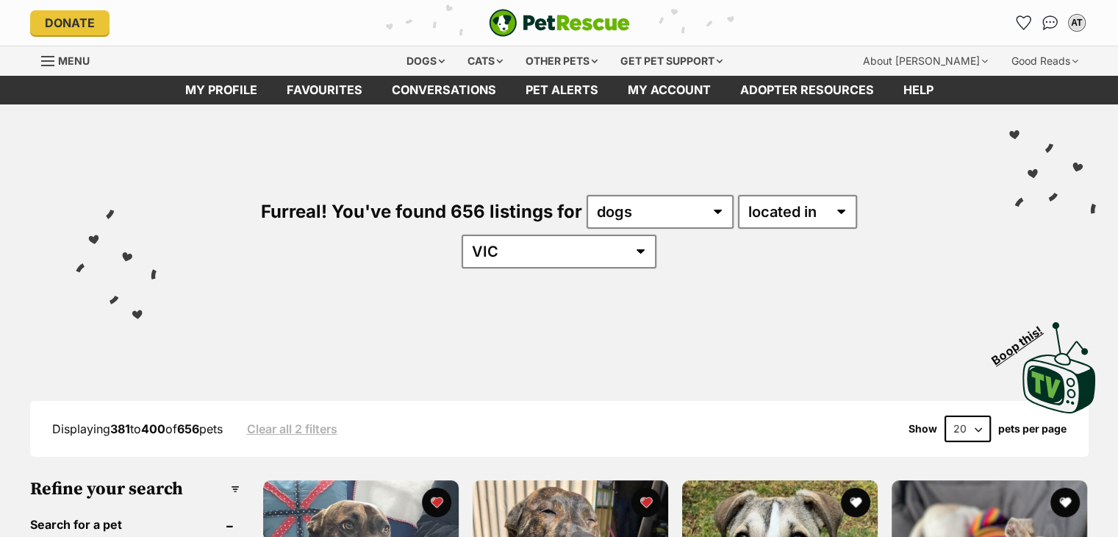
click at [751, 187] on div "Furreal! You've found 656 listings for any type of pet cats dogs other pets ava…" at bounding box center [559, 206] width 1074 height 204
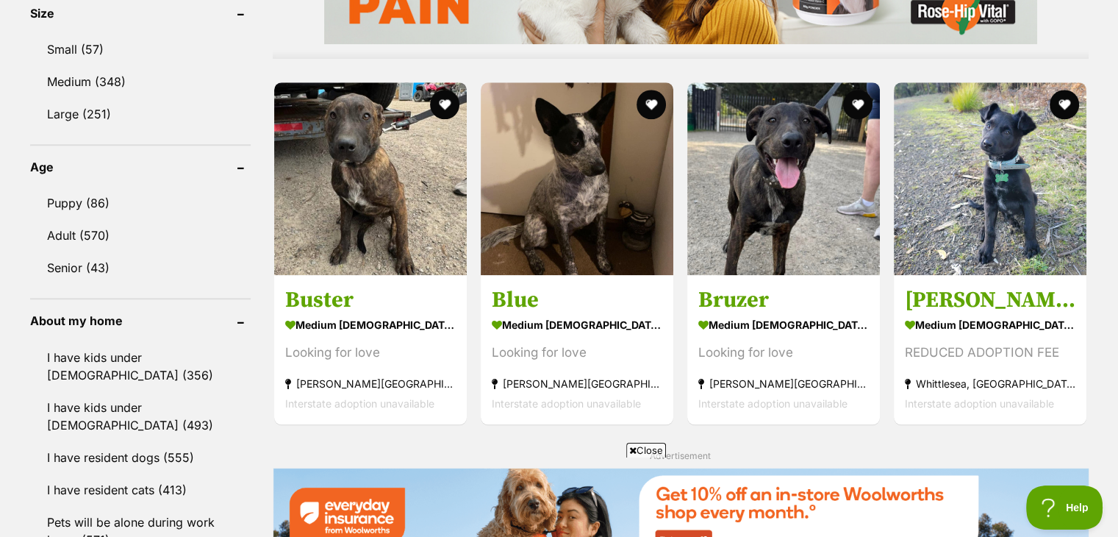
scroll to position [1382, 0]
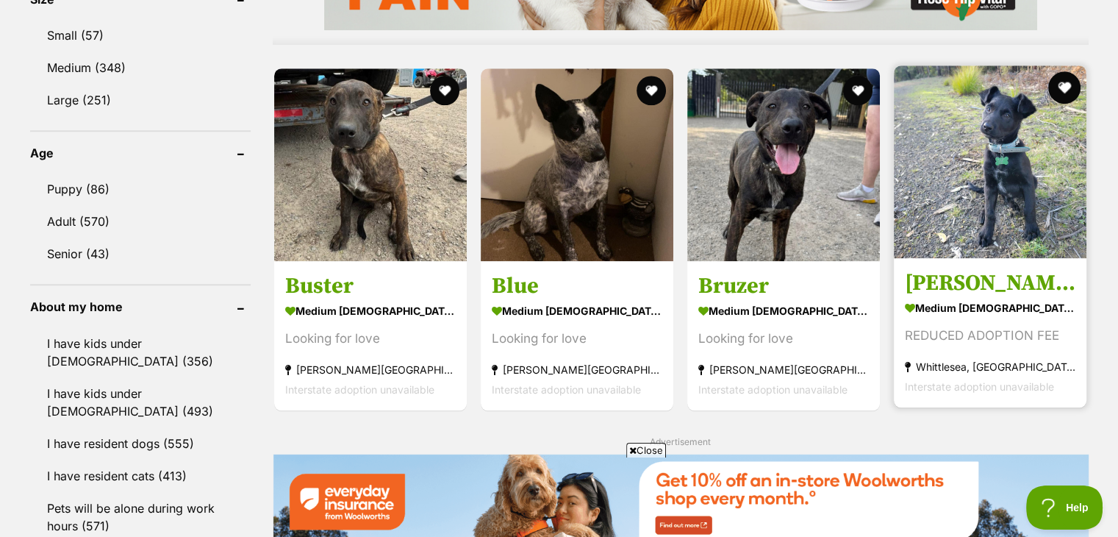
click at [1070, 71] on button "favourite" at bounding box center [1065, 87] width 32 height 32
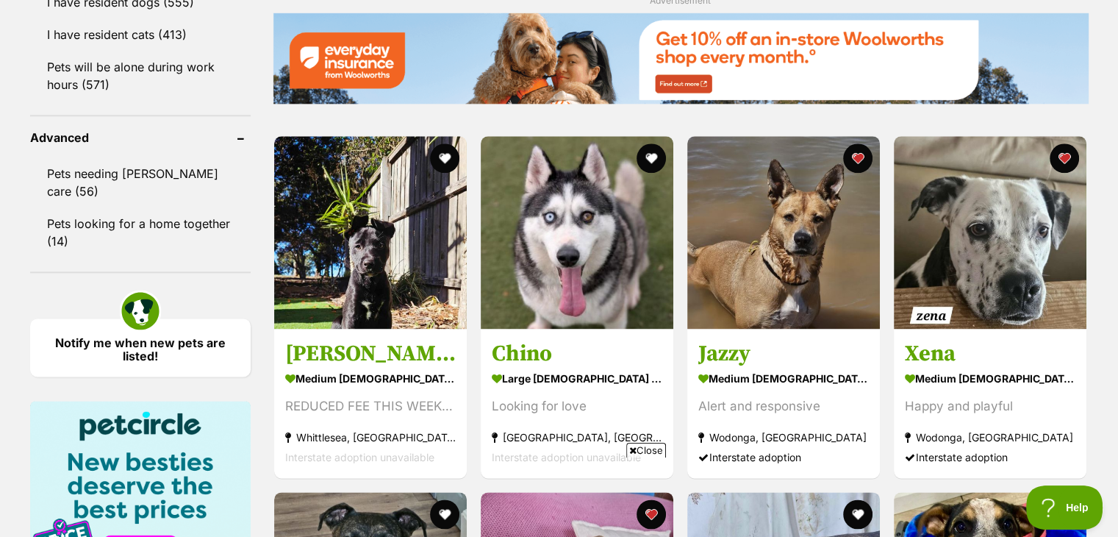
scroll to position [1852, 0]
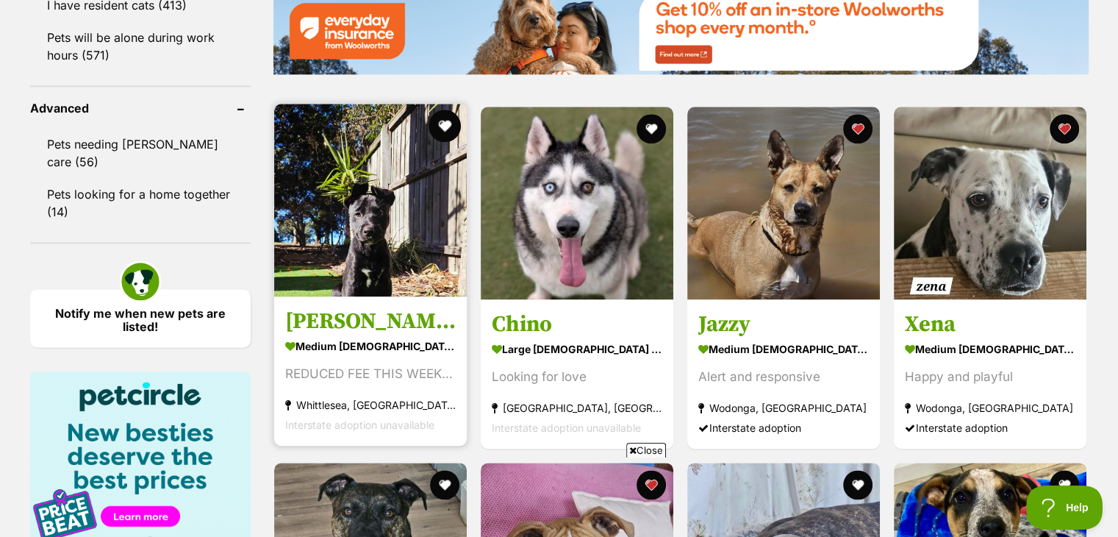
click at [444, 110] on button "favourite" at bounding box center [445, 126] width 32 height 32
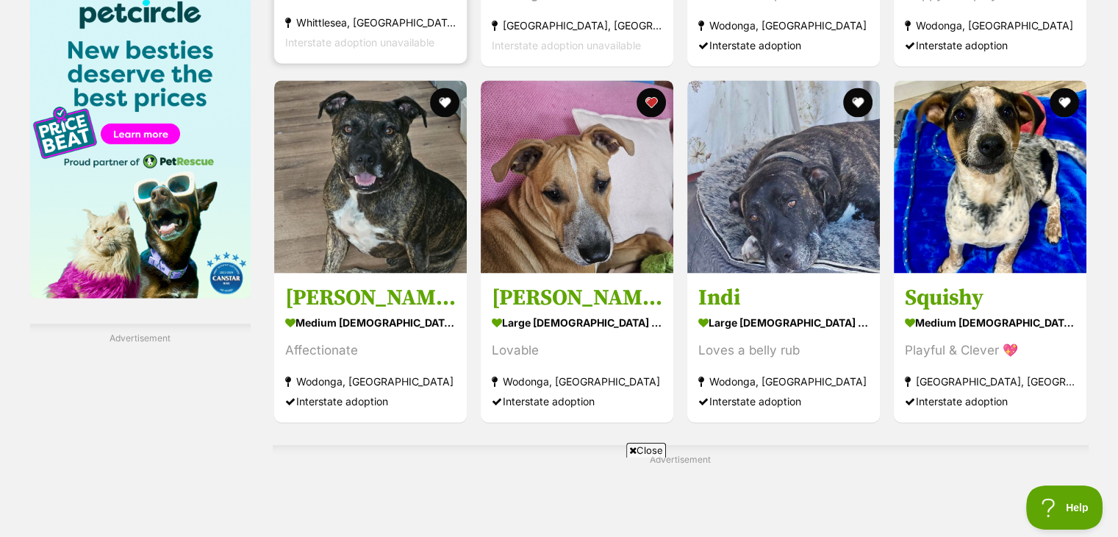
scroll to position [2264, 0]
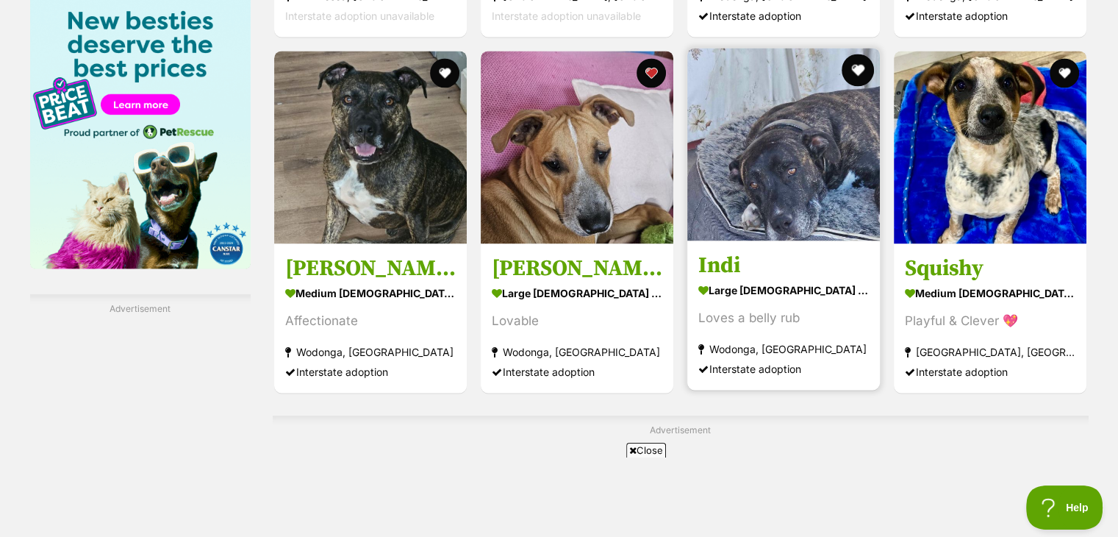
click at [870, 54] on button "favourite" at bounding box center [858, 70] width 32 height 32
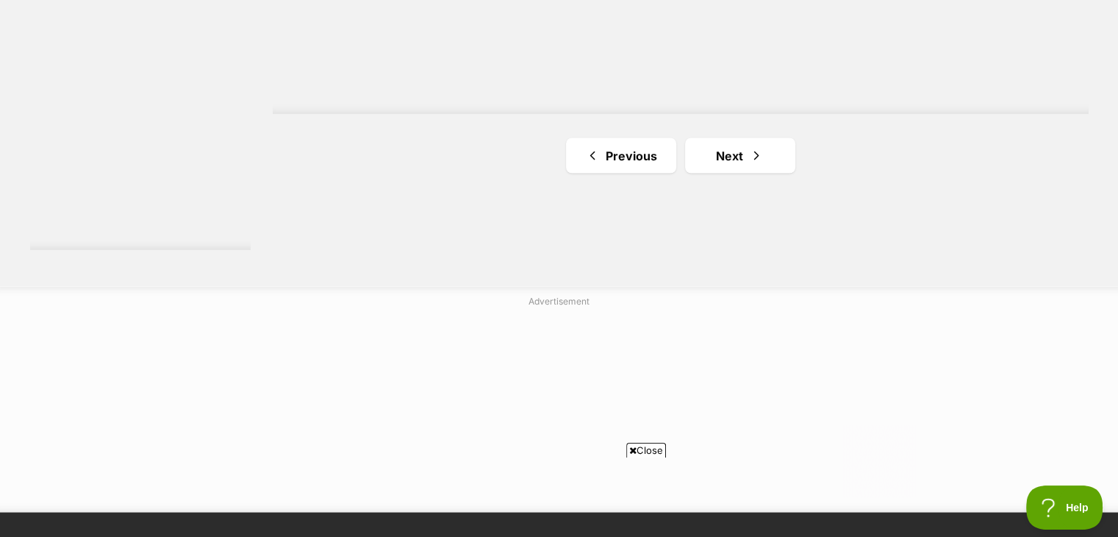
scroll to position [2823, 0]
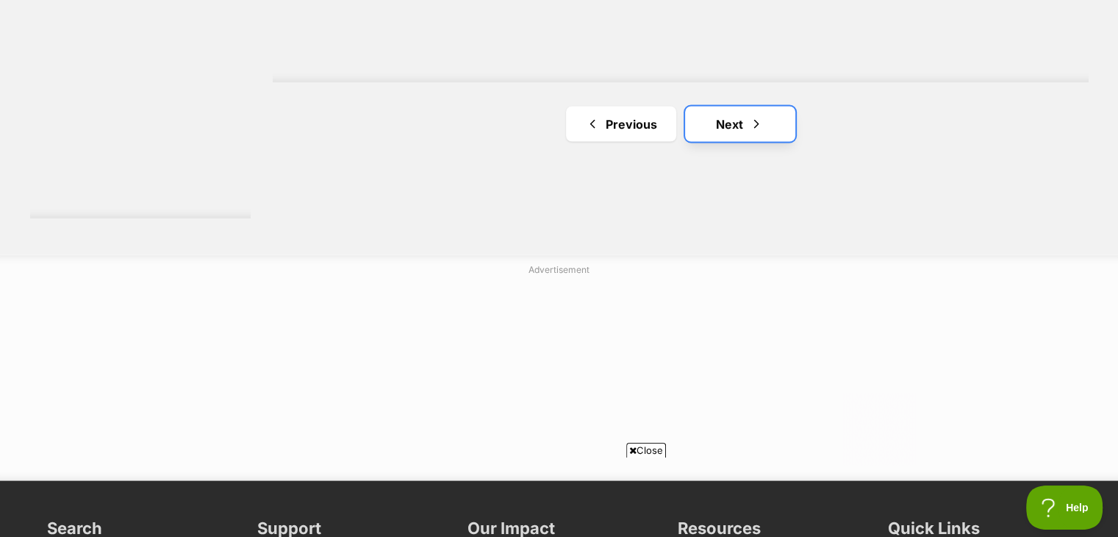
click at [775, 107] on link "Next" at bounding box center [740, 124] width 110 height 35
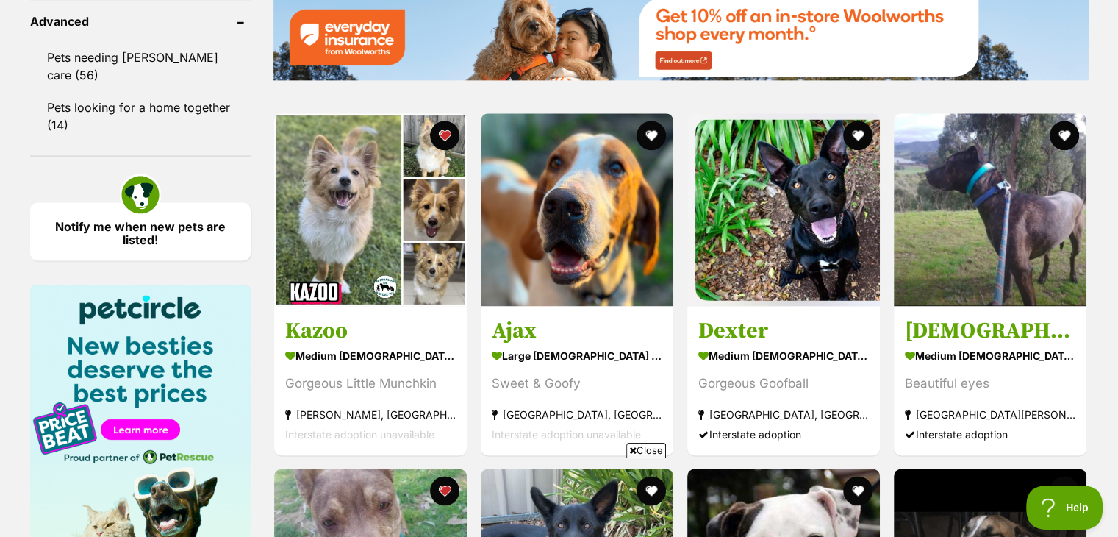
scroll to position [1941, 0]
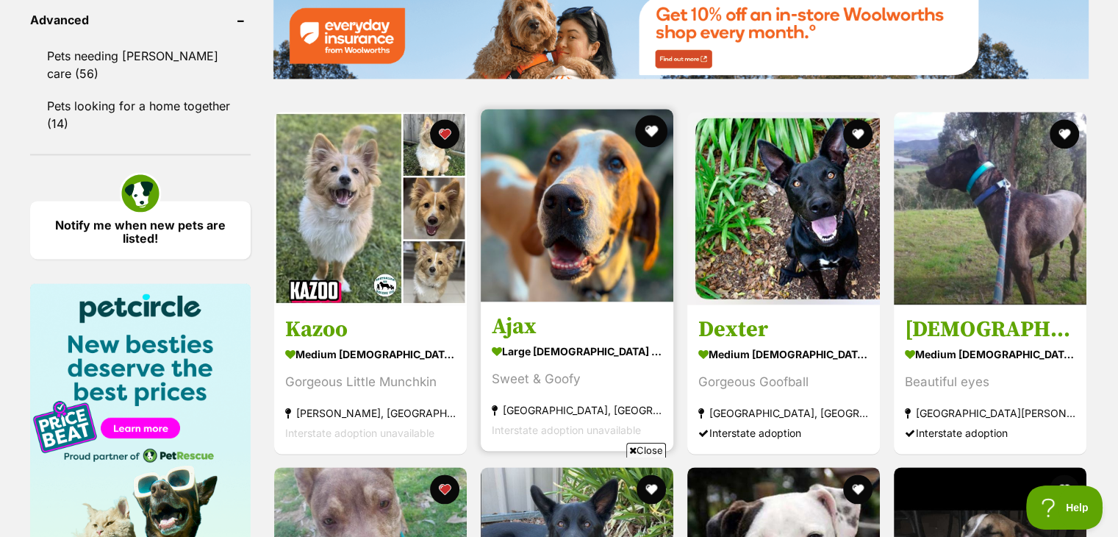
click at [651, 115] on button "favourite" at bounding box center [651, 131] width 32 height 32
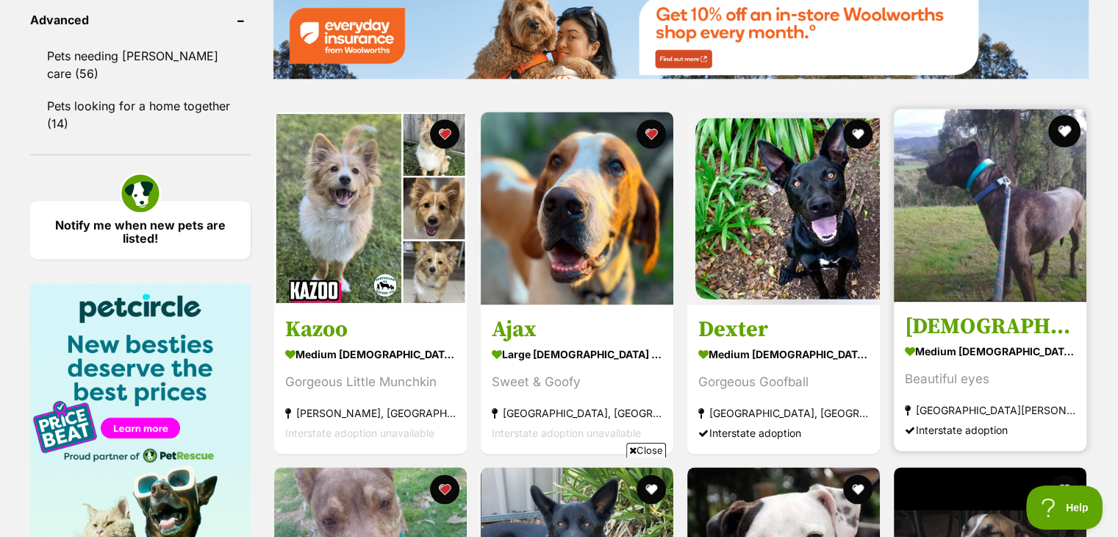
click at [1061, 115] on button "favourite" at bounding box center [1065, 131] width 32 height 32
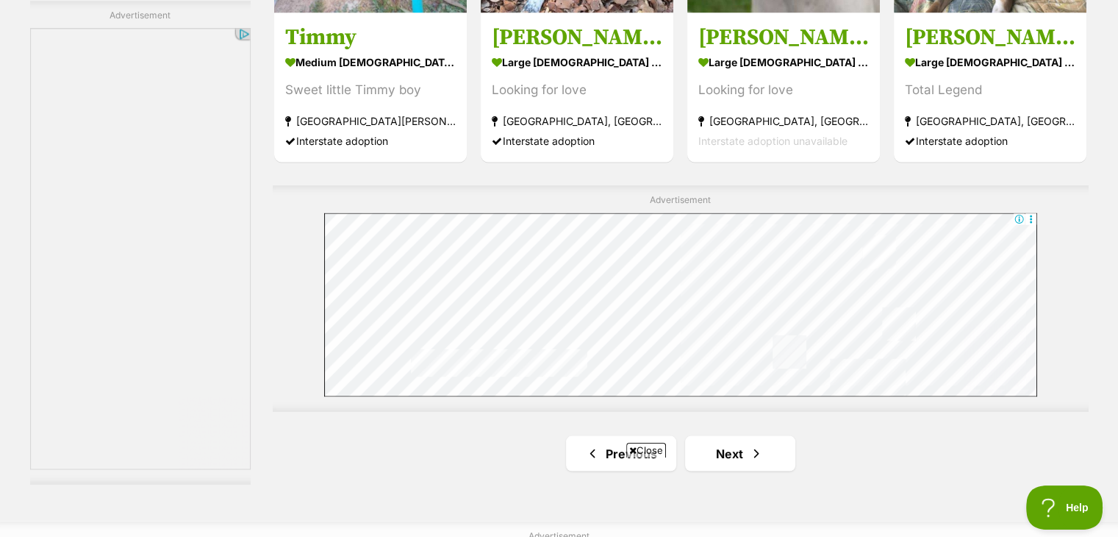
scroll to position [2617, 0]
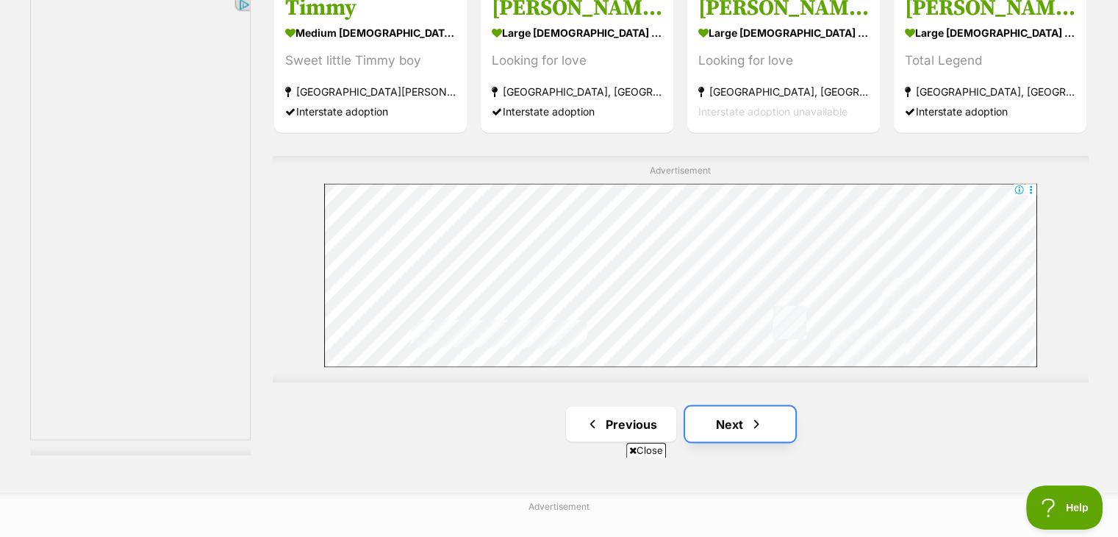
click at [759, 406] on link "Next" at bounding box center [740, 423] width 110 height 35
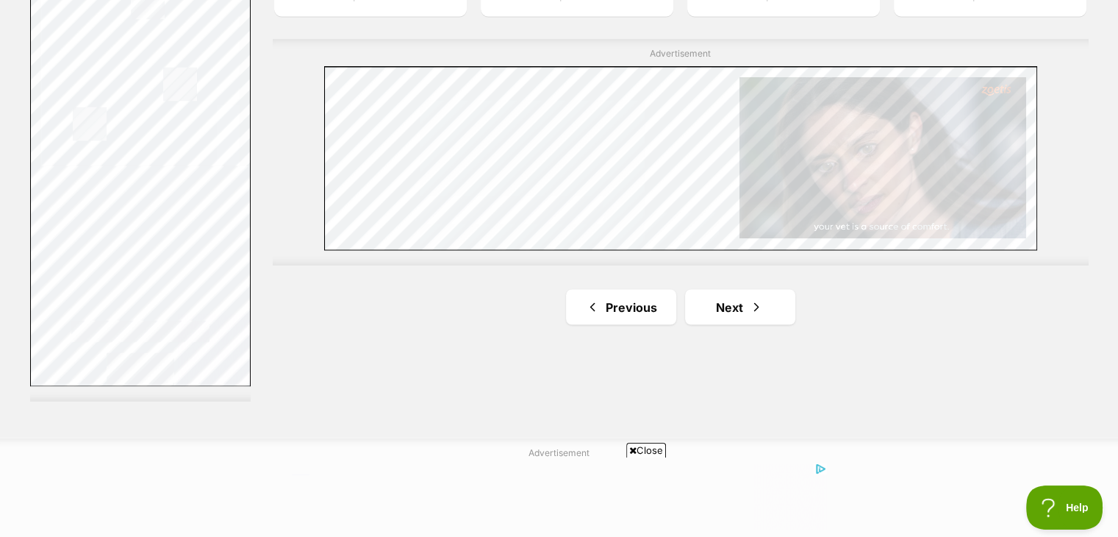
scroll to position [2646, 0]
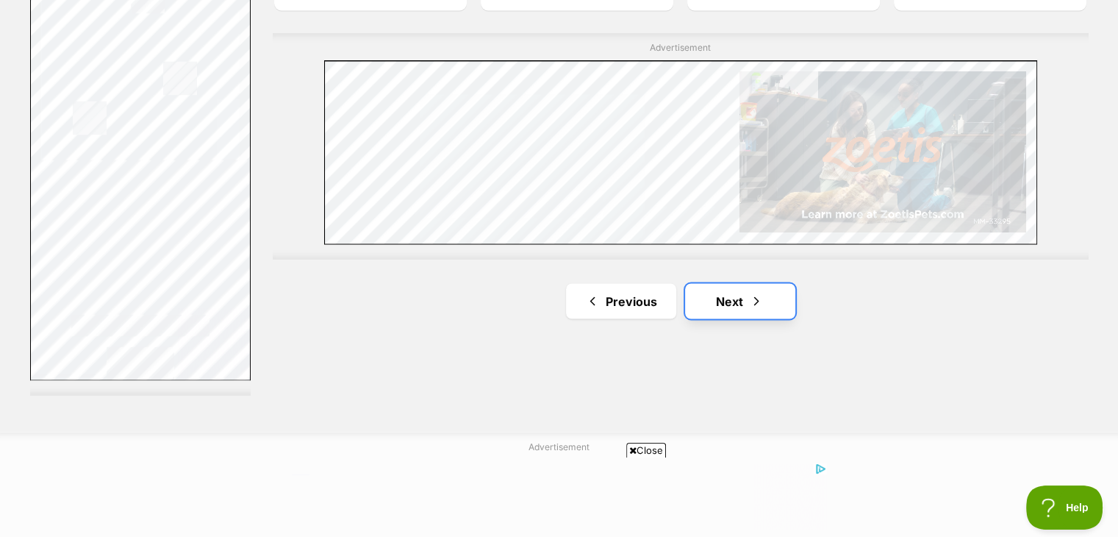
click at [736, 283] on link "Next" at bounding box center [740, 300] width 110 height 35
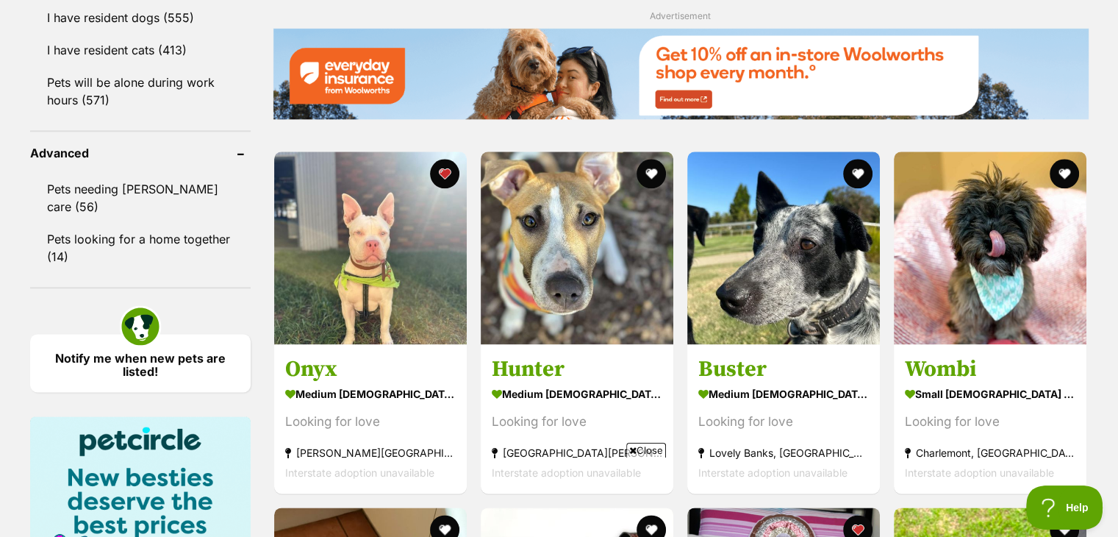
scroll to position [1837, 0]
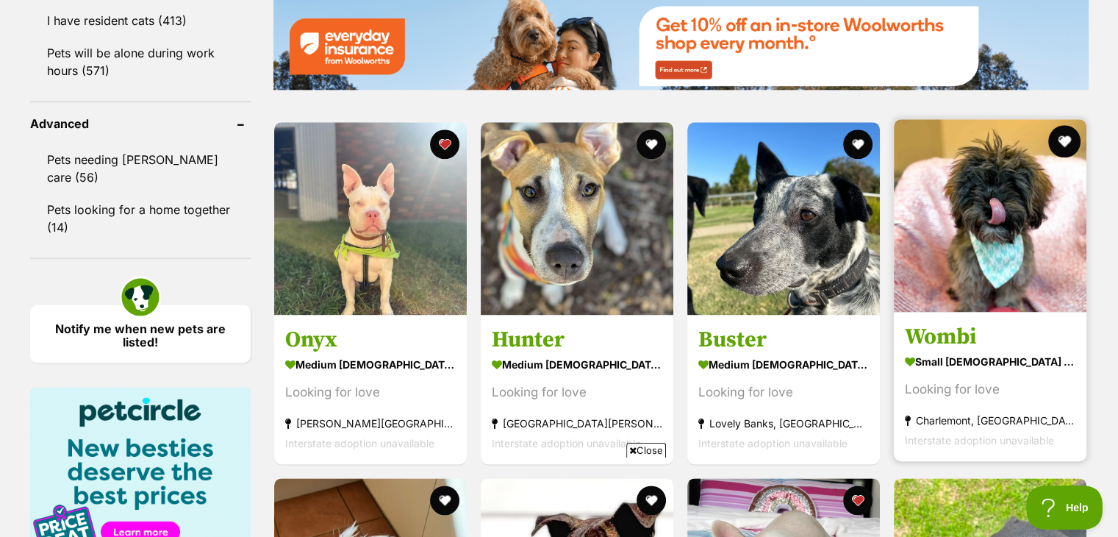
click at [1070, 125] on button "favourite" at bounding box center [1065, 141] width 32 height 32
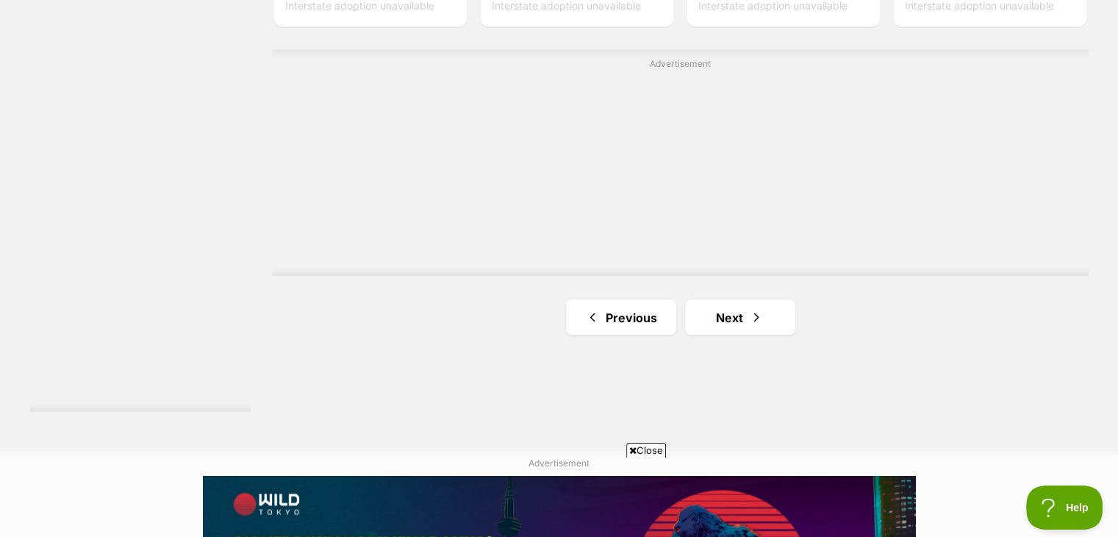
scroll to position [2660, 0]
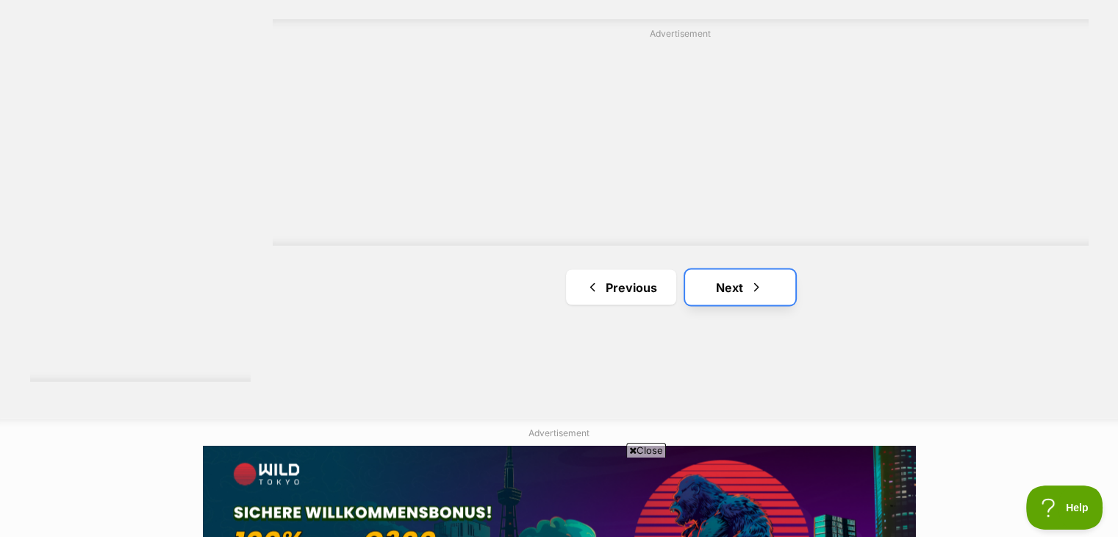
click at [781, 269] on link "Next" at bounding box center [740, 286] width 110 height 35
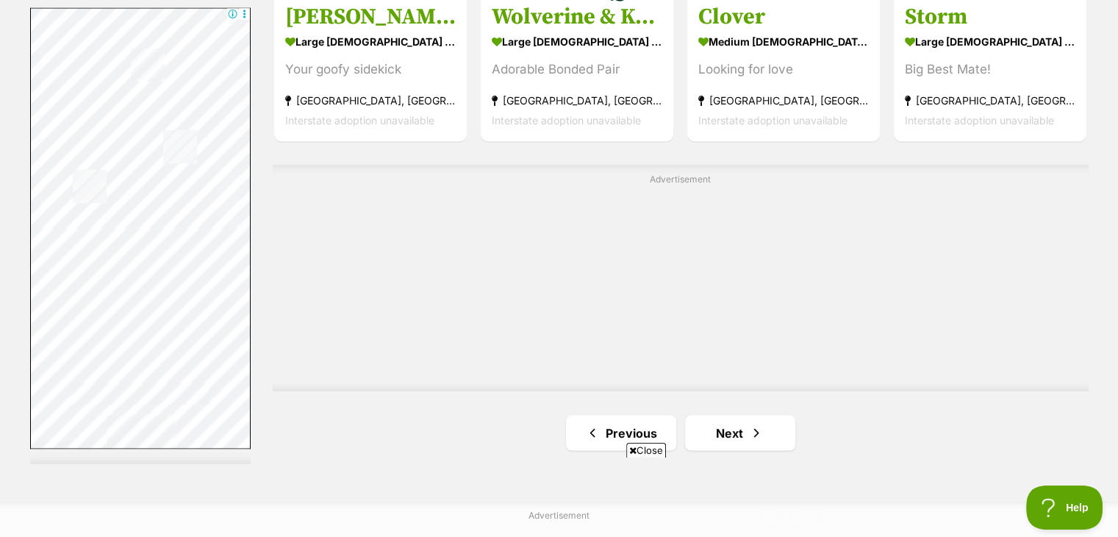
scroll to position [2638, 0]
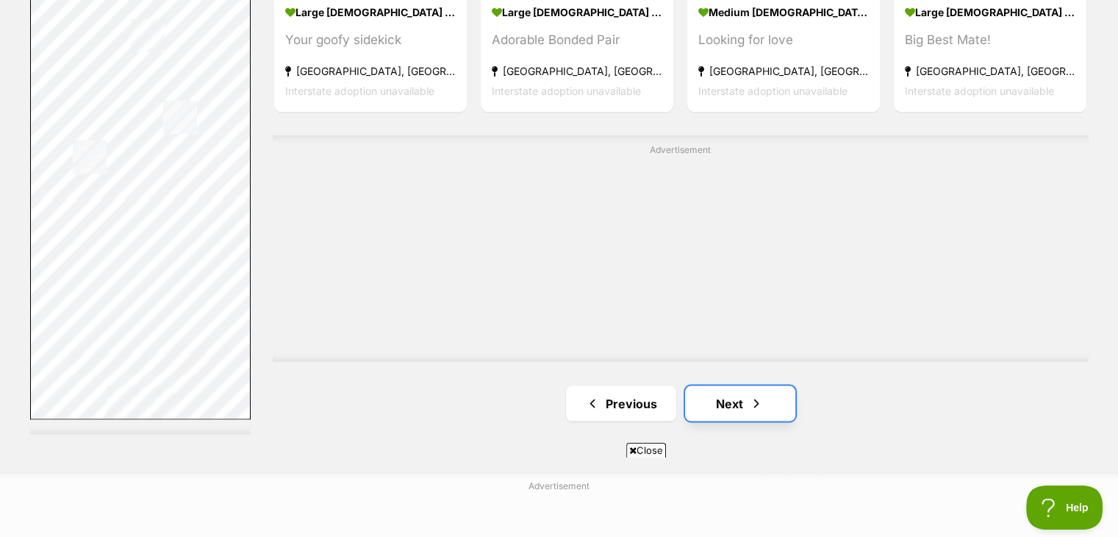
click at [767, 385] on link "Next" at bounding box center [740, 402] width 110 height 35
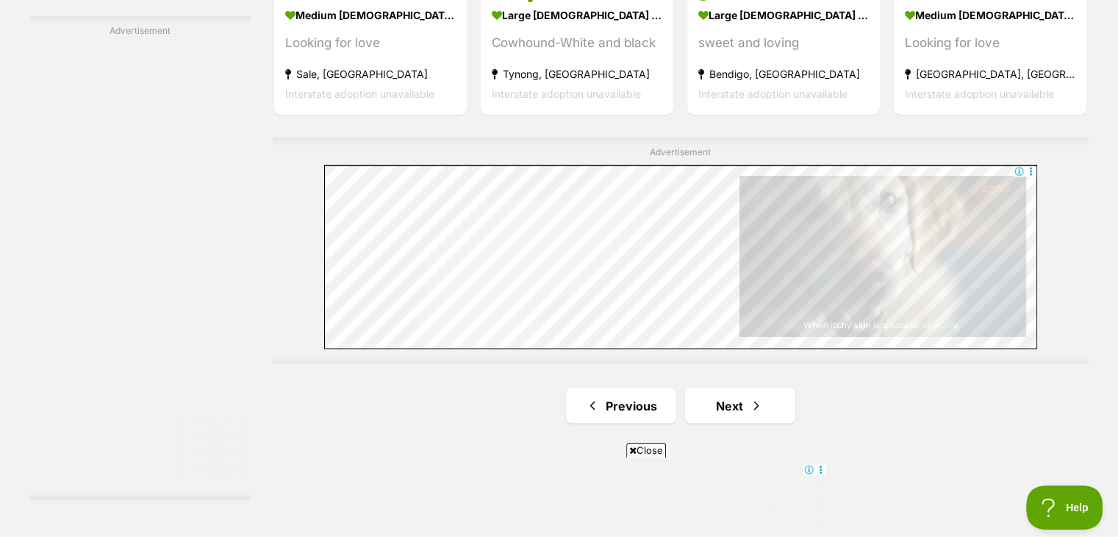
scroll to position [2588, 0]
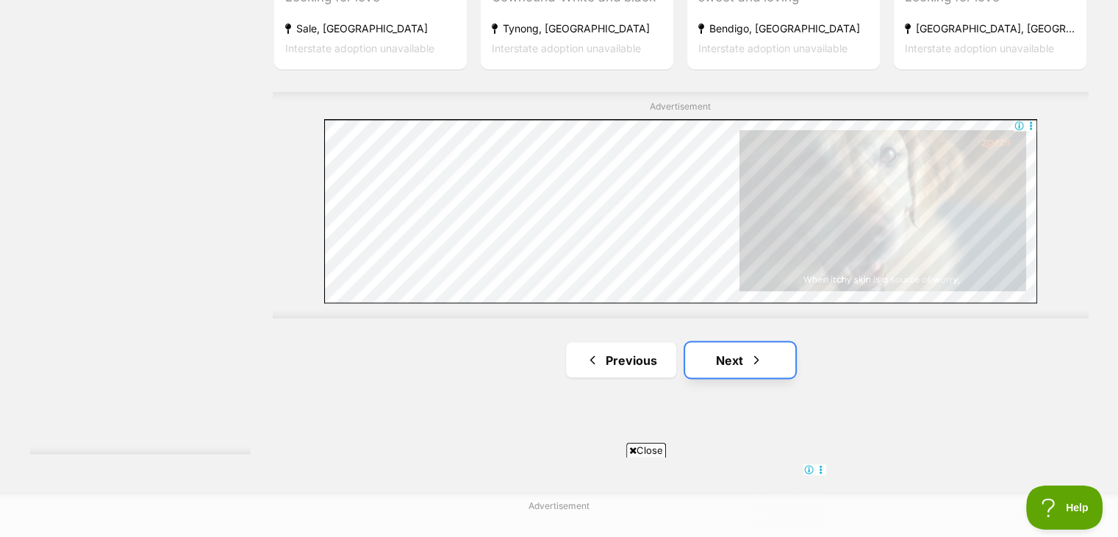
click at [760, 351] on span "Next page" at bounding box center [756, 360] width 15 height 18
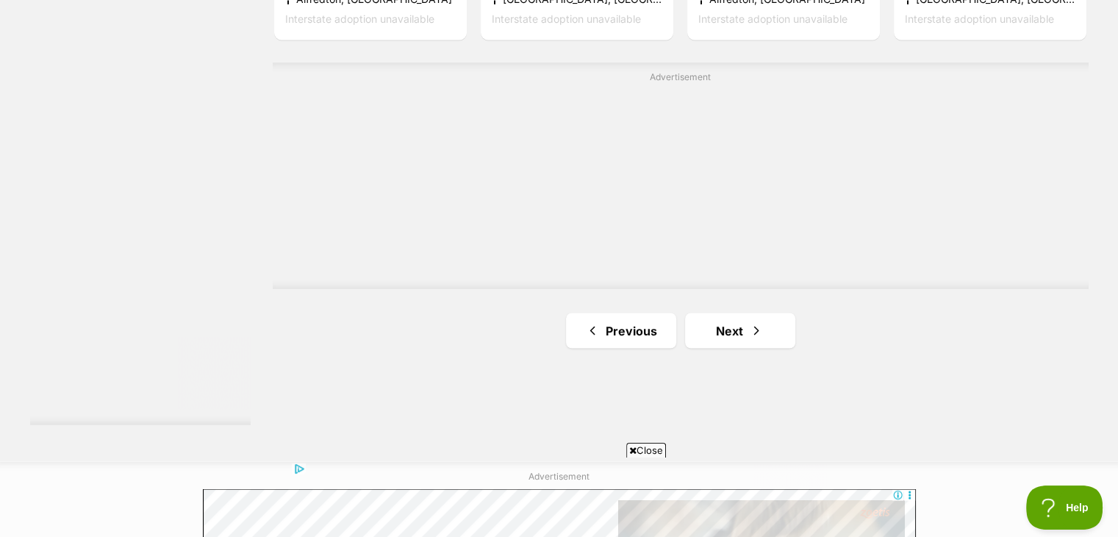
scroll to position [2646, 0]
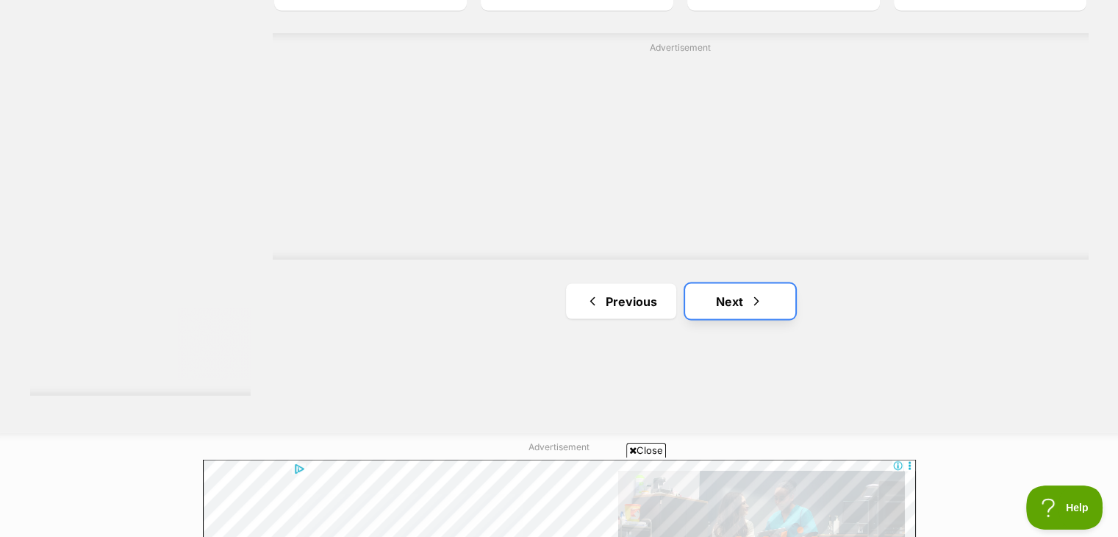
click at [751, 292] on span "Next page" at bounding box center [756, 301] width 15 height 18
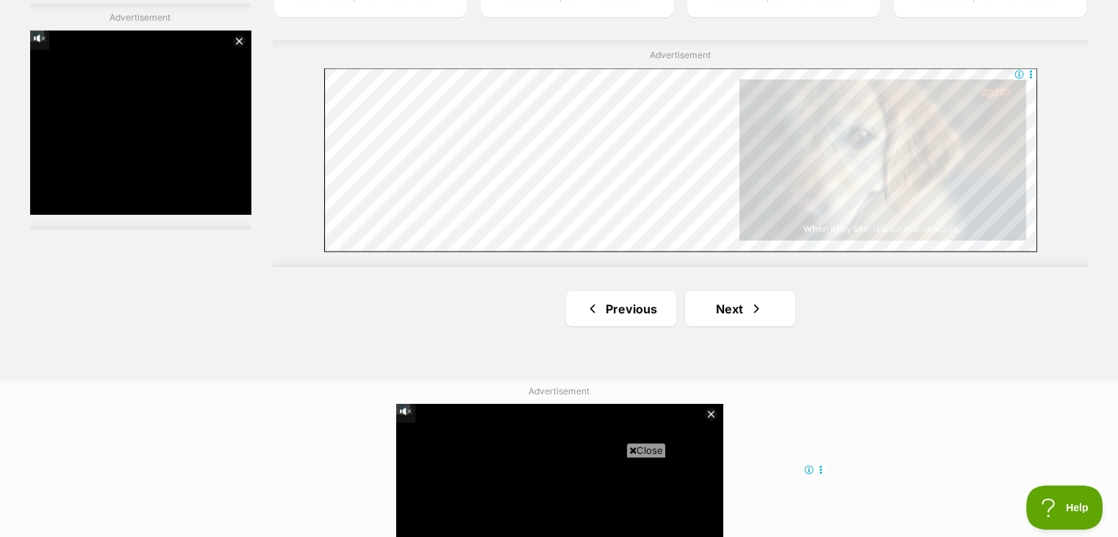
scroll to position [2735, 0]
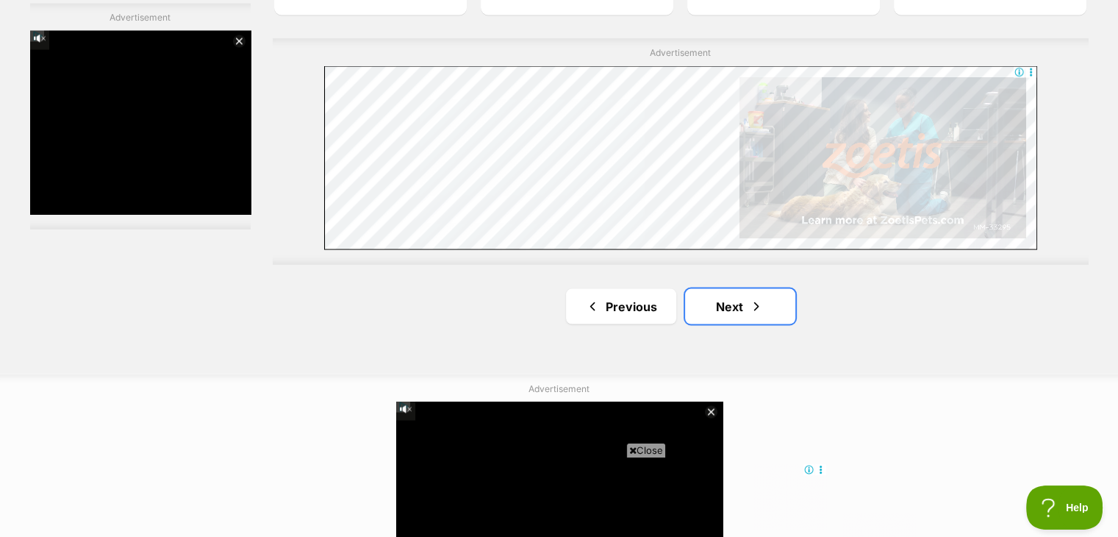
click at [751, 297] on span "Next page" at bounding box center [756, 306] width 15 height 18
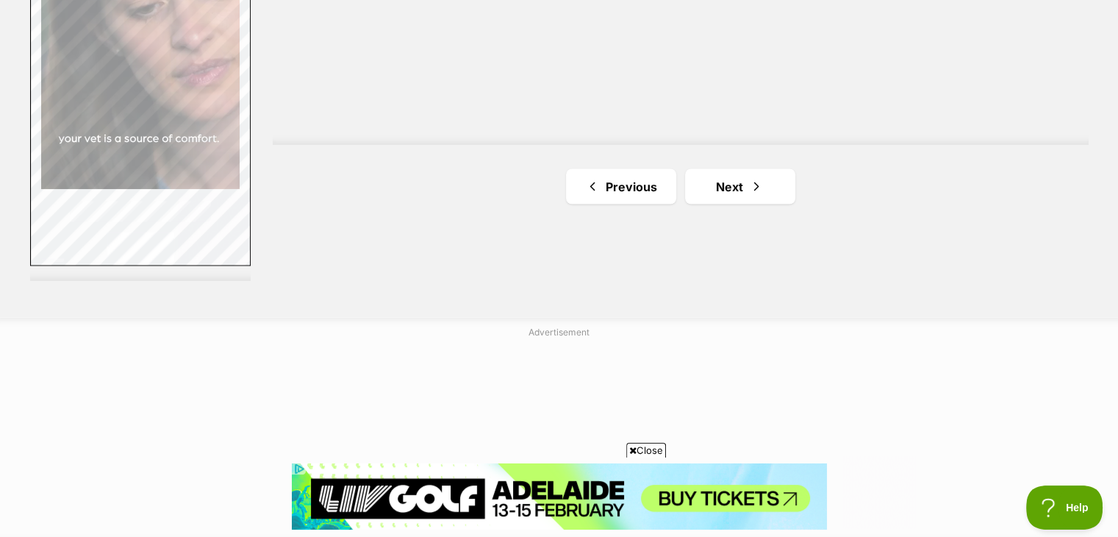
scroll to position [2772, 0]
